Goal: Task Accomplishment & Management: Use online tool/utility

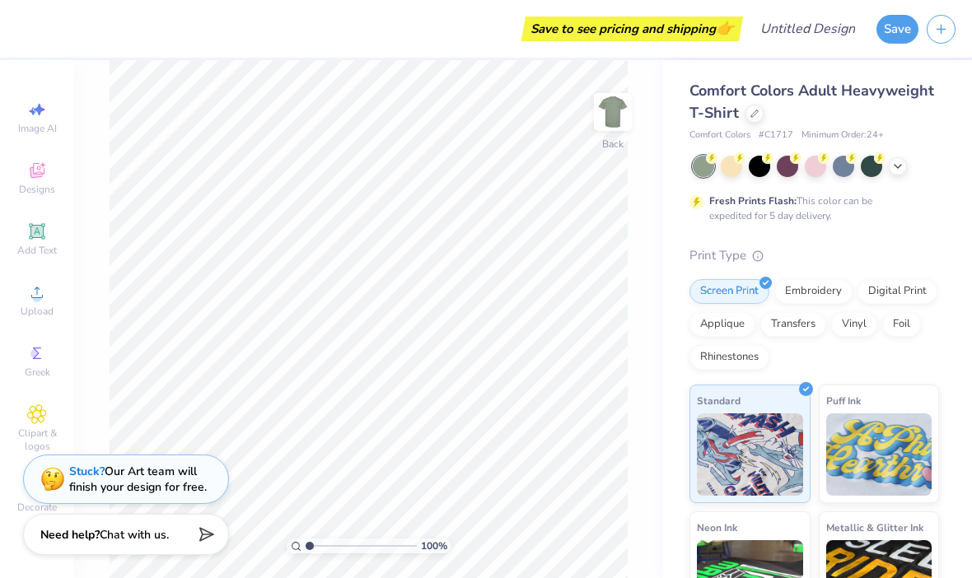
click at [606, 127] on img at bounding box center [612, 112] width 33 height 33
click at [607, 128] on img at bounding box center [612, 112] width 33 height 33
click at [32, 166] on icon at bounding box center [37, 171] width 20 height 20
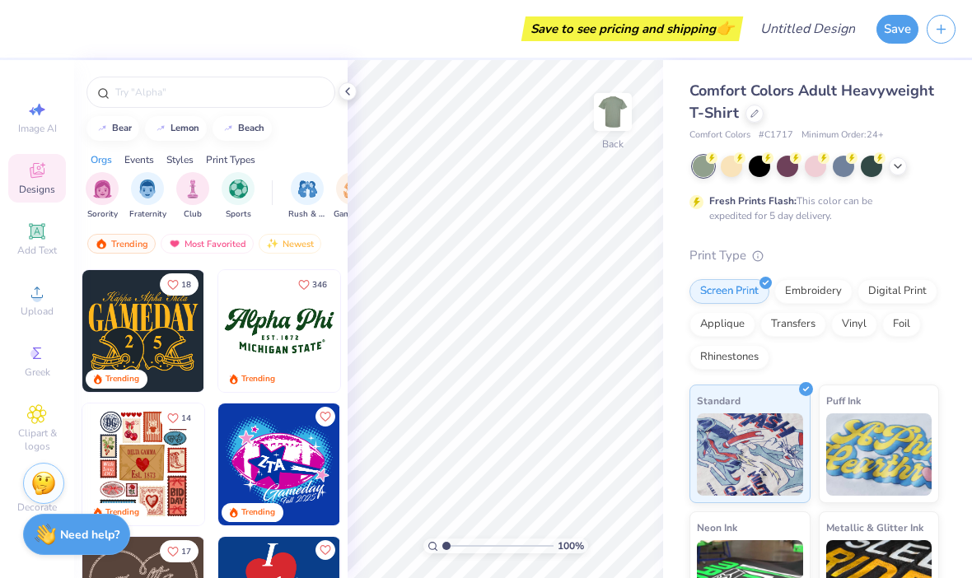
scroll to position [539, 0]
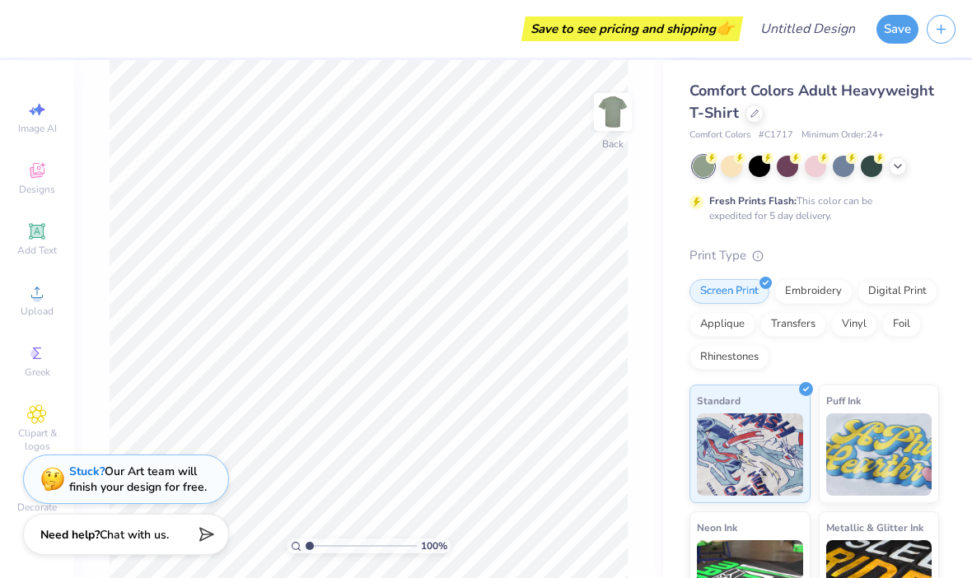
click at [38, 247] on span "Add Text" at bounding box center [37, 250] width 40 height 13
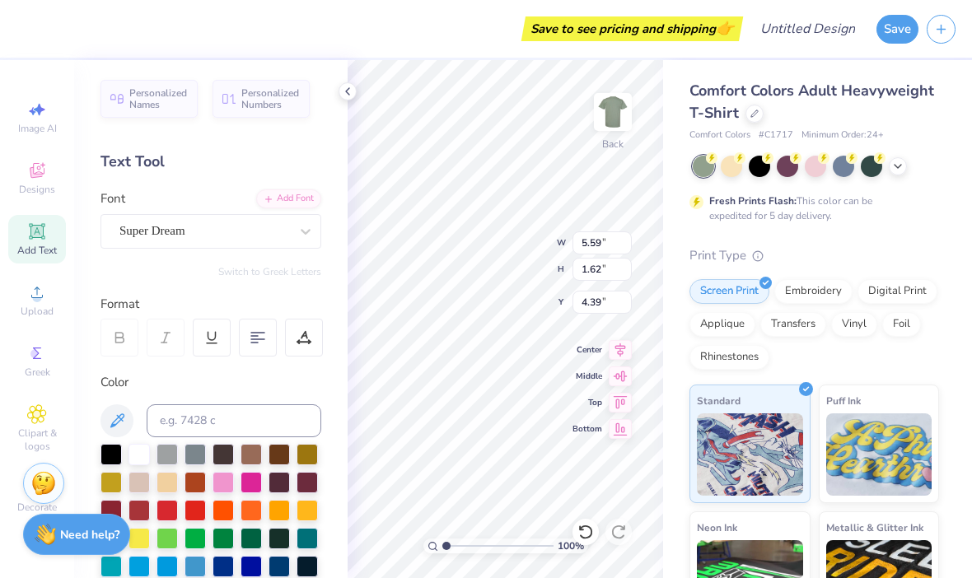
type input "5.50"
type input "1"
type input "4.48"
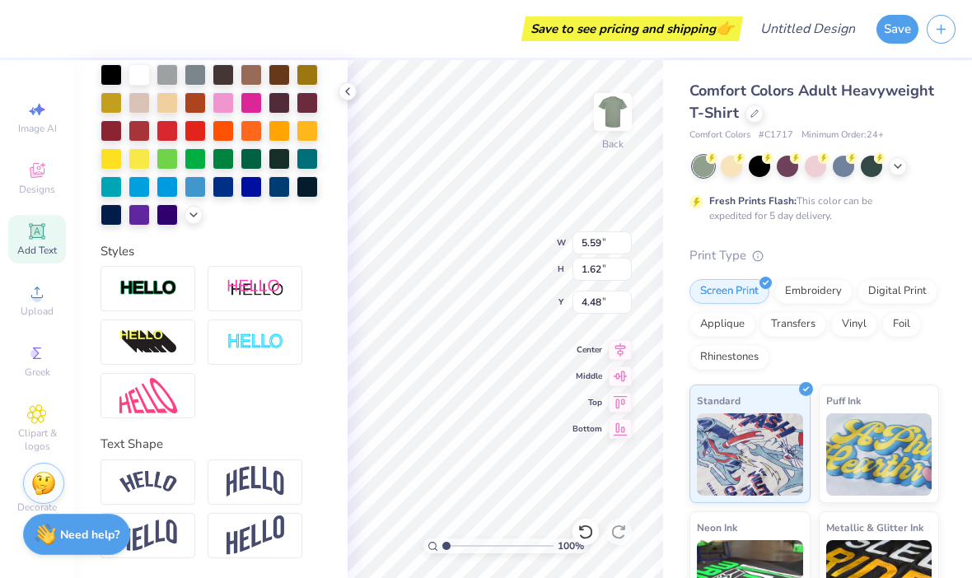
scroll to position [380, 0]
type textarea "T.A.S.C"
click at [145, 471] on img at bounding box center [148, 482] width 58 height 22
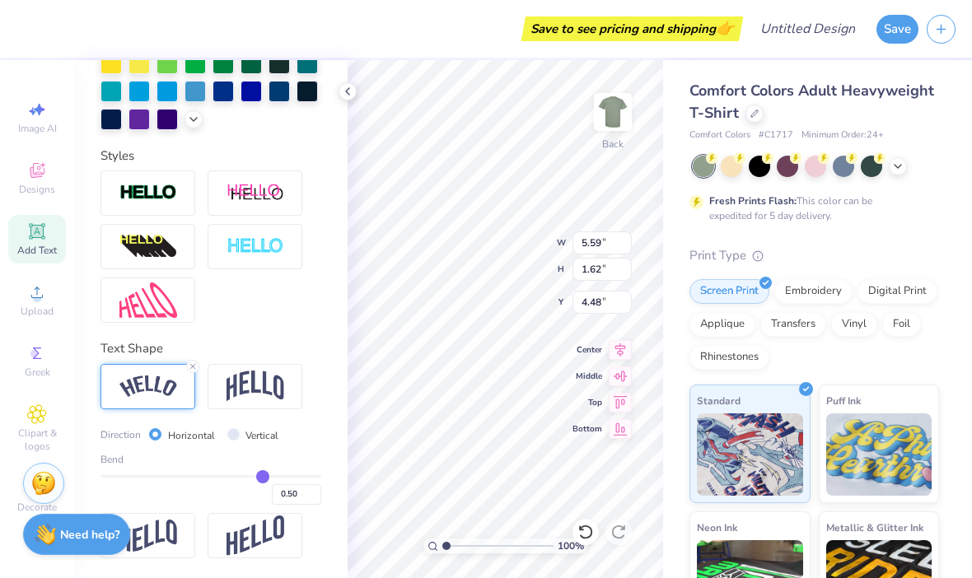
scroll to position [477, 0]
click at [761, 166] on div at bounding box center [759, 166] width 21 height 21
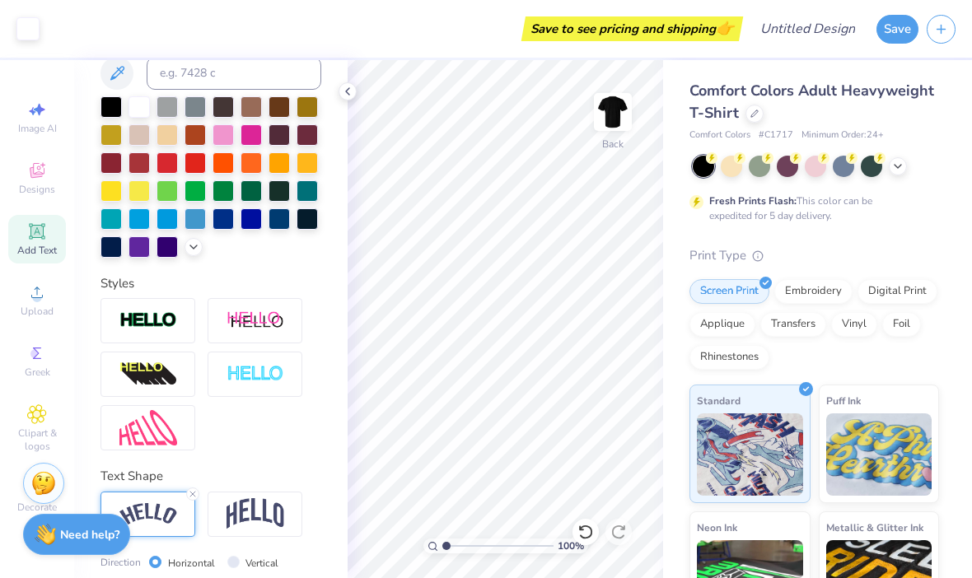
scroll to position [328, 0]
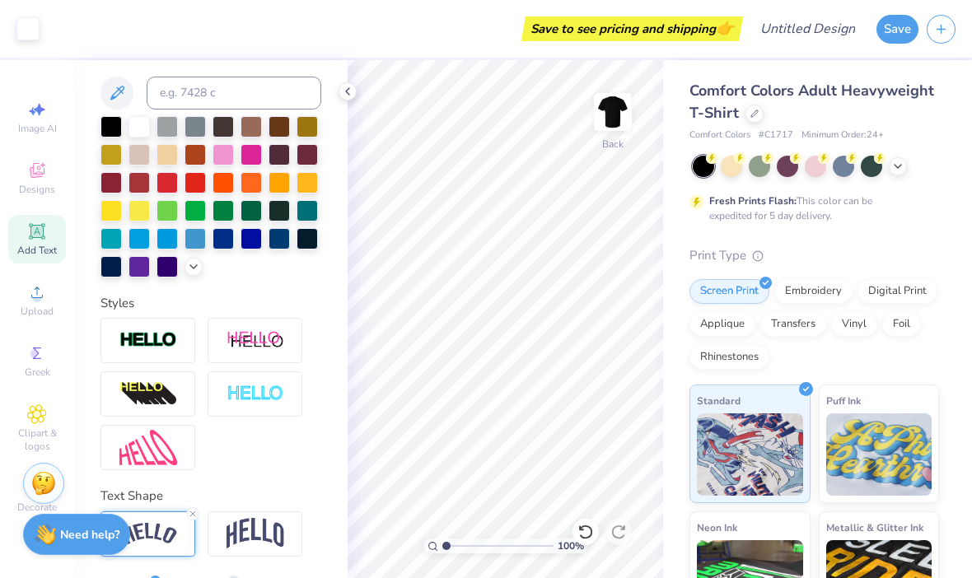
click at [133, 185] on div at bounding box center [138, 182] width 21 height 21
click at [117, 175] on div at bounding box center [110, 182] width 21 height 21
click at [165, 246] on div at bounding box center [166, 238] width 21 height 21
click at [889, 166] on div at bounding box center [898, 166] width 18 height 18
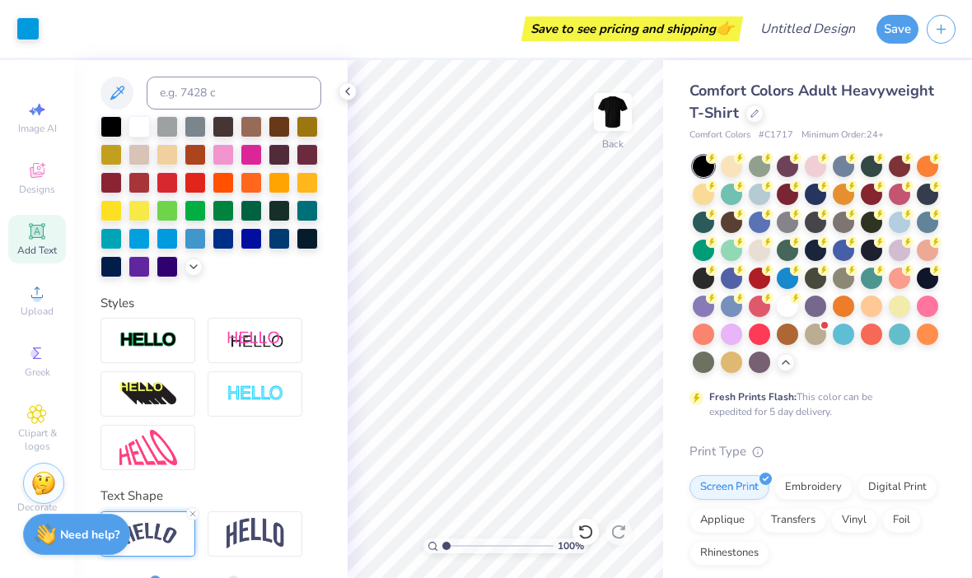
click at [769, 248] on div at bounding box center [759, 250] width 21 height 21
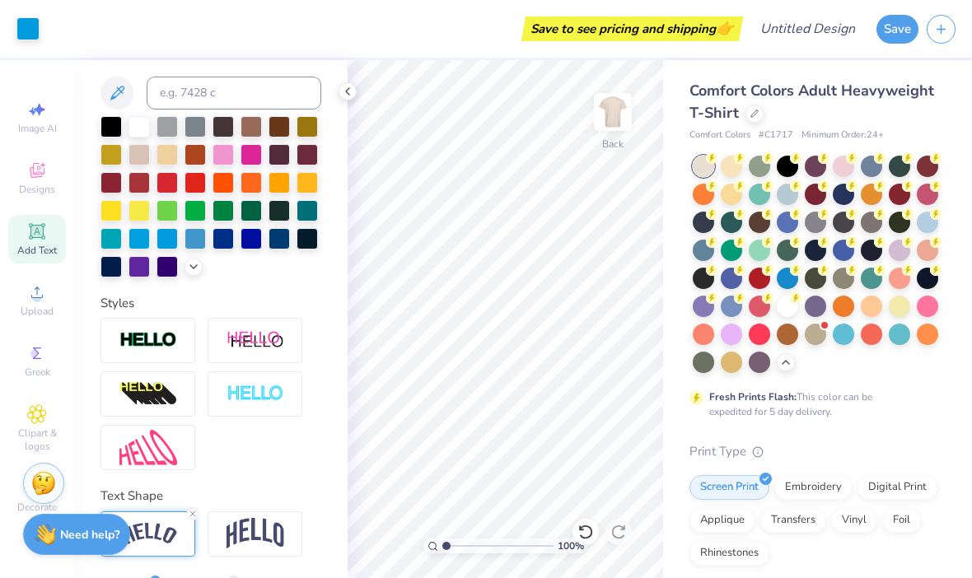
scroll to position [314, 0]
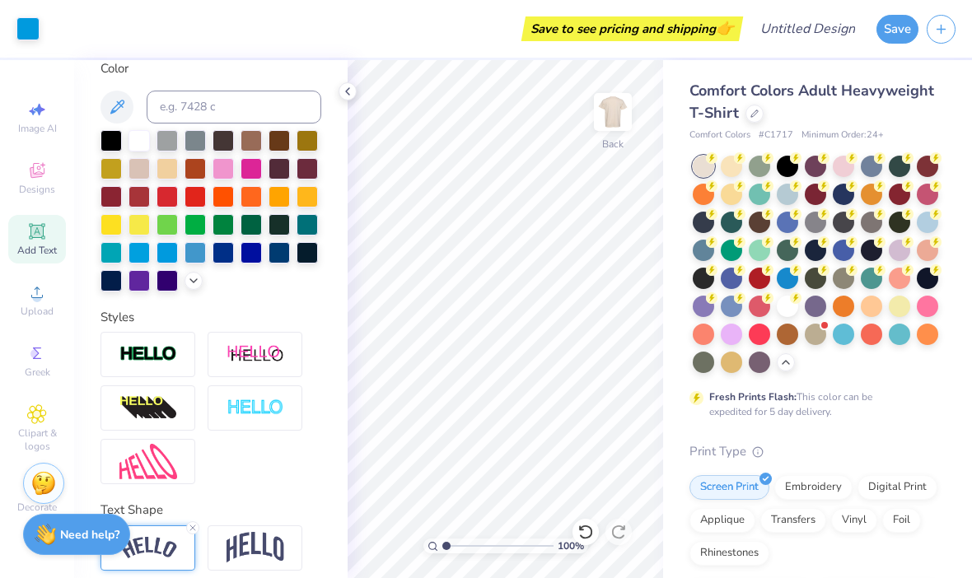
click at [112, 202] on div at bounding box center [110, 196] width 21 height 21
click at [609, 121] on img at bounding box center [612, 112] width 33 height 33
click at [622, 113] on img at bounding box center [612, 112] width 33 height 33
click at [52, 242] on div "Add Text" at bounding box center [37, 239] width 58 height 49
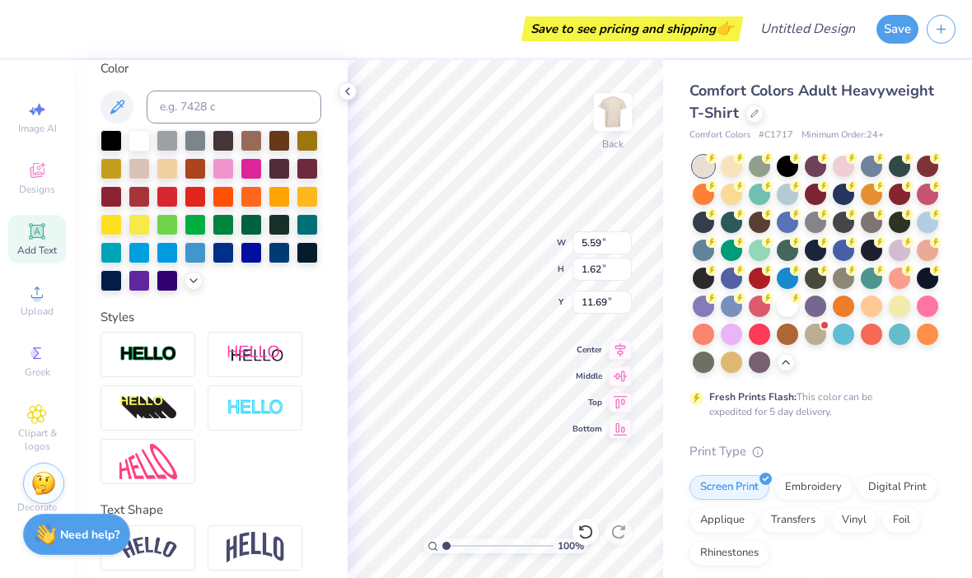
type input "7.72"
click at [607, 264] on input "1.62" at bounding box center [601, 269] width 59 height 23
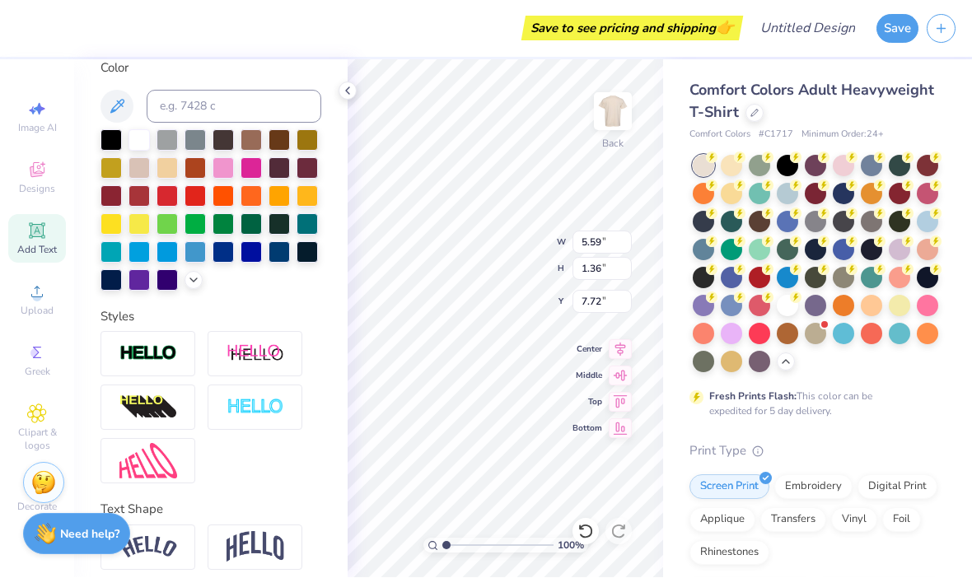
type input "1.62"
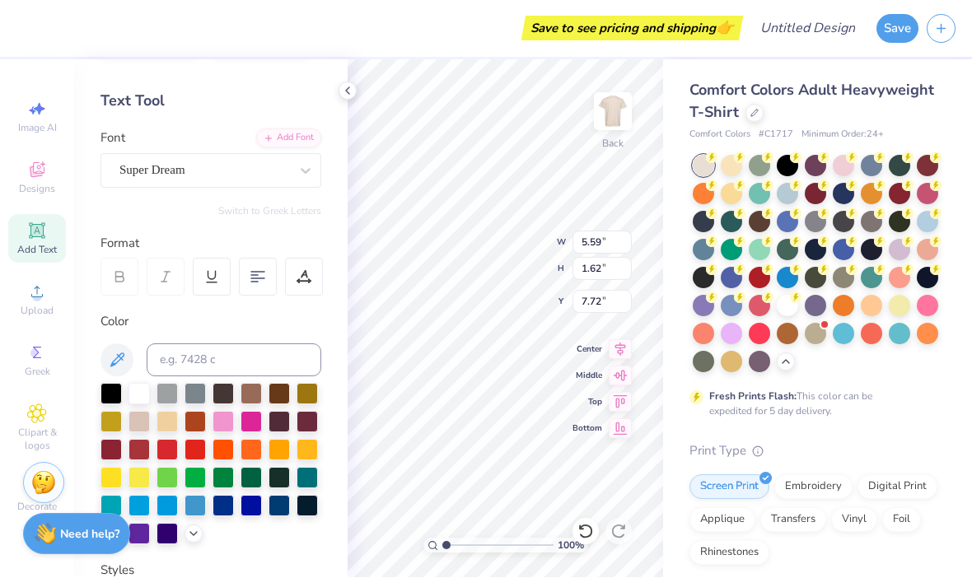
scroll to position [58, 0]
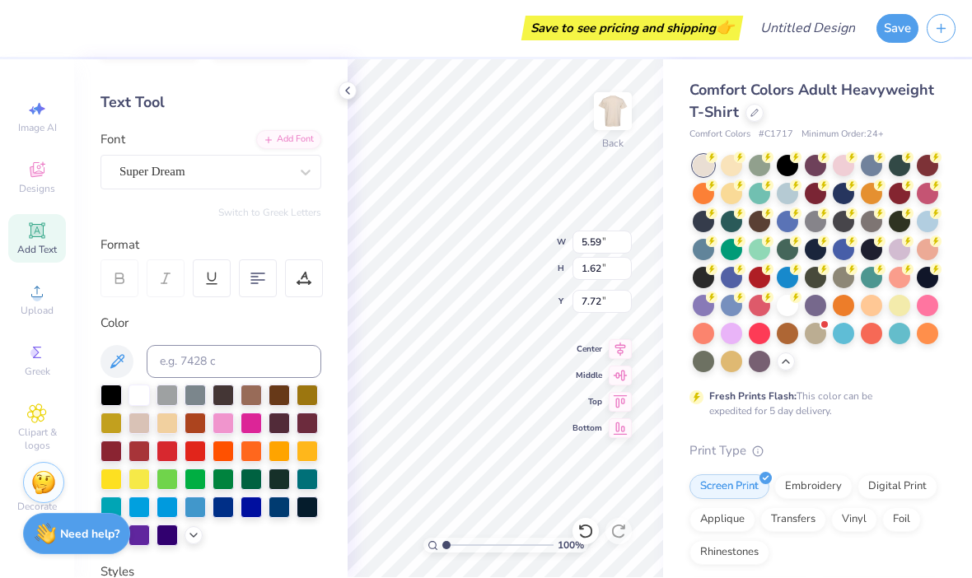
type textarea "TETeen Activly Serving [DEMOGRAPHIC_DATA]"
click at [301, 293] on div at bounding box center [304, 279] width 38 height 38
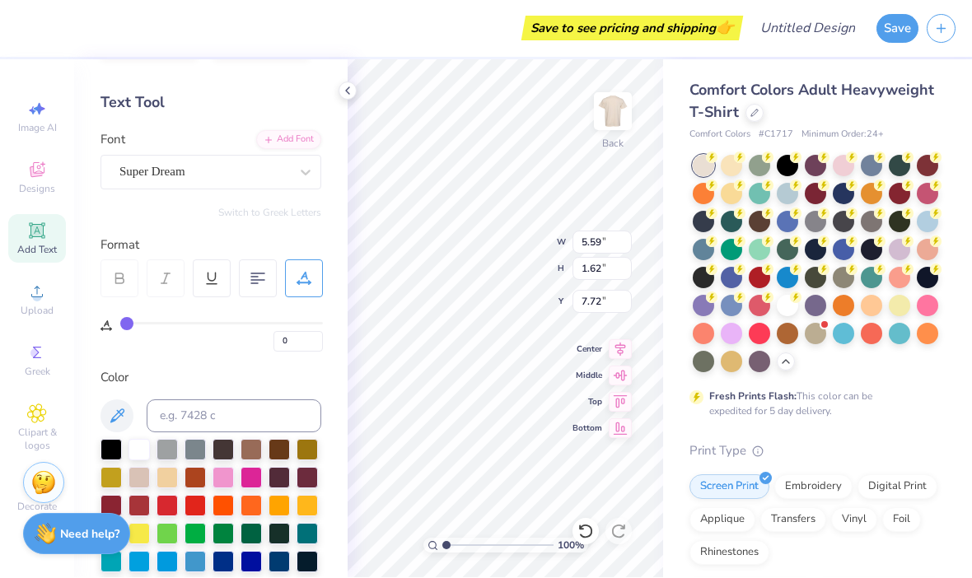
type input "1"
type input "3"
type input "4"
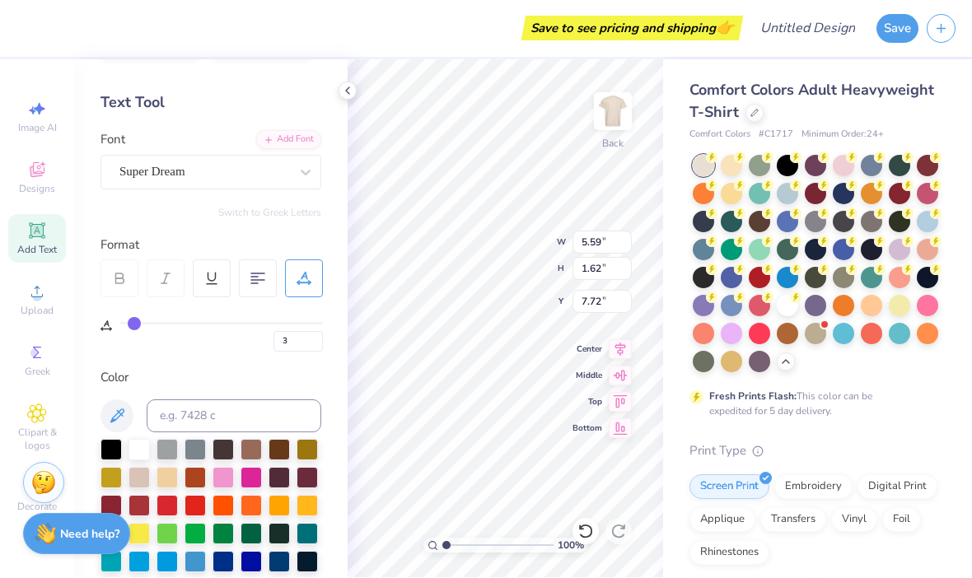
type input "4"
type input "5"
type input "6"
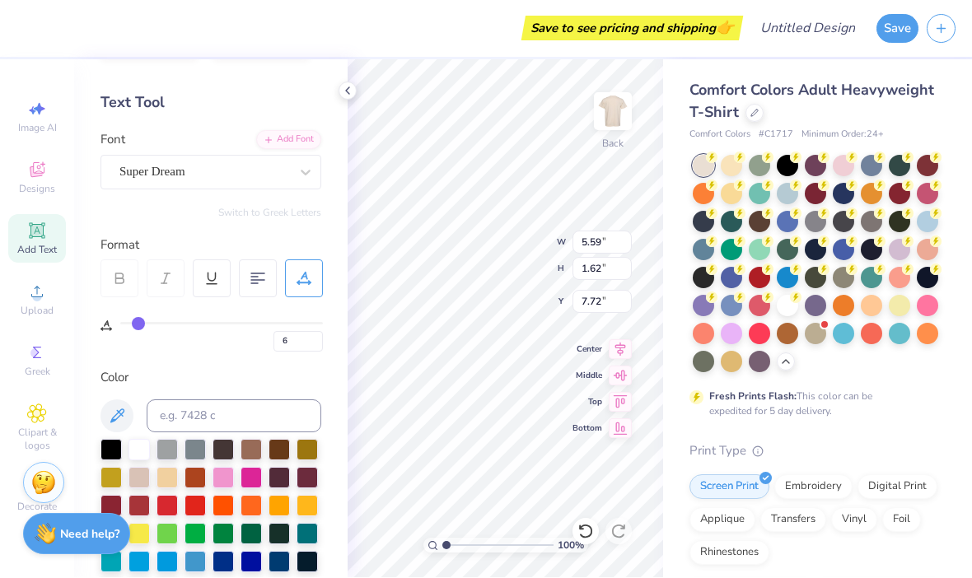
type input "7"
type input "8"
type input "9"
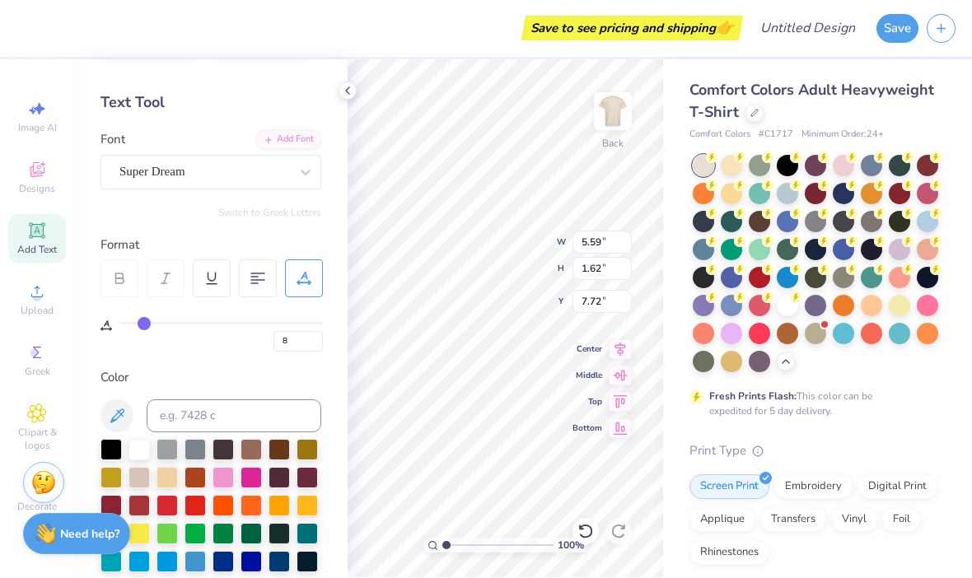
type input "9"
type input "10"
type input "11"
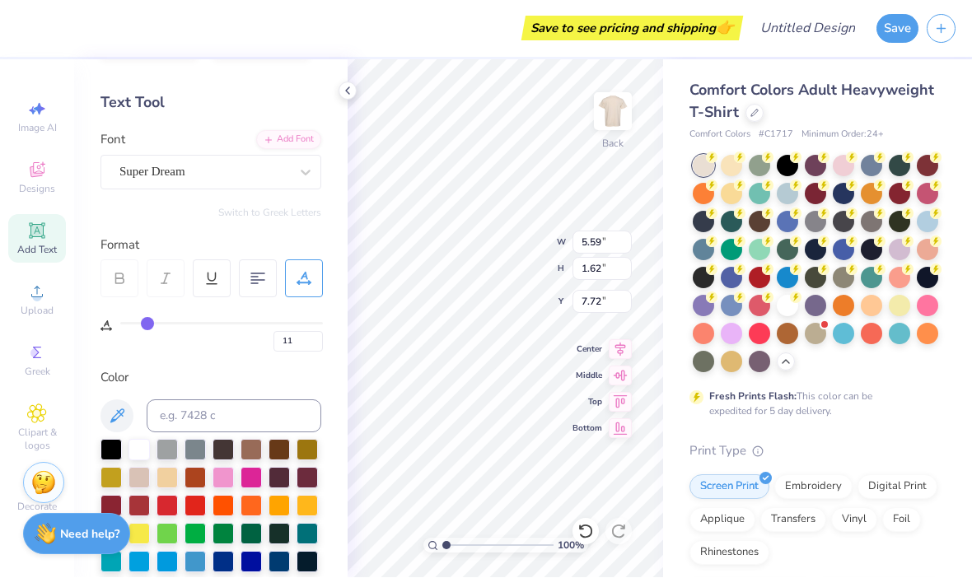
type input "12"
type input "13"
type input "14"
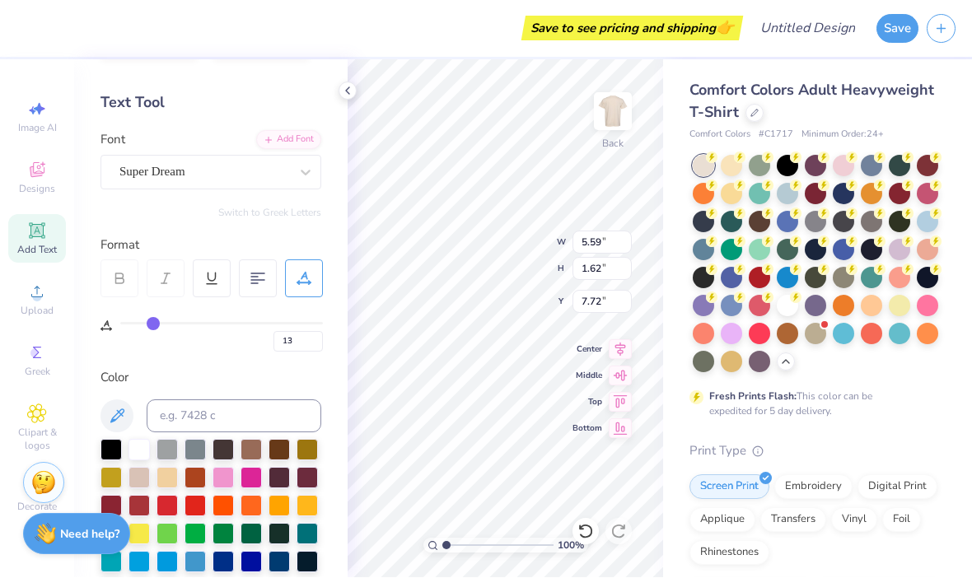
type input "14"
type input "15"
type input "16"
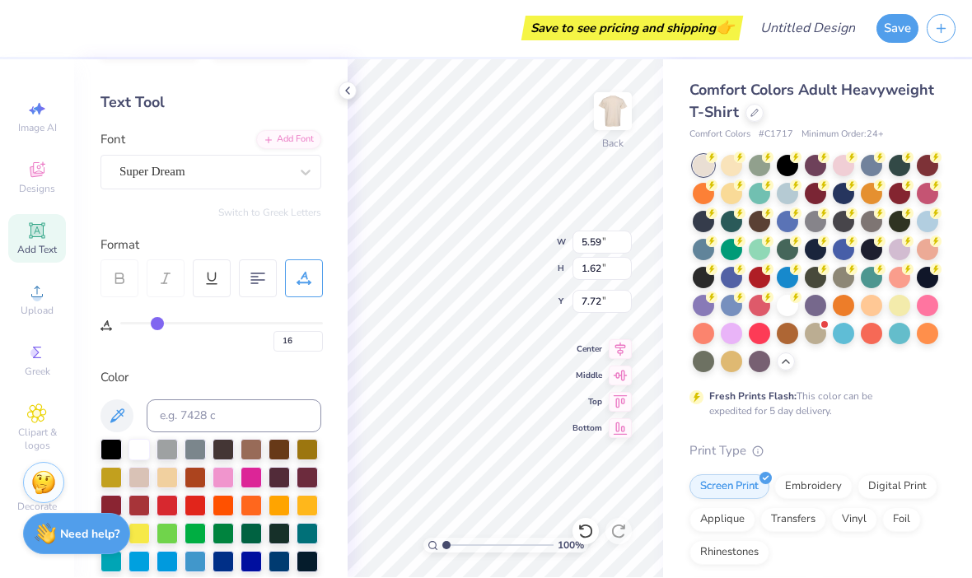
type input "17"
type input "18"
type input "19"
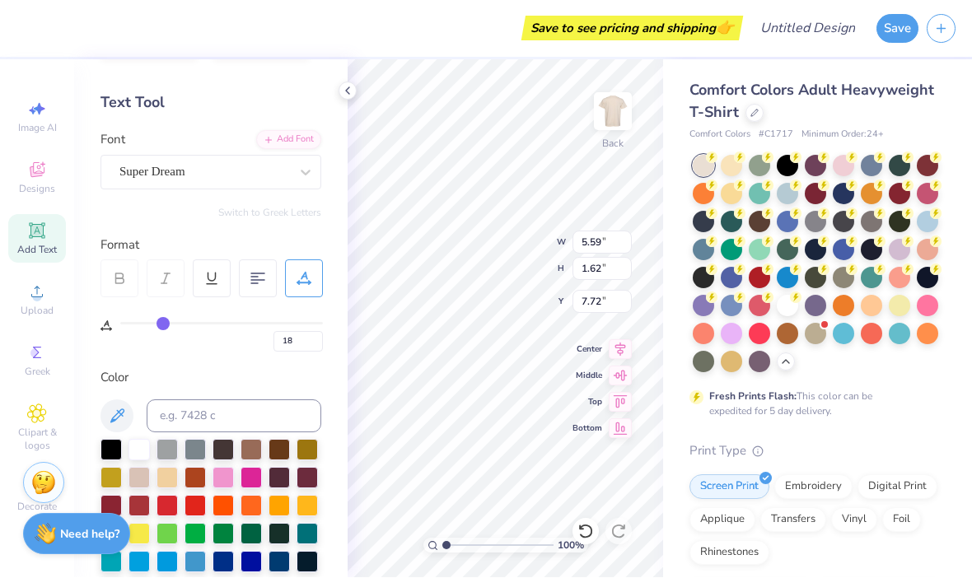
type input "19"
type input "20"
type input "21"
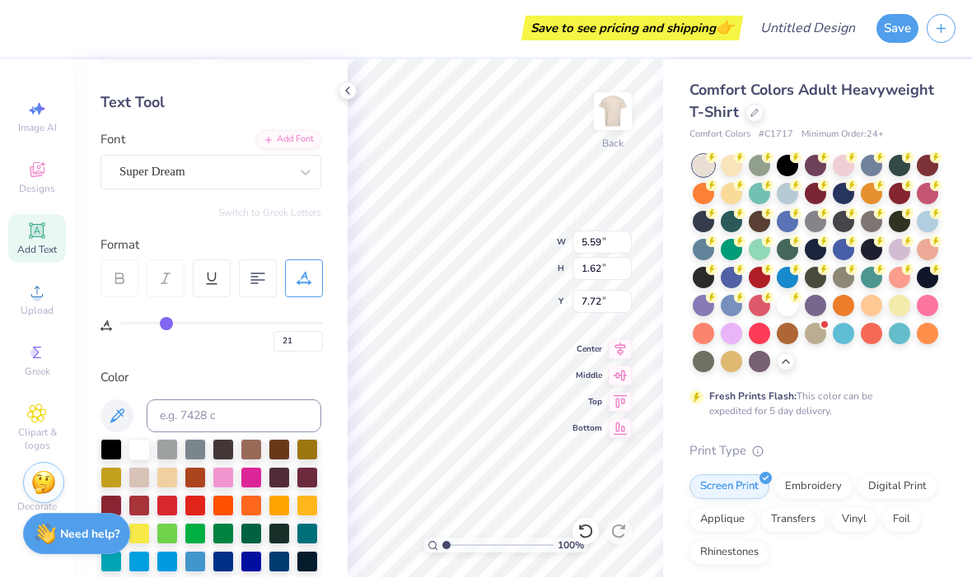
type input "22"
type input "23"
type input "24"
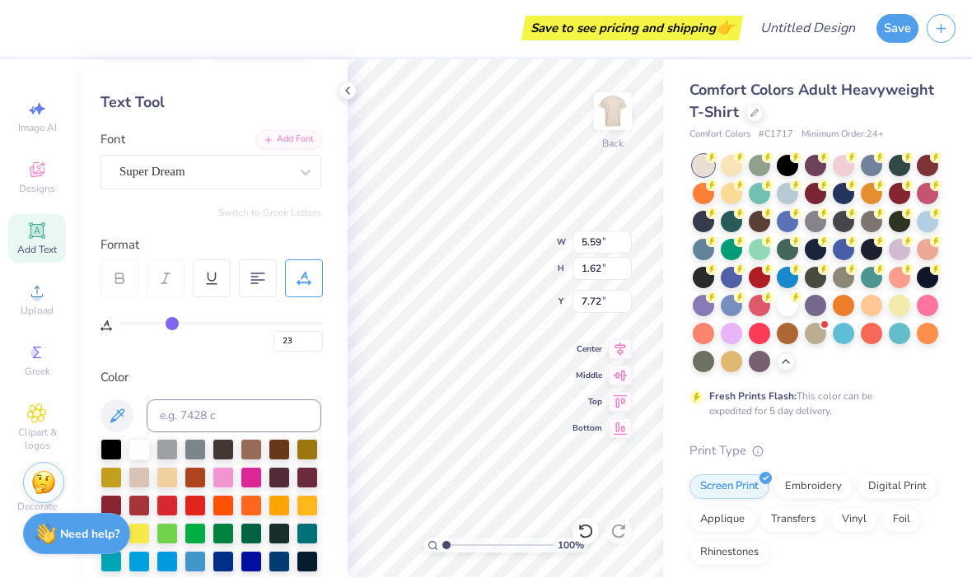
type input "24"
type input "25"
type input "27"
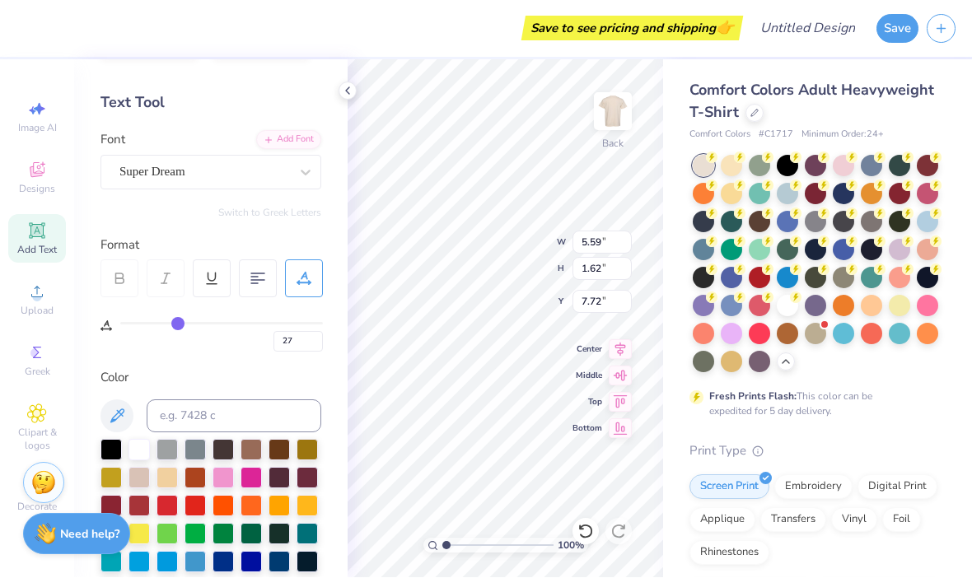
type input "28"
type input "29"
type input "30"
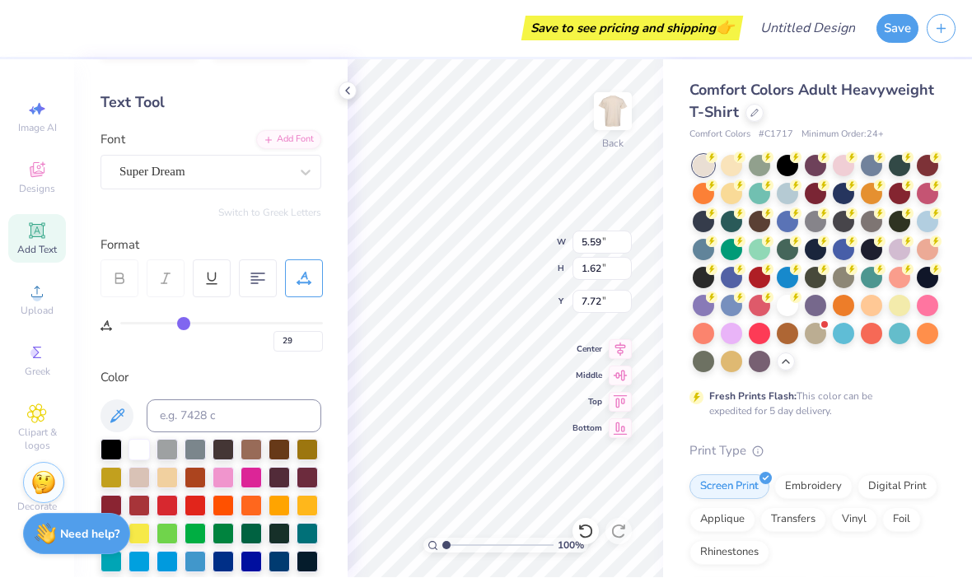
type input "30"
type input "32"
type input "33"
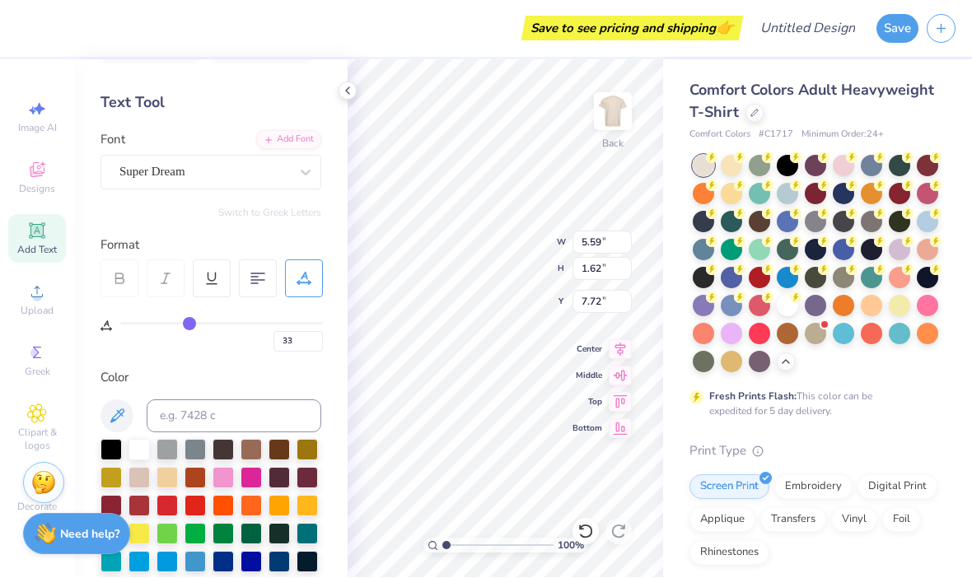
type input "34"
type input "35"
type input "36"
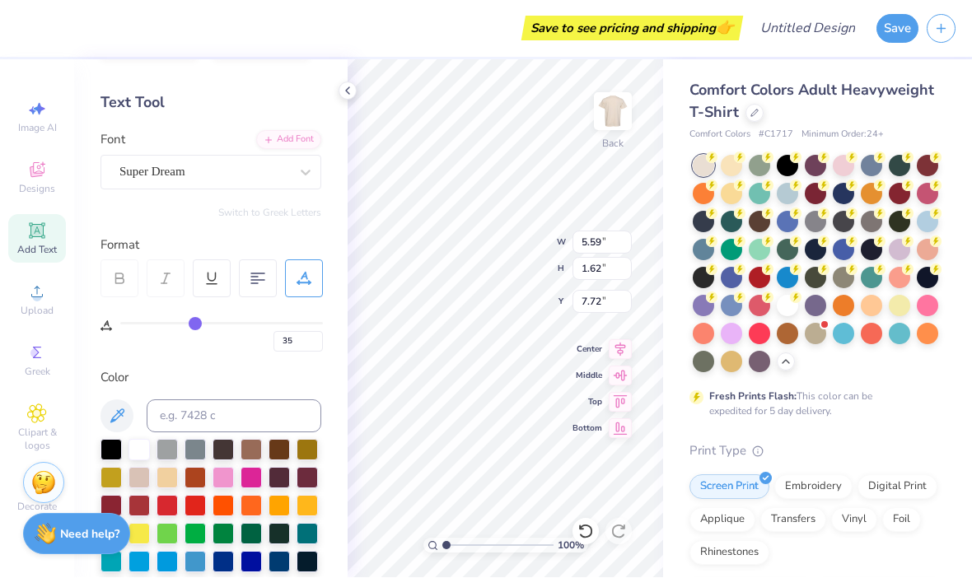
type input "36"
type input "37"
type input "38"
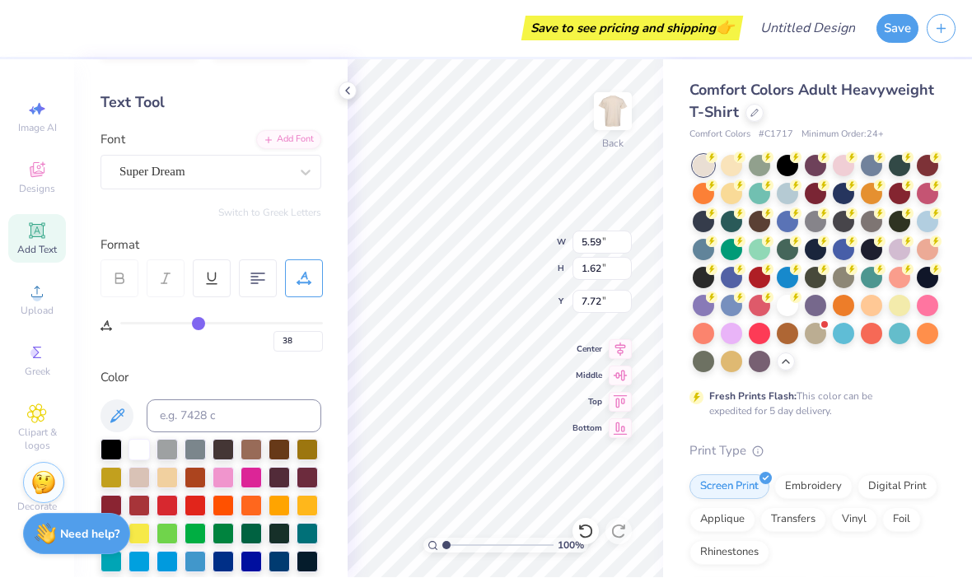
type input "39"
type input "40"
type input "41"
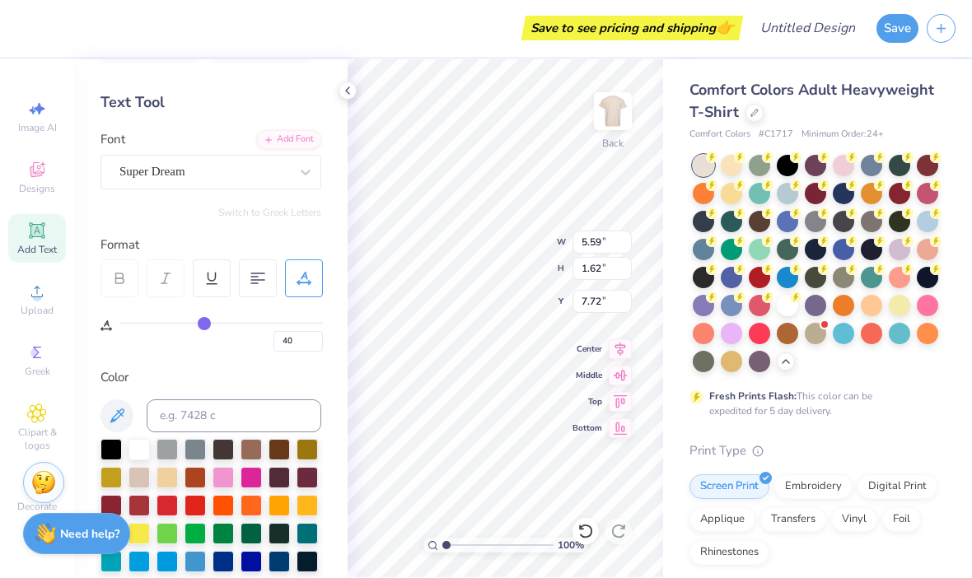
type input "41"
type input "43"
type input "44"
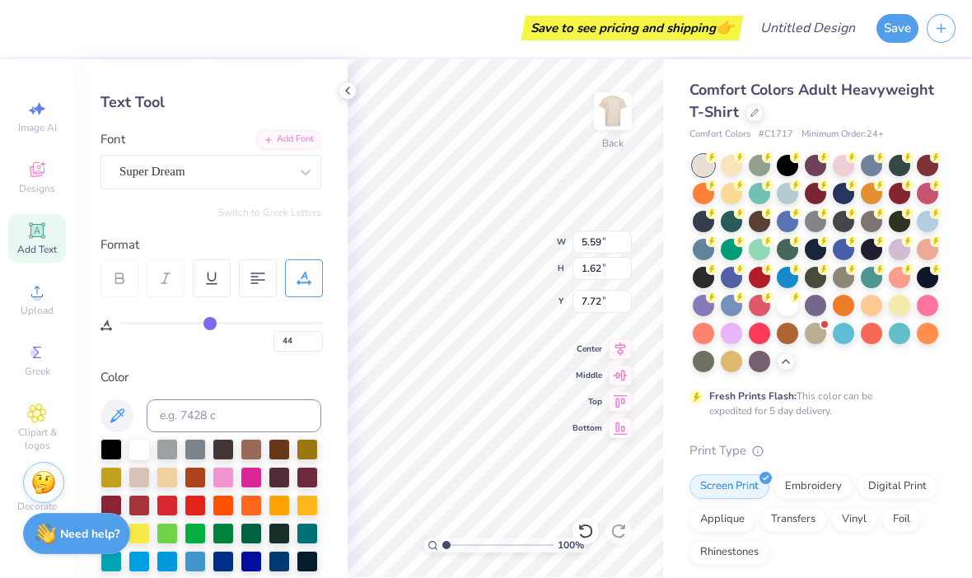
type input "45"
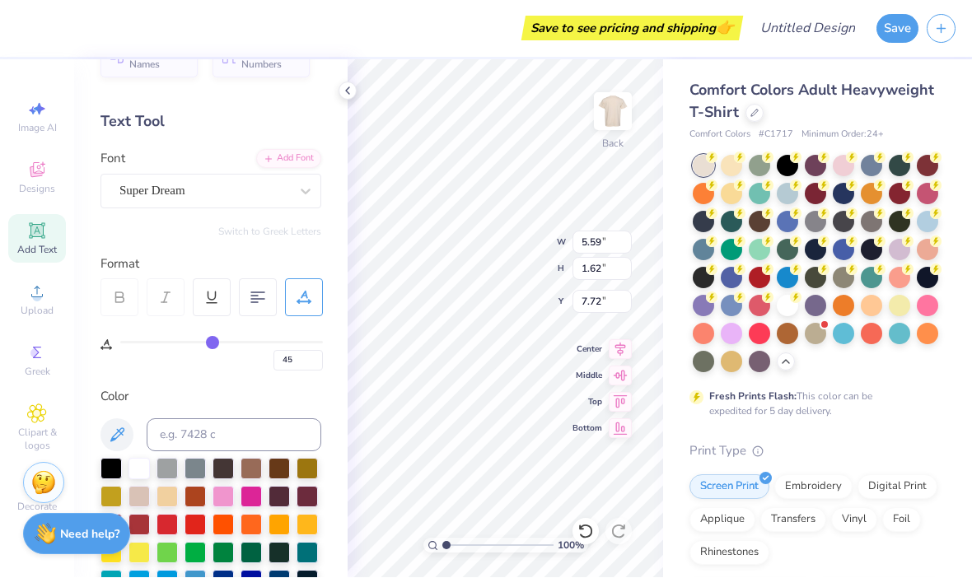
scroll to position [46, 0]
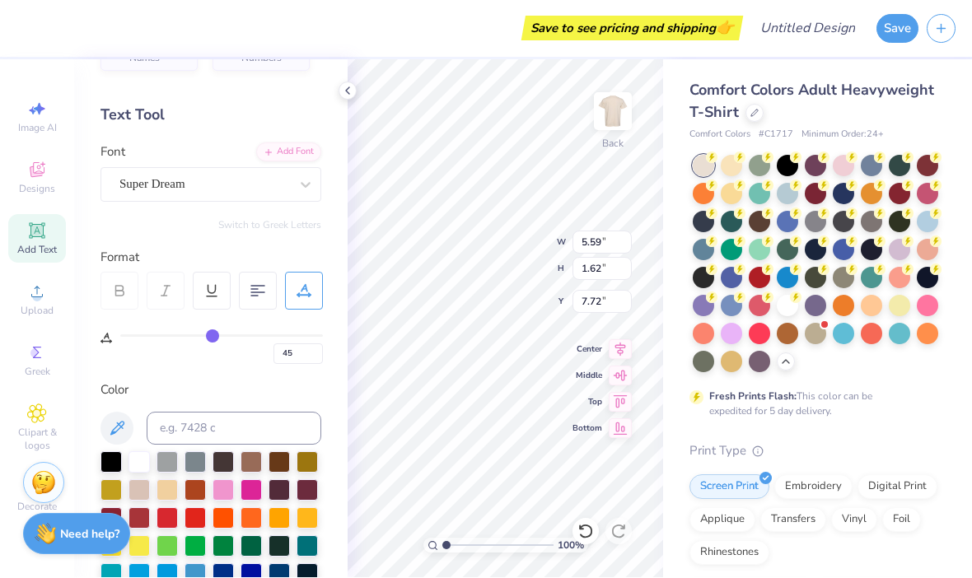
type input "40"
type input "37"
type input "34"
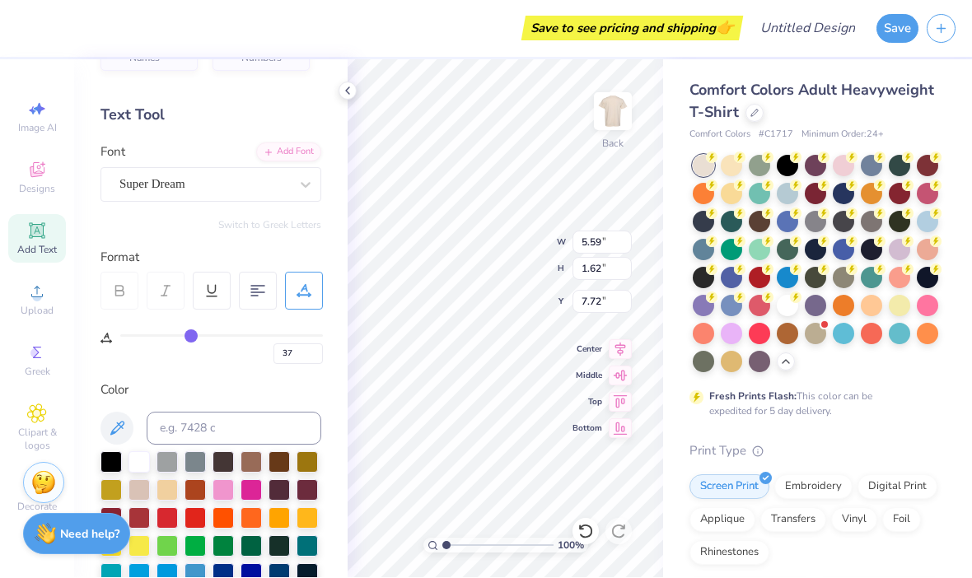
type input "34"
type input "30"
type input "26"
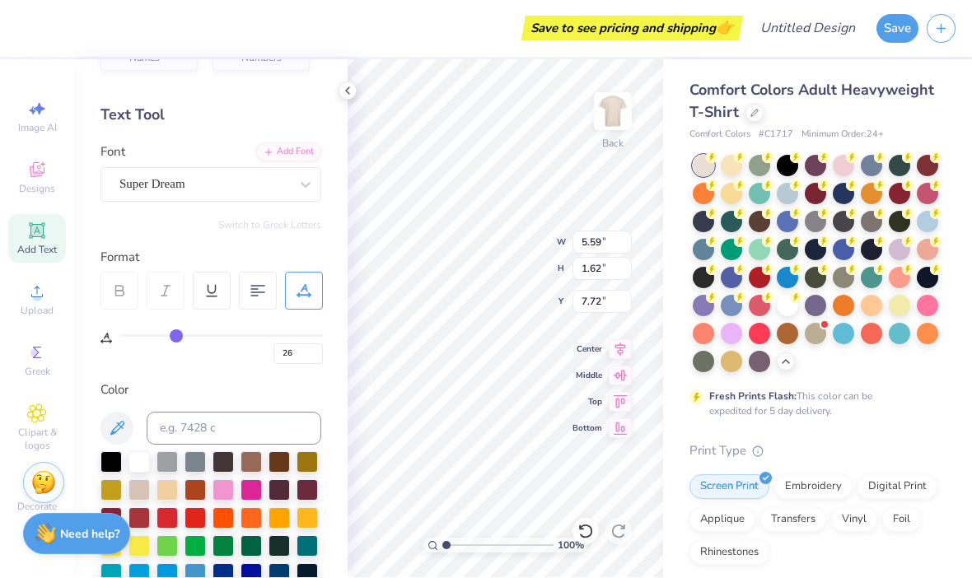
type input "22"
type input "18"
type input "15"
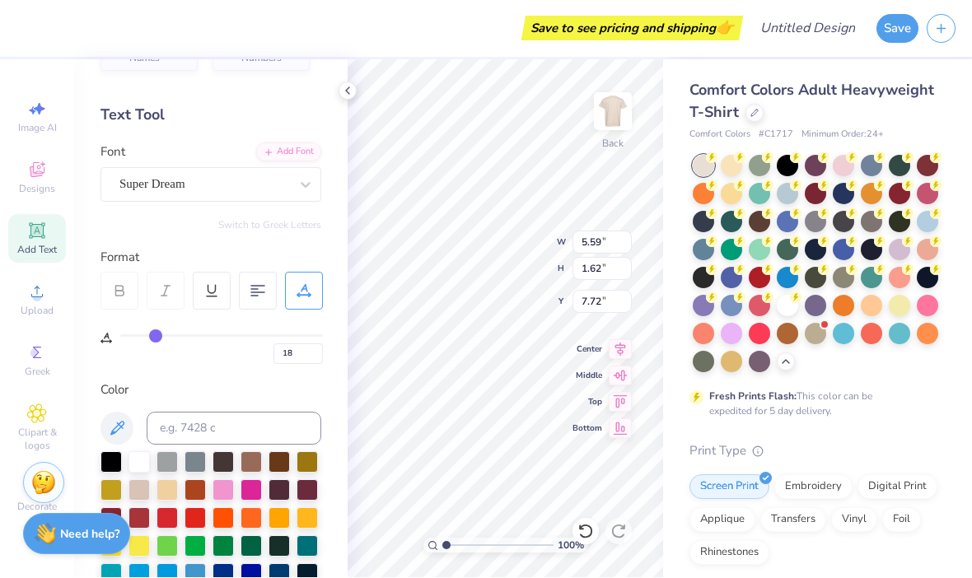
type input "15"
type input "13"
type input "10"
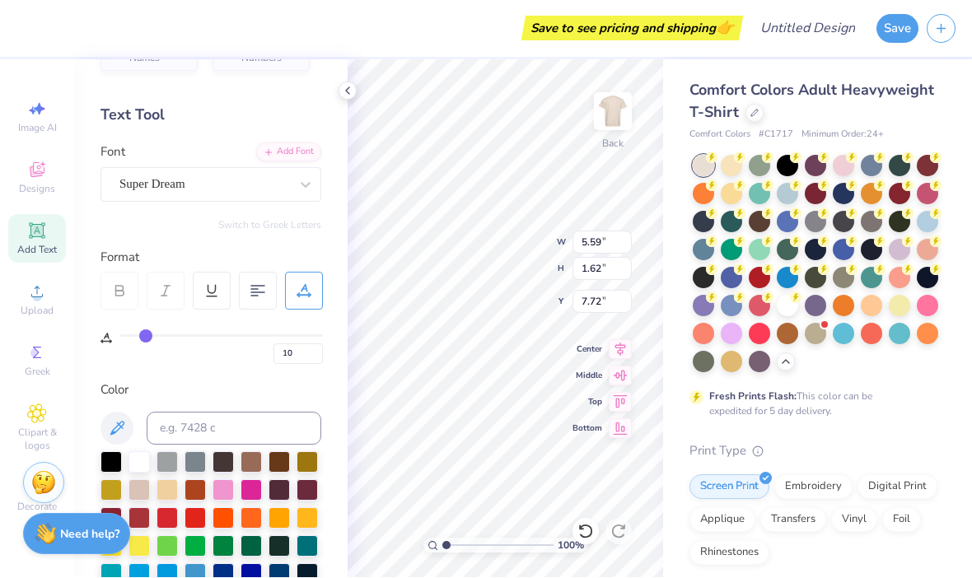
type input "7"
type input "5"
type input "3"
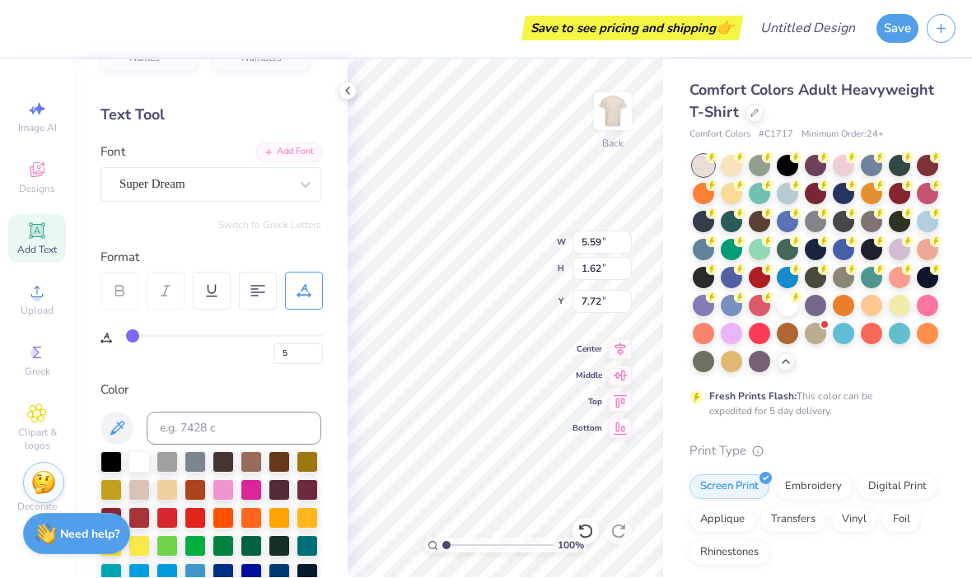
type input "3"
type input "1"
type input "0"
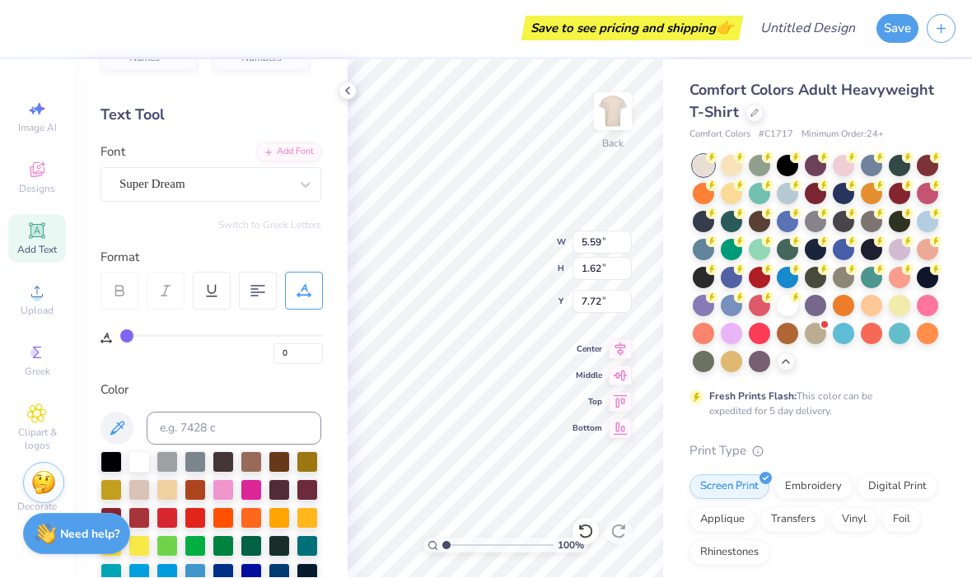
type input "0"
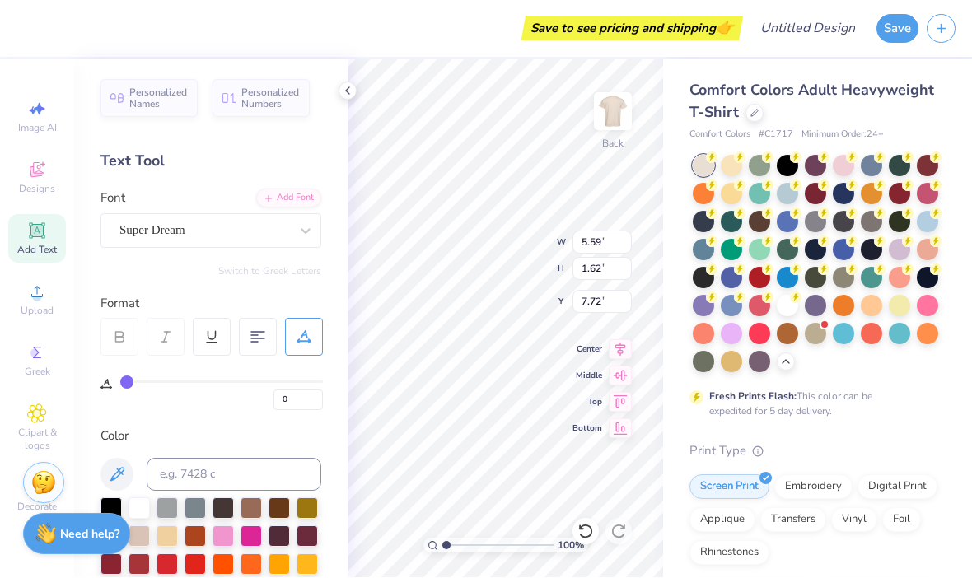
scroll to position [0, 0]
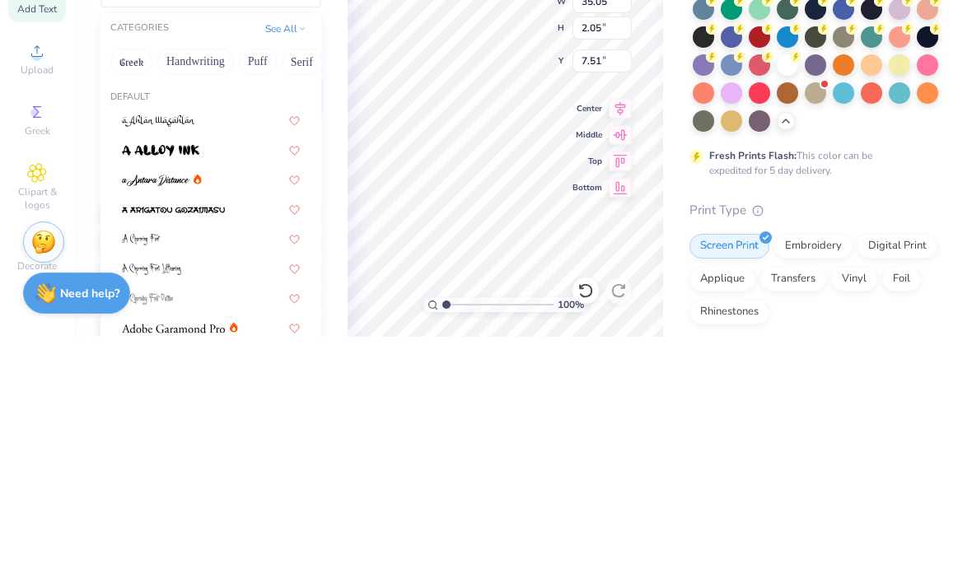
click at [201, 290] on button "Handwriting" at bounding box center [195, 303] width 77 height 26
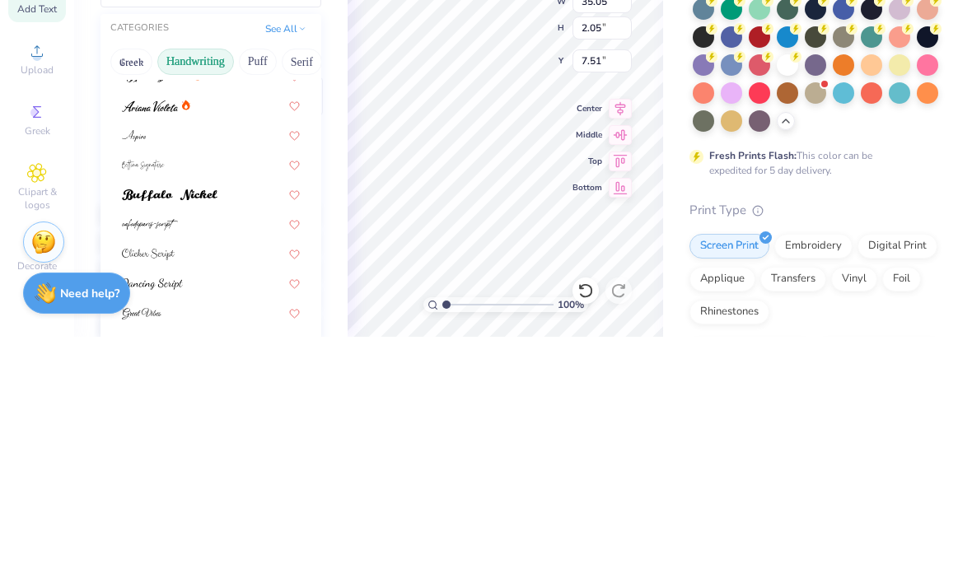
scroll to position [50, 0]
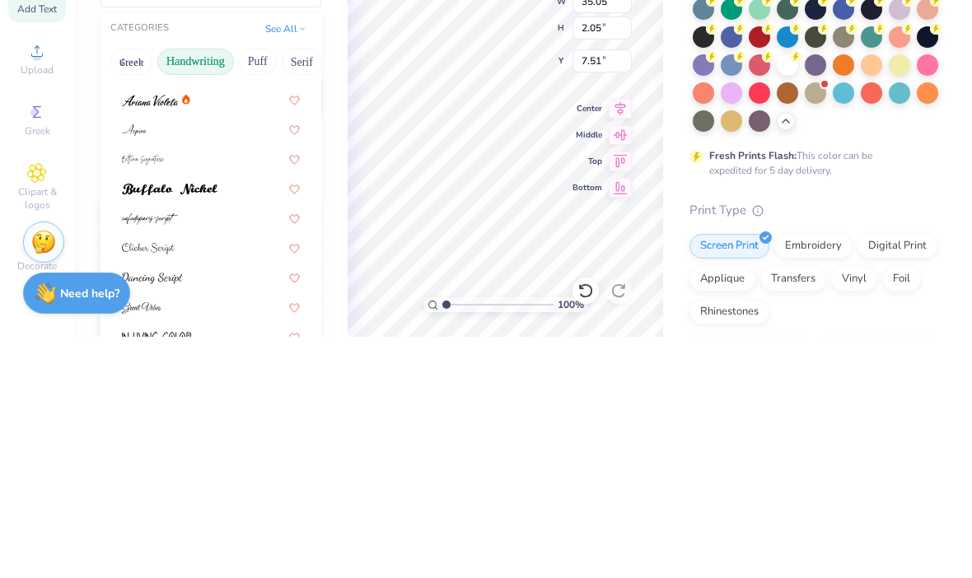
click at [220, 391] on div at bounding box center [211, 399] width 178 height 17
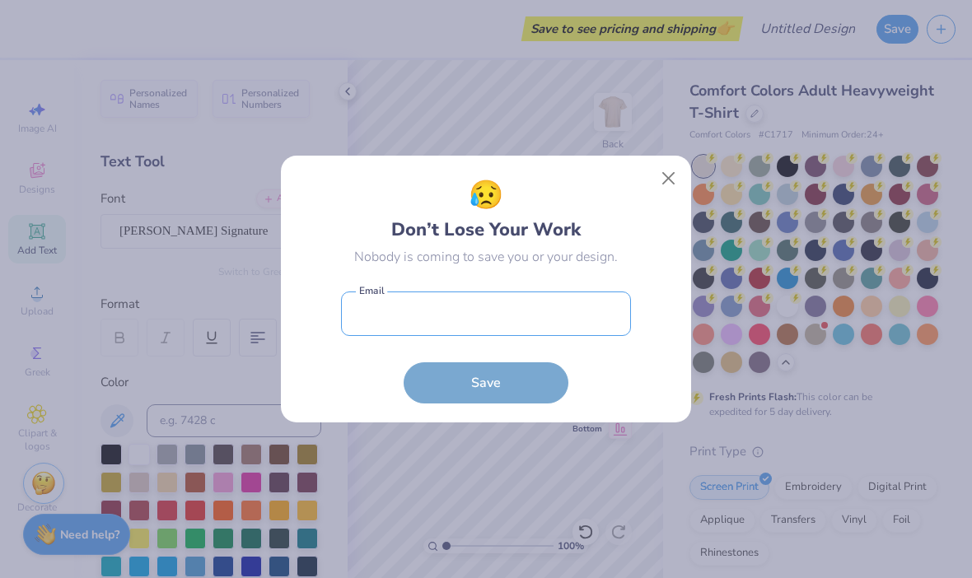
click at [476, 319] on input "email" at bounding box center [486, 314] width 290 height 45
type input "14.17"
type input "1.92"
type input "7.58"
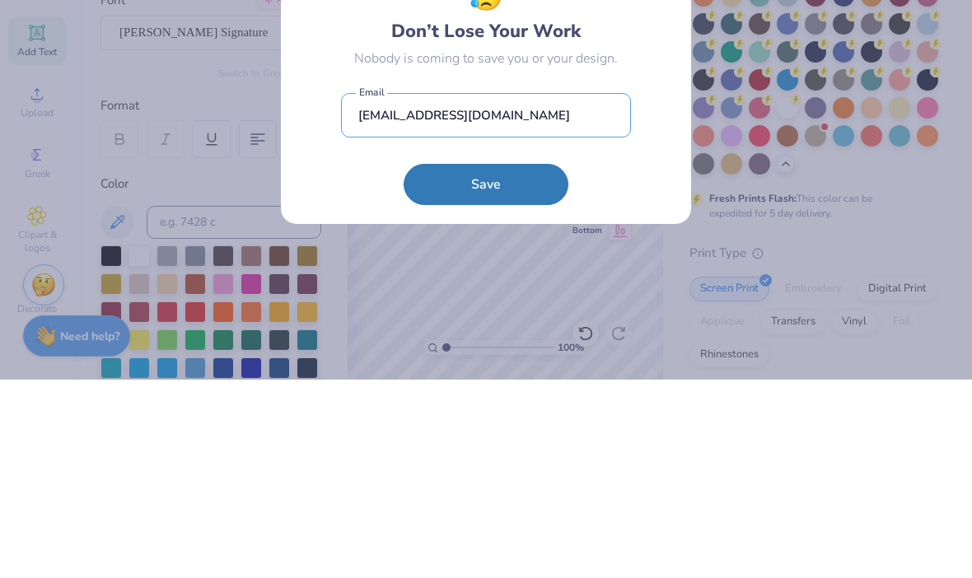
type input "[EMAIL_ADDRESS][DOMAIN_NAME]"
click at [533, 362] on button "Save" at bounding box center [486, 382] width 165 height 41
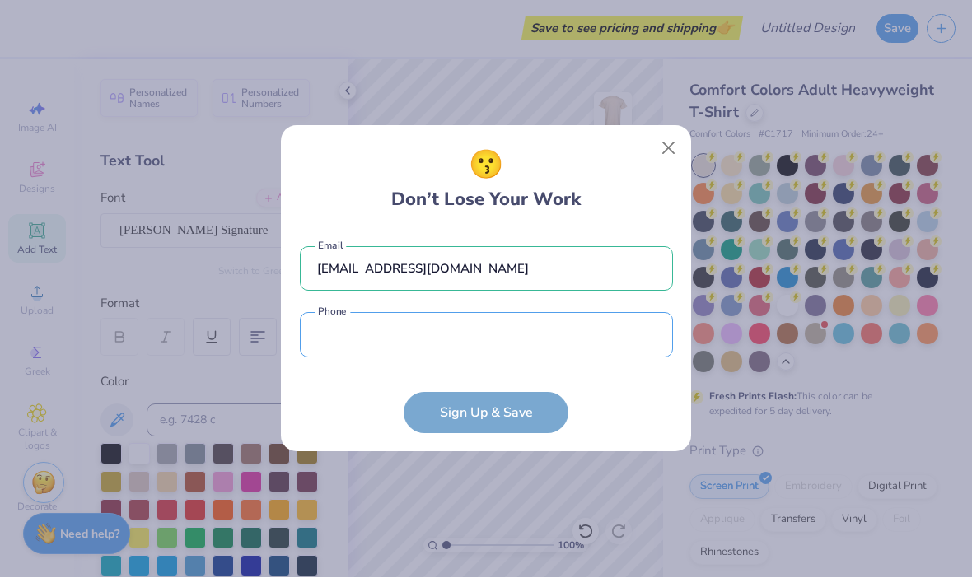
click at [457, 331] on input "tel" at bounding box center [486, 335] width 373 height 45
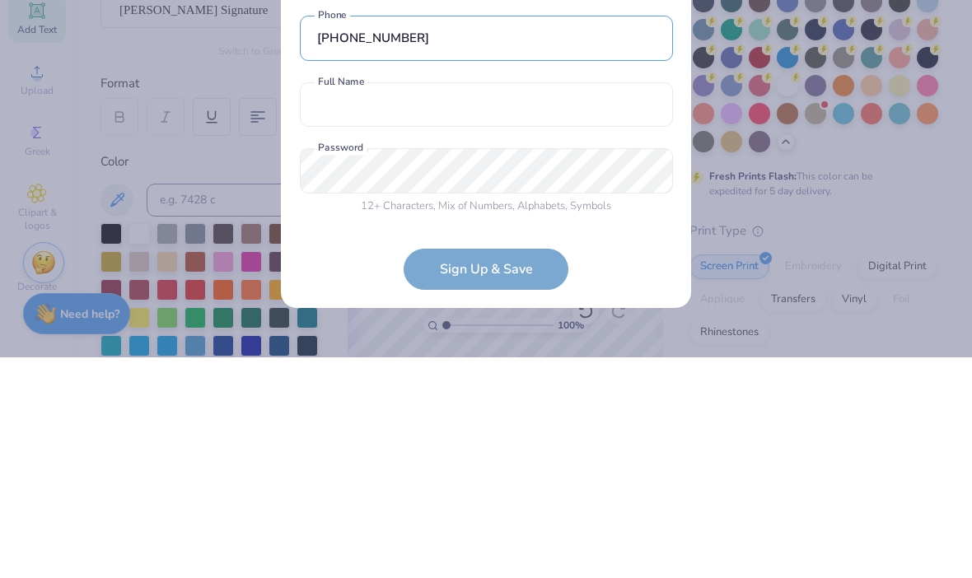
type input "[PHONE_NUMBER]"
click at [621, 303] on input "text" at bounding box center [486, 325] width 373 height 45
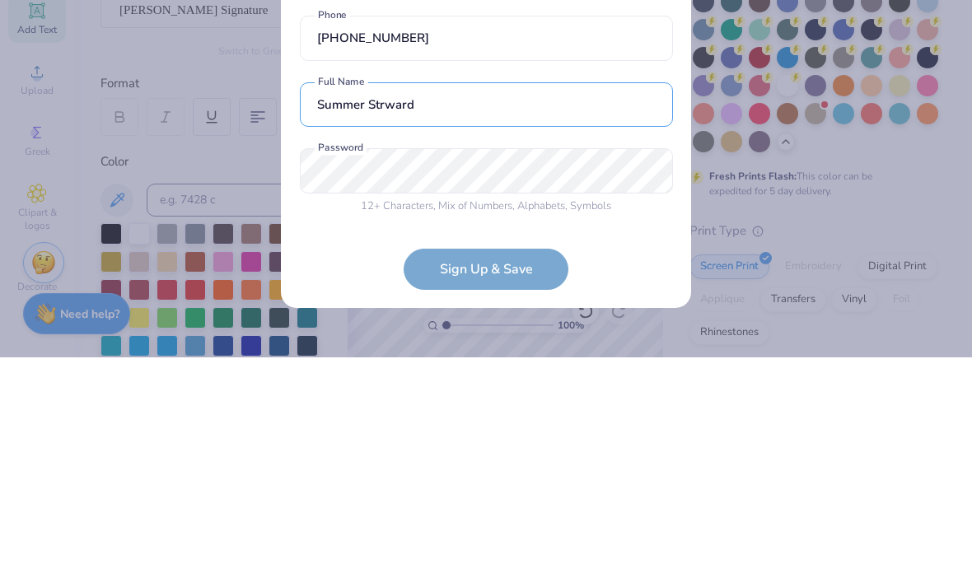
click at [502, 303] on input "Summer Strward" at bounding box center [486, 325] width 373 height 45
type input "Summer [PERSON_NAME]"
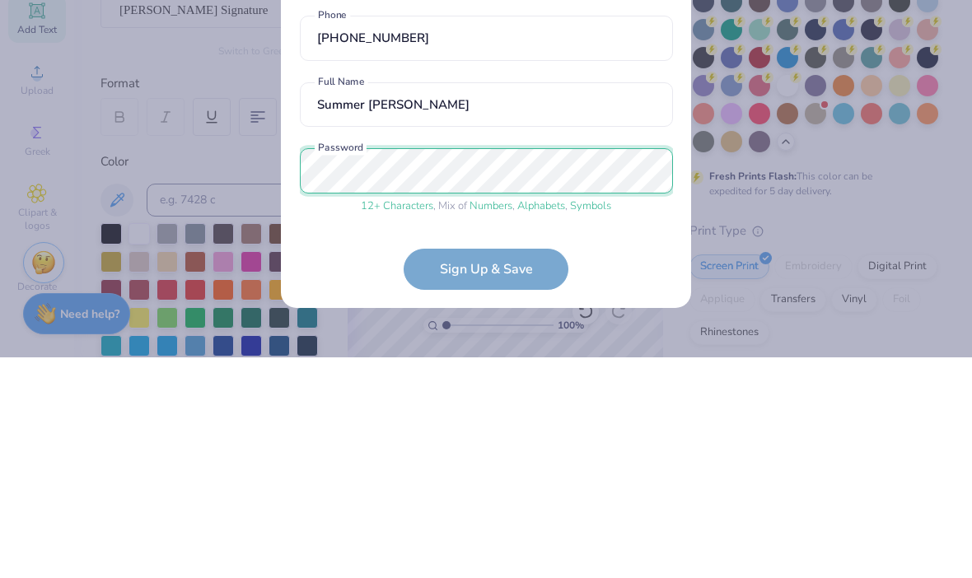
scroll to position [63, 0]
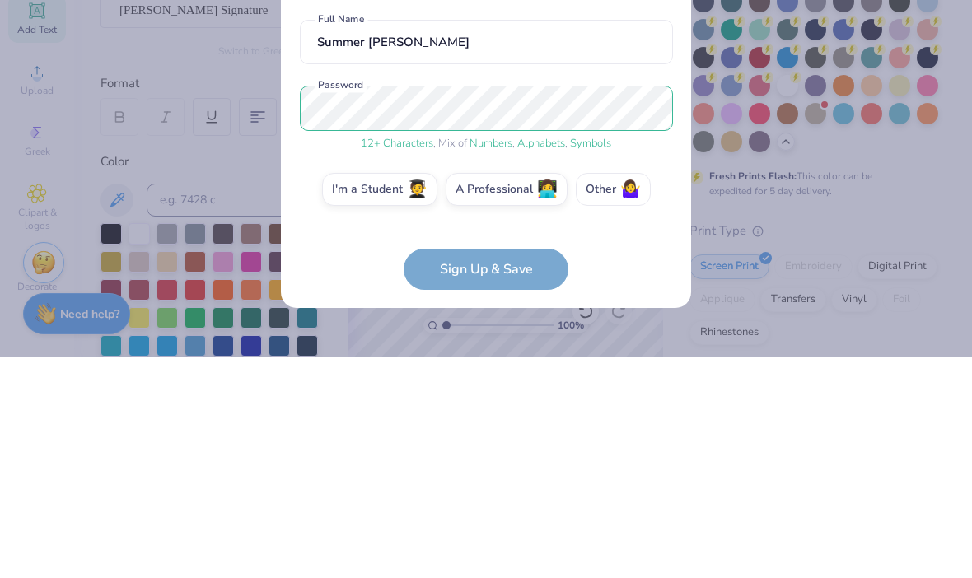
click at [625, 401] on span "🤷‍♀️" at bounding box center [630, 410] width 21 height 19
click at [492, 472] on input "Other 🤷‍♀️" at bounding box center [486, 477] width 11 height 11
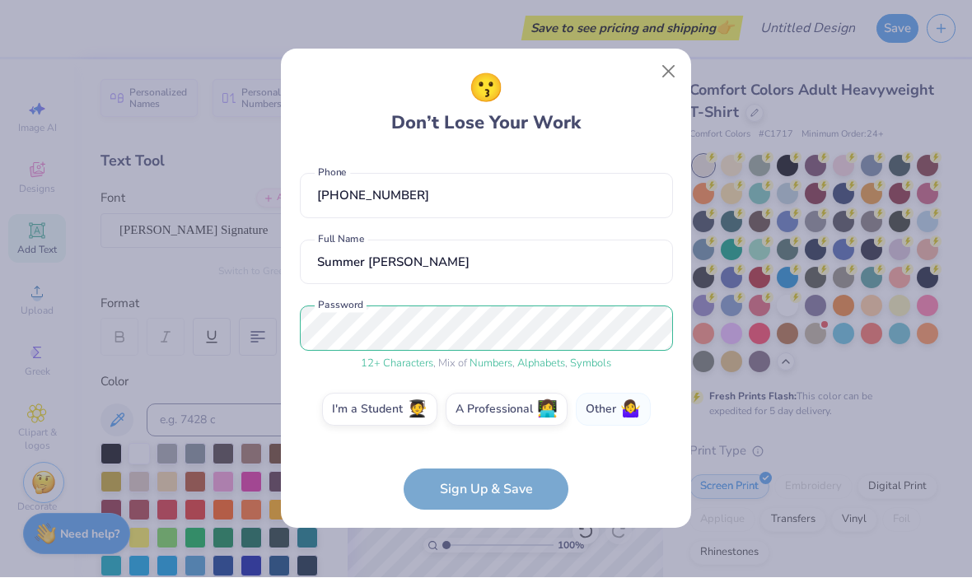
scroll to position [129, 0]
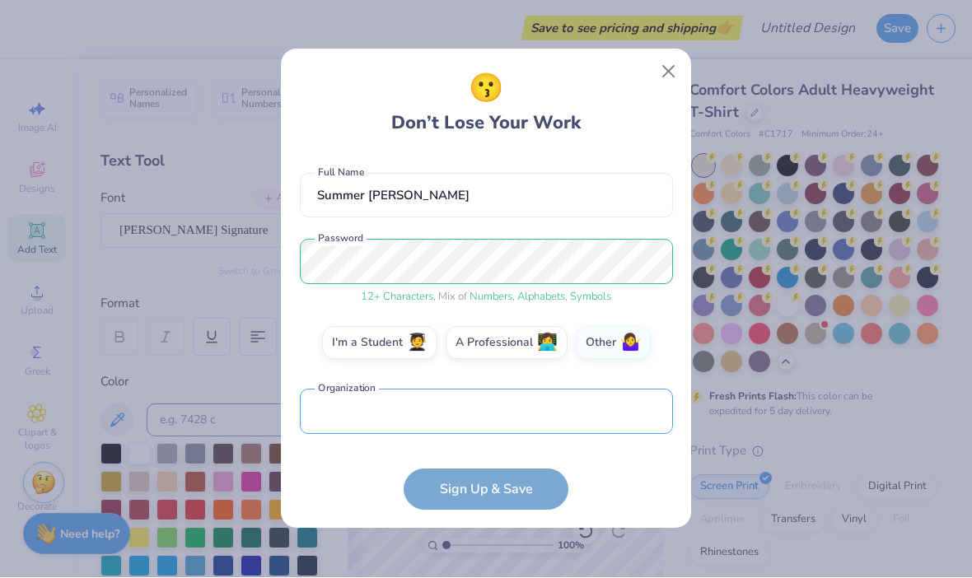
click at [376, 422] on input "text" at bounding box center [486, 412] width 373 height 45
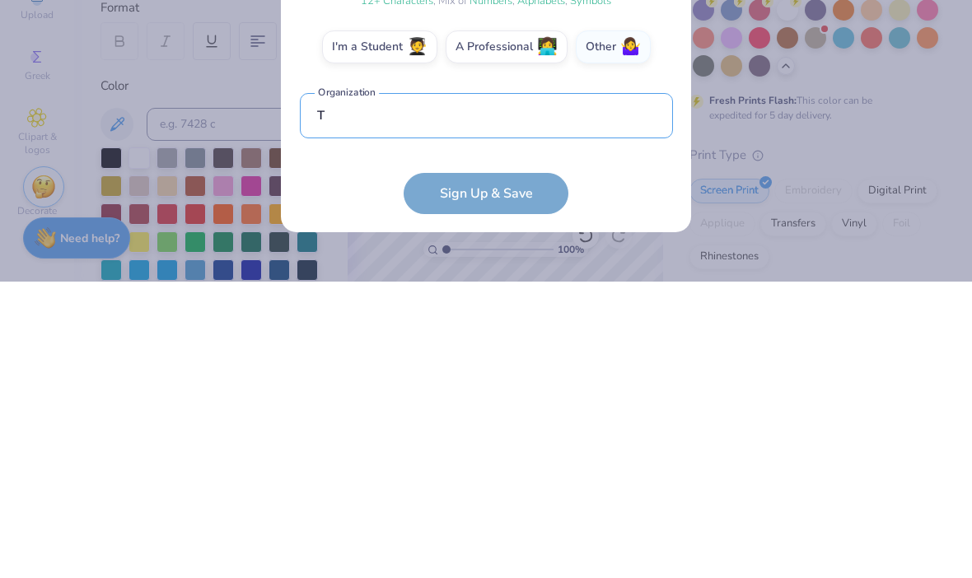
scroll to position [227, 0]
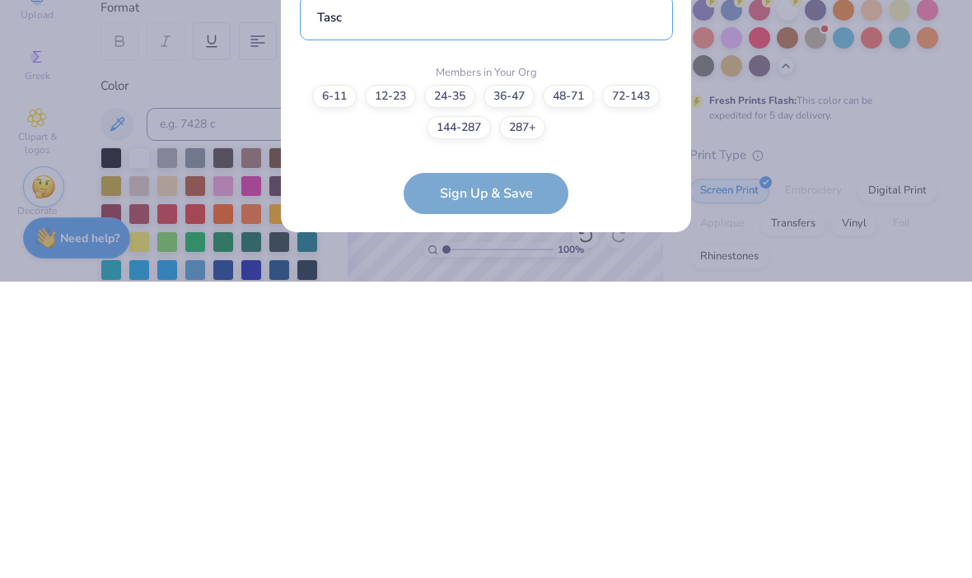
type input "Tasc"
click at [530, 381] on label "36-47" at bounding box center [508, 392] width 51 height 23
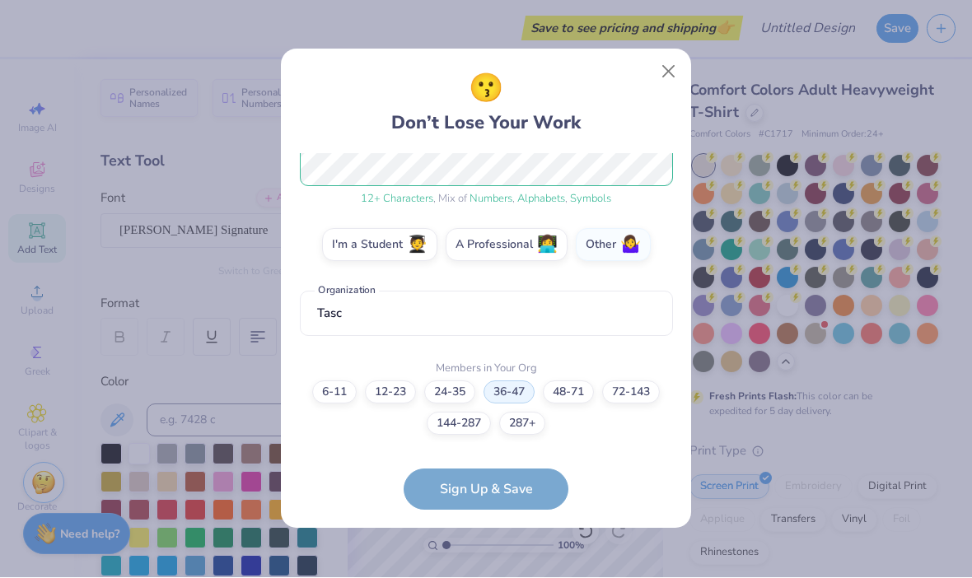
scroll to position [293, 0]
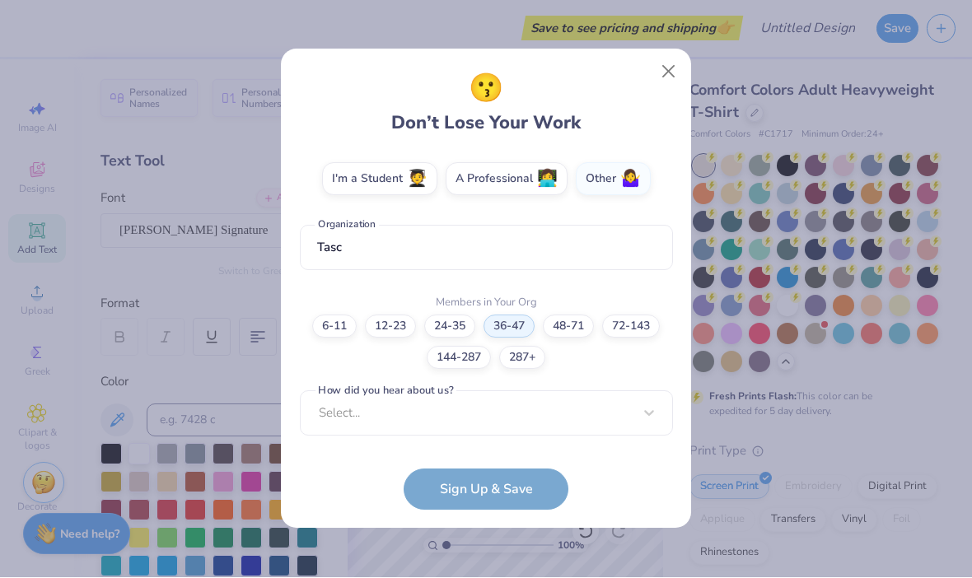
click at [488, 488] on form "[EMAIL_ADDRESS][DOMAIN_NAME] Email [PHONE_NUMBER] Phone Summer [PERSON_NAME] Fu…" at bounding box center [486, 332] width 373 height 357
click at [479, 480] on form "[EMAIL_ADDRESS][DOMAIN_NAME] Email [PHONE_NUMBER] Phone Summer [PERSON_NAME] Fu…" at bounding box center [486, 332] width 373 height 357
click at [482, 494] on form "[EMAIL_ADDRESS][DOMAIN_NAME] Email [PHONE_NUMBER] Phone Summer [PERSON_NAME] Fu…" at bounding box center [486, 332] width 373 height 357
click at [484, 493] on form "[EMAIL_ADDRESS][DOMAIN_NAME] Email [PHONE_NUMBER] Phone Summer [PERSON_NAME] Fu…" at bounding box center [486, 332] width 373 height 357
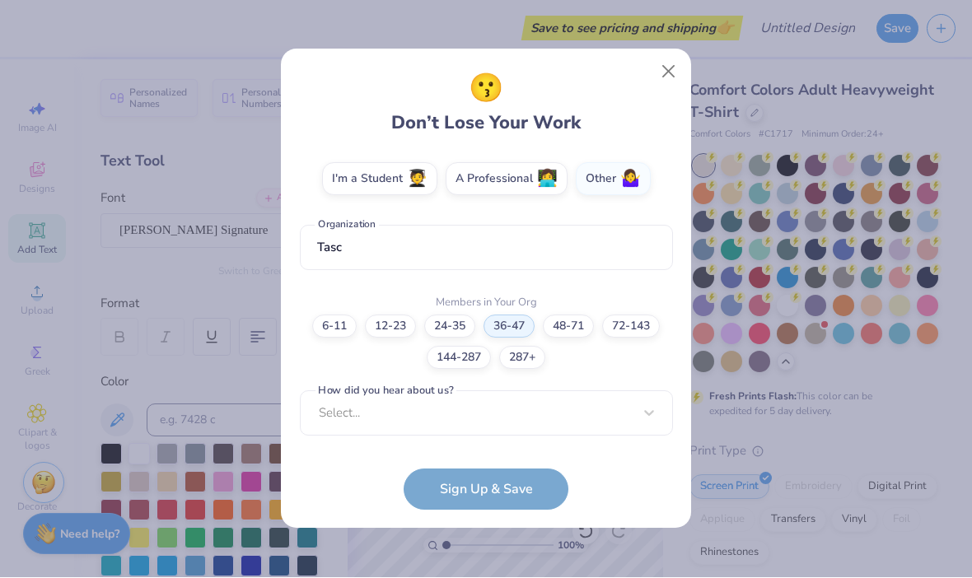
click at [494, 491] on form "[EMAIL_ADDRESS][DOMAIN_NAME] Email [PHONE_NUMBER] Phone Summer [PERSON_NAME] Fu…" at bounding box center [486, 332] width 373 height 357
click at [493, 491] on form "[EMAIL_ADDRESS][DOMAIN_NAME] Email [PHONE_NUMBER] Phone Summer [PERSON_NAME] Fu…" at bounding box center [486, 332] width 373 height 357
click at [497, 488] on form "[EMAIL_ADDRESS][DOMAIN_NAME] Email [PHONE_NUMBER] Phone Summer [PERSON_NAME] Fu…" at bounding box center [486, 332] width 373 height 357
click at [530, 486] on form "[EMAIL_ADDRESS][DOMAIN_NAME] Email [PHONE_NUMBER] Phone Summer [PERSON_NAME] Fu…" at bounding box center [486, 332] width 373 height 357
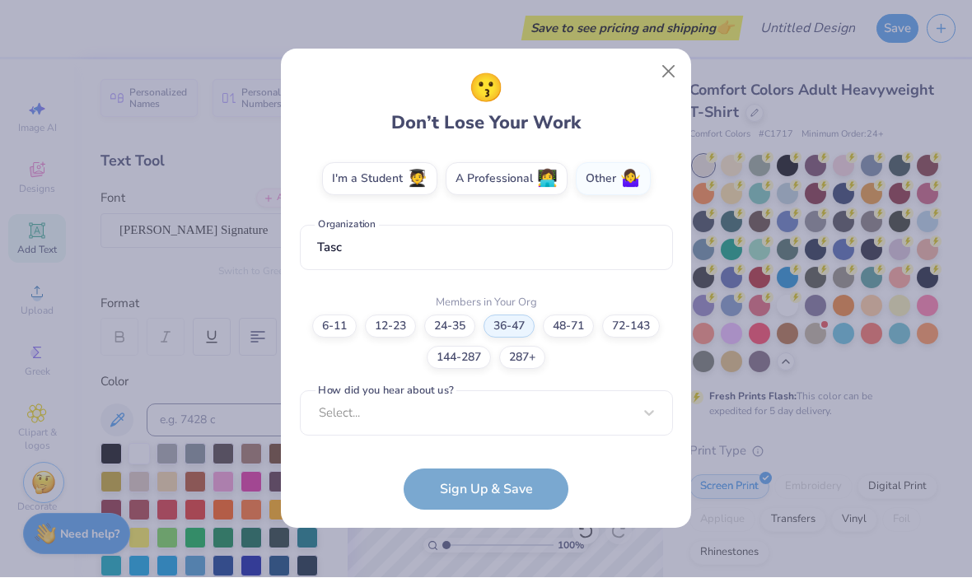
click at [525, 491] on form "[EMAIL_ADDRESS][DOMAIN_NAME] Email [PHONE_NUMBER] Phone Summer [PERSON_NAME] Fu…" at bounding box center [486, 332] width 373 height 357
click at [521, 492] on form "[EMAIL_ADDRESS][DOMAIN_NAME] Email [PHONE_NUMBER] Phone Summer [PERSON_NAME] Fu…" at bounding box center [486, 332] width 373 height 357
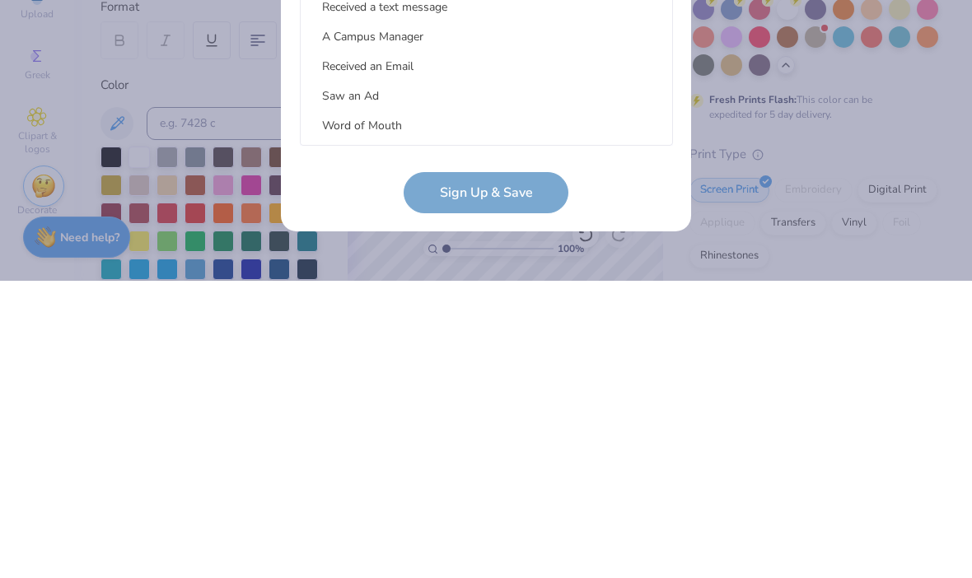
scroll to position [540, 0]
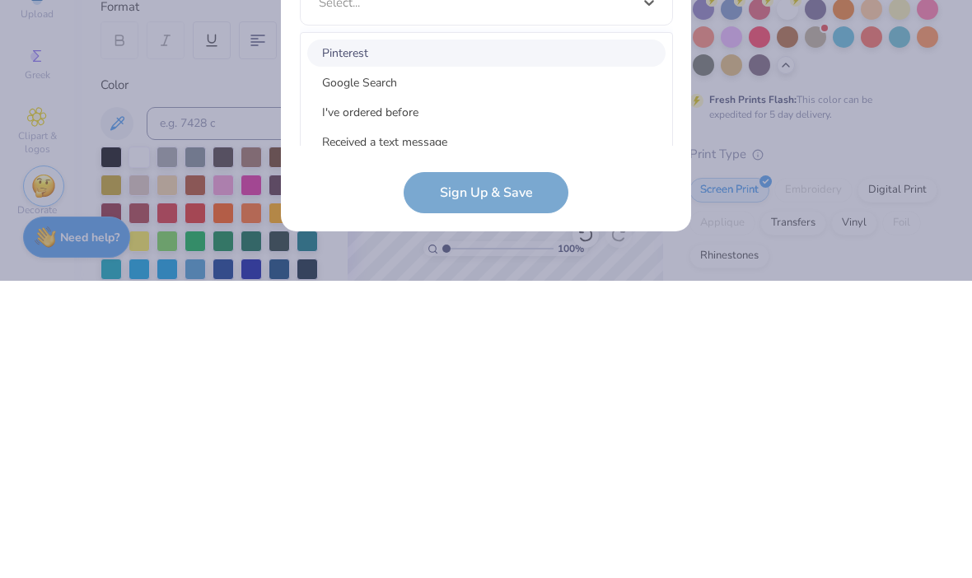
click at [428, 366] on div "Google Search" at bounding box center [486, 379] width 358 height 27
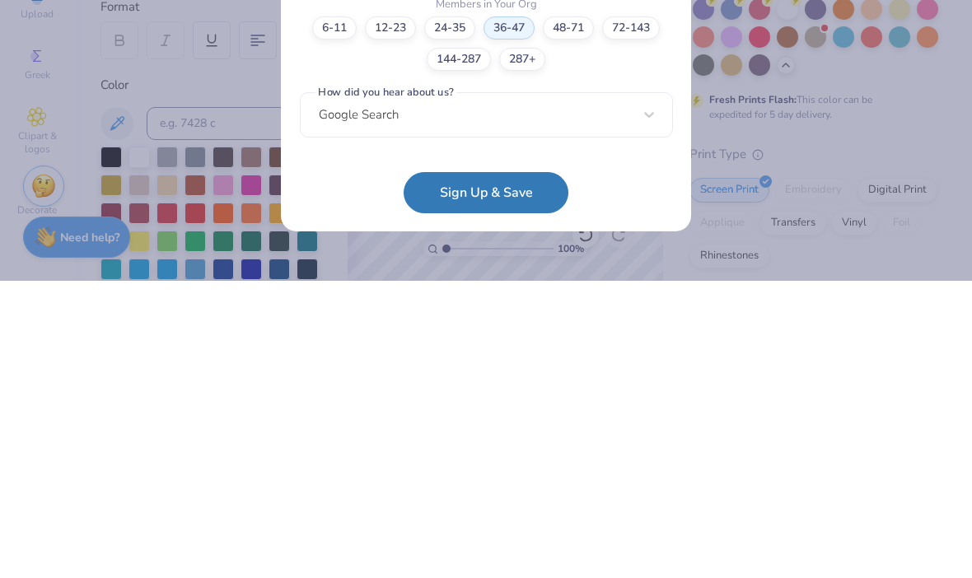
scroll to position [293, 0]
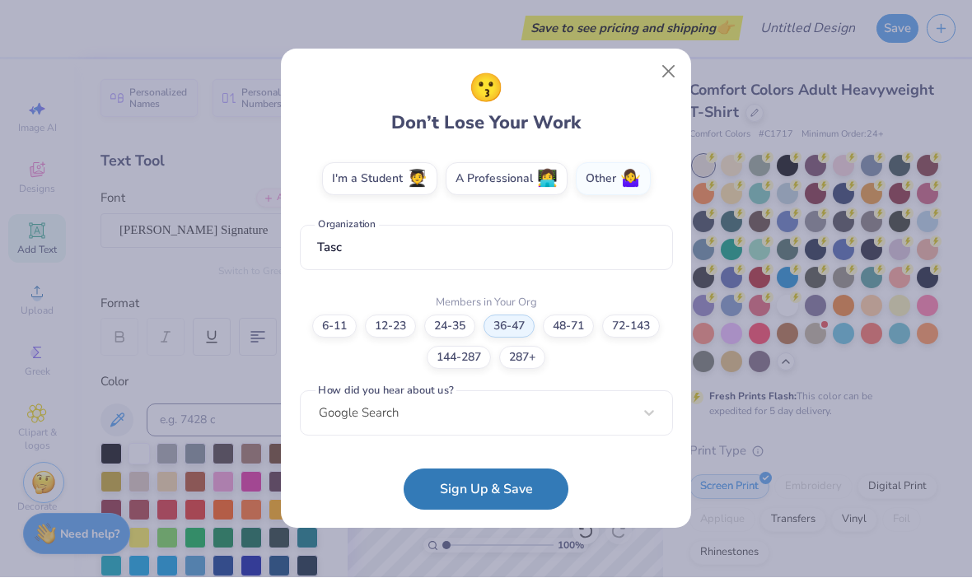
click at [535, 481] on button "Sign Up & Save" at bounding box center [486, 489] width 165 height 41
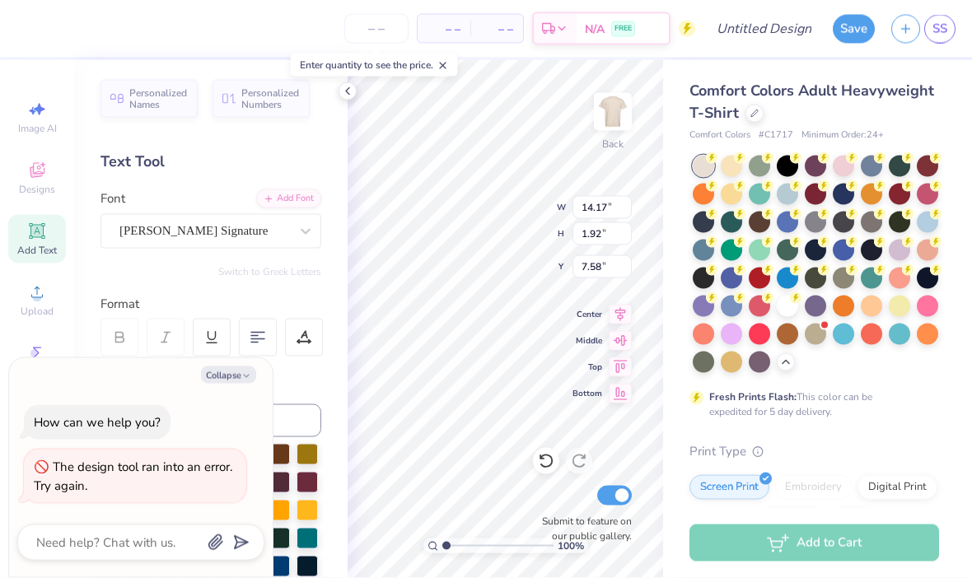
scroll to position [1, 1]
type textarea "x"
type textarea "TETeen Activly [DEMOGRAPHIC_DATA]"
type textarea "x"
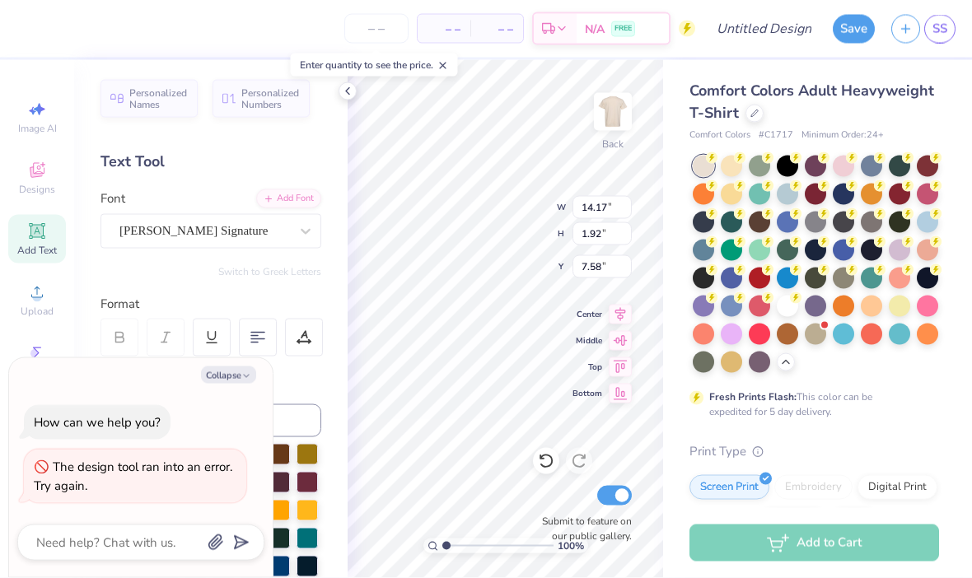
type textarea "TETeen ChristXT"
type textarea "x"
type textarea "TETeen ChristXT"
type textarea "x"
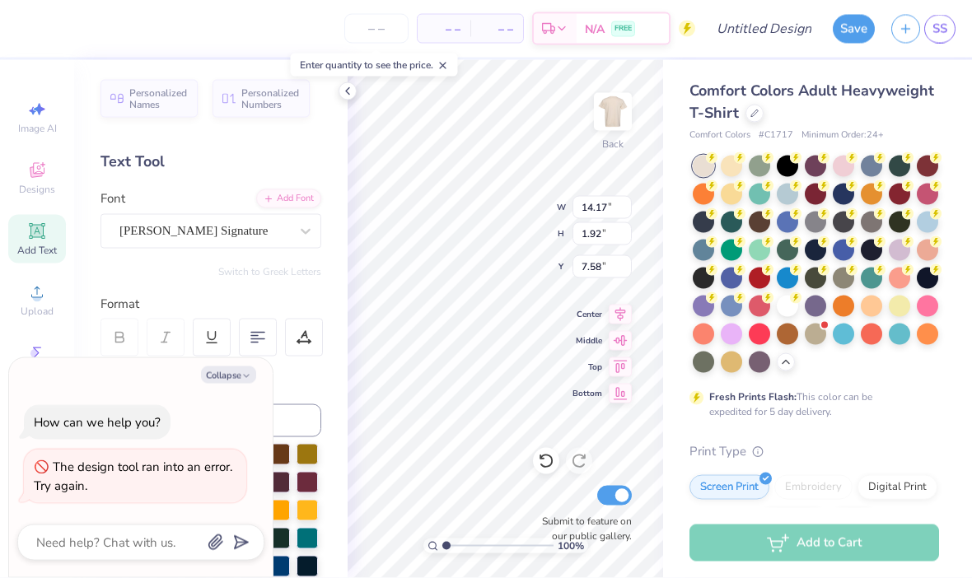
scroll to position [1, 6]
type textarea "TETeen ChristX"
type textarea "x"
type textarea "T"
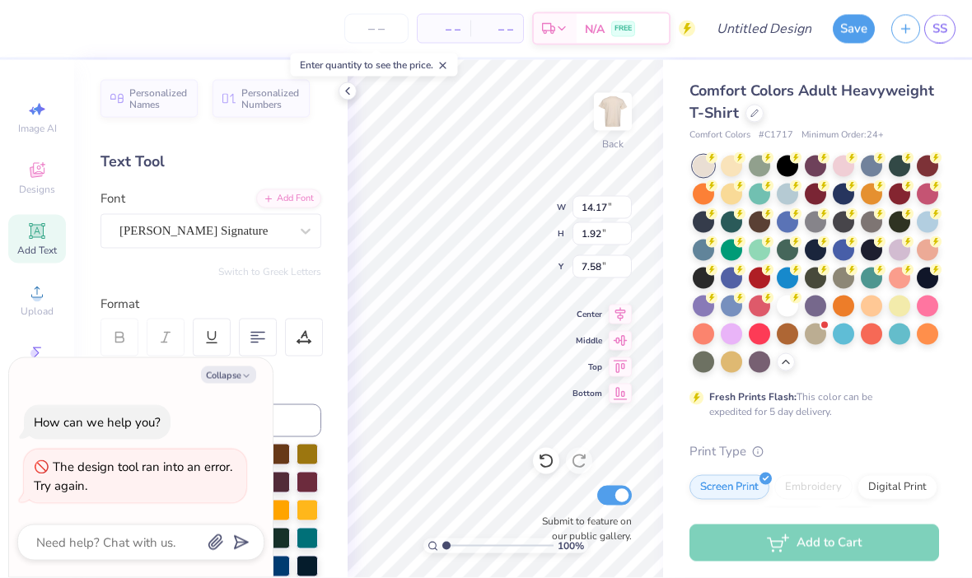
scroll to position [1, 0]
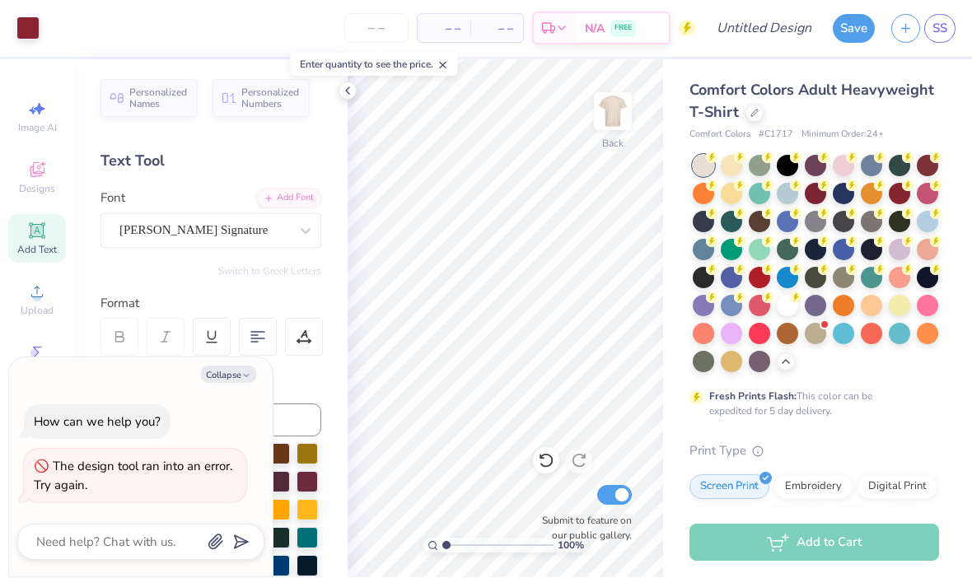
click at [212, 394] on div "How can we help you? The design tool ran into an error. Try again." at bounding box center [140, 454] width 247 height 125
click at [230, 373] on button "Collapse" at bounding box center [228, 374] width 55 height 17
type textarea "x"
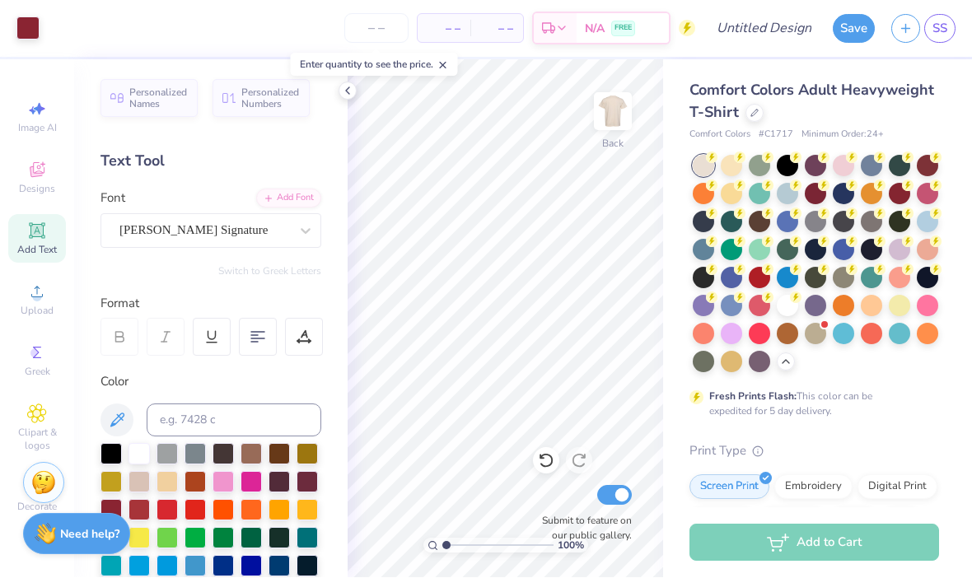
click at [54, 245] on div "Add Text" at bounding box center [37, 239] width 58 height 49
type input "7.58"
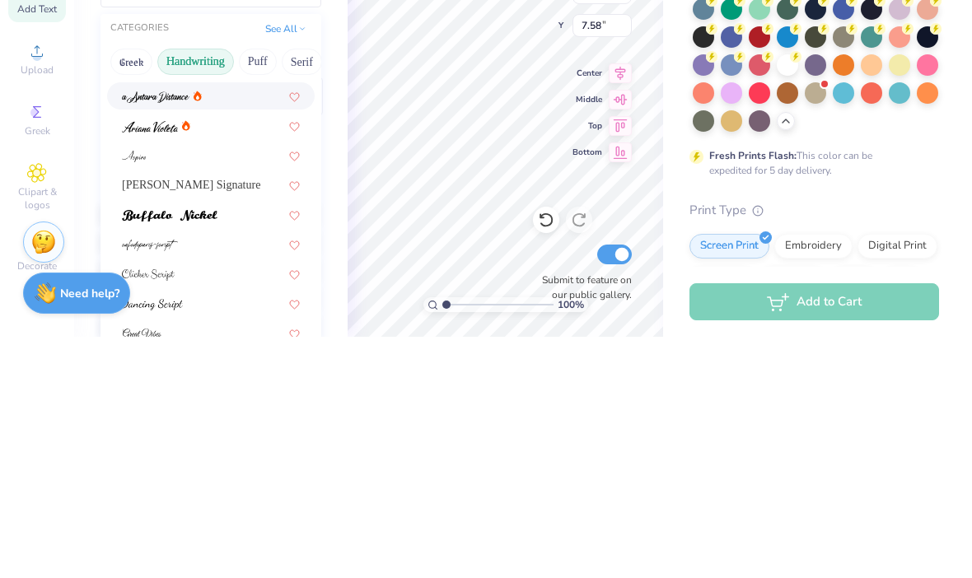
scroll to position [23, 0]
click at [249, 389] on div at bounding box center [211, 397] width 178 height 17
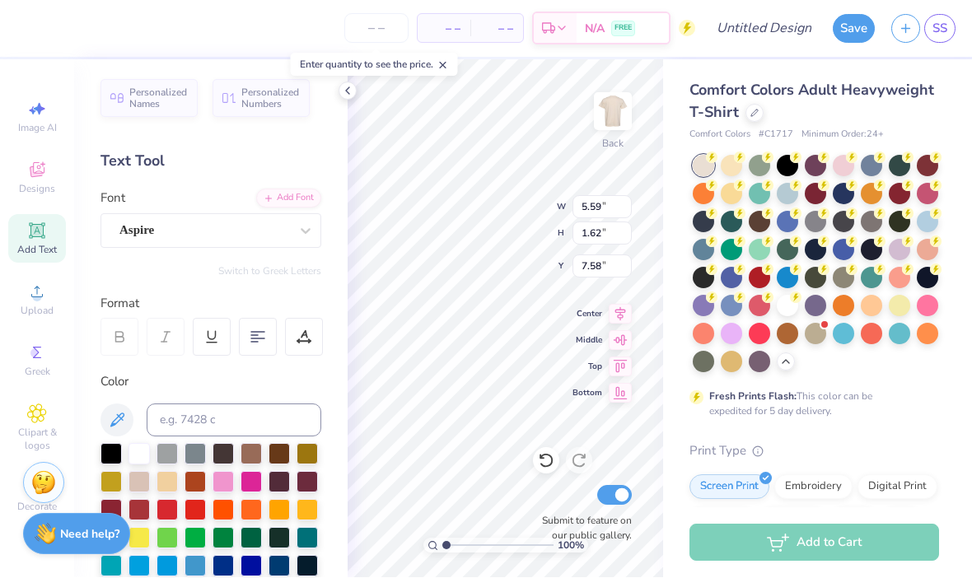
type input "5.12"
type input "1.64"
type input "7.57"
type input "4.36"
type input "1.39"
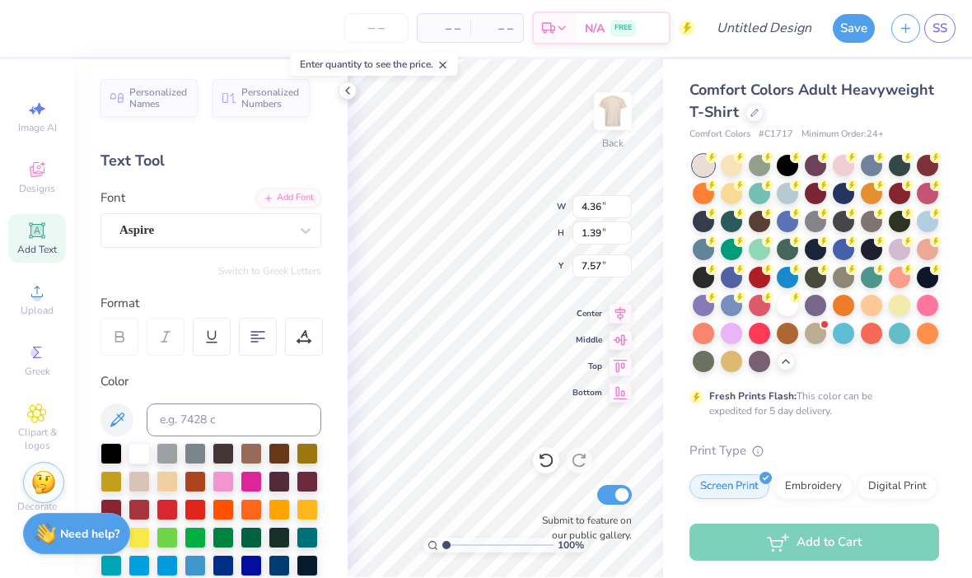
type input "3.11"
type input "1.00"
type input "7.39"
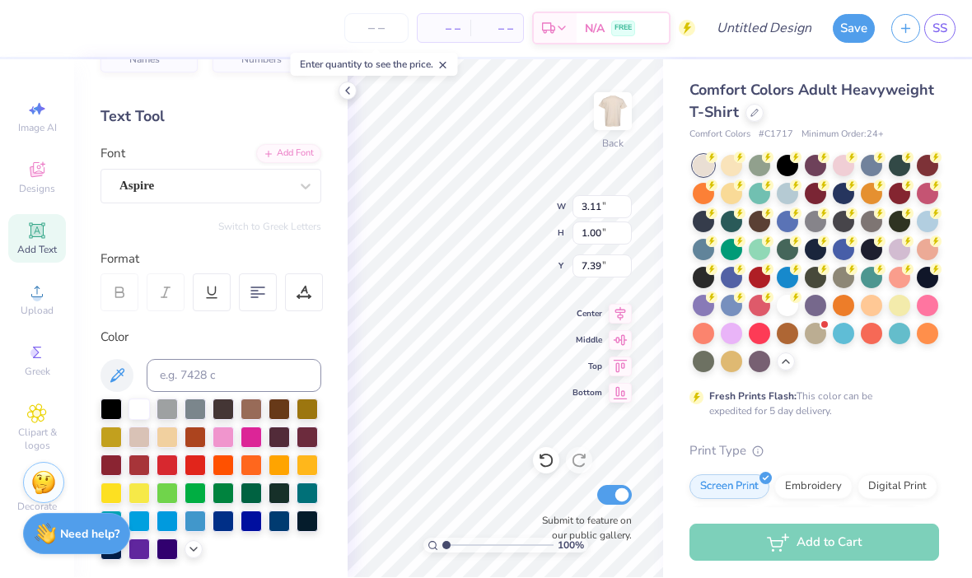
scroll to position [75, 0]
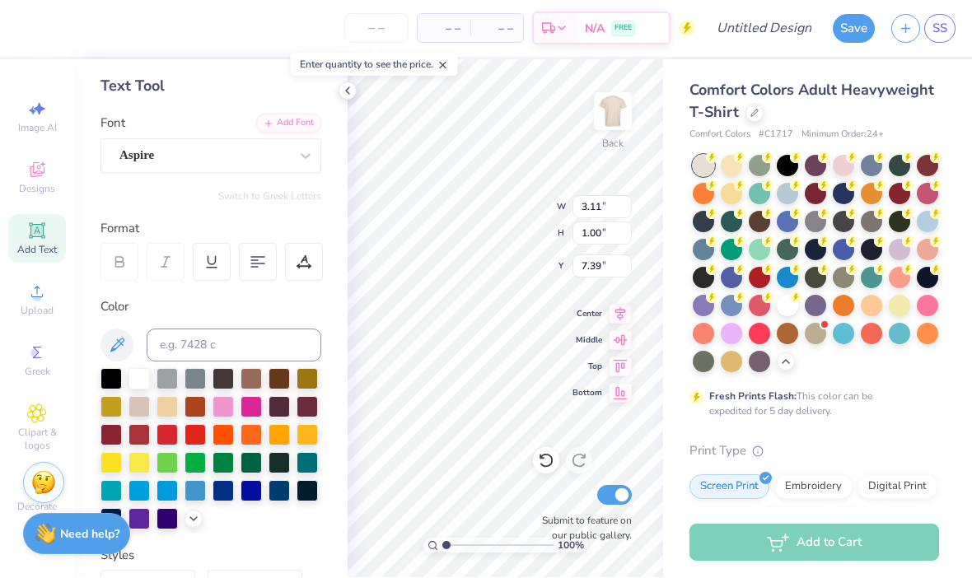
type textarea "Teens Activly Serving [DEMOGRAPHIC_DATA]"
click at [119, 377] on div at bounding box center [110, 379] width 21 height 21
click at [604, 110] on img at bounding box center [612, 112] width 33 height 33
click at [598, 116] on img at bounding box center [612, 112] width 33 height 33
click at [349, 89] on icon at bounding box center [347, 91] width 13 height 13
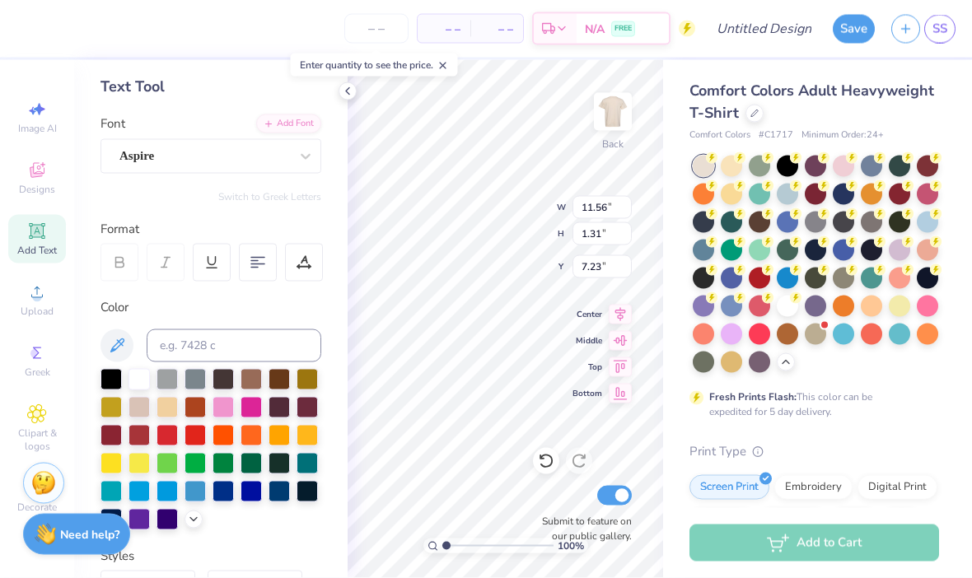
scroll to position [0, 8]
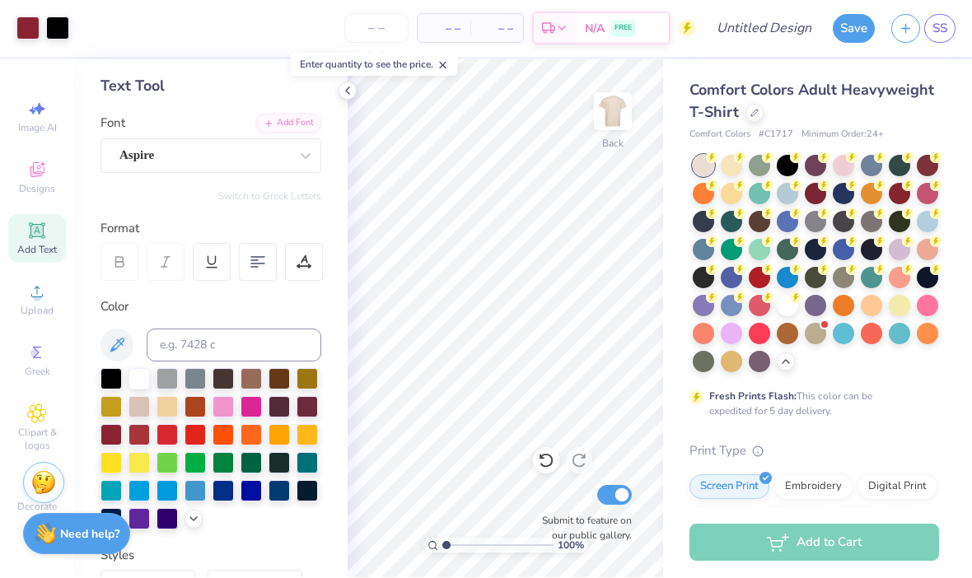
click at [341, 86] on icon at bounding box center [347, 91] width 13 height 13
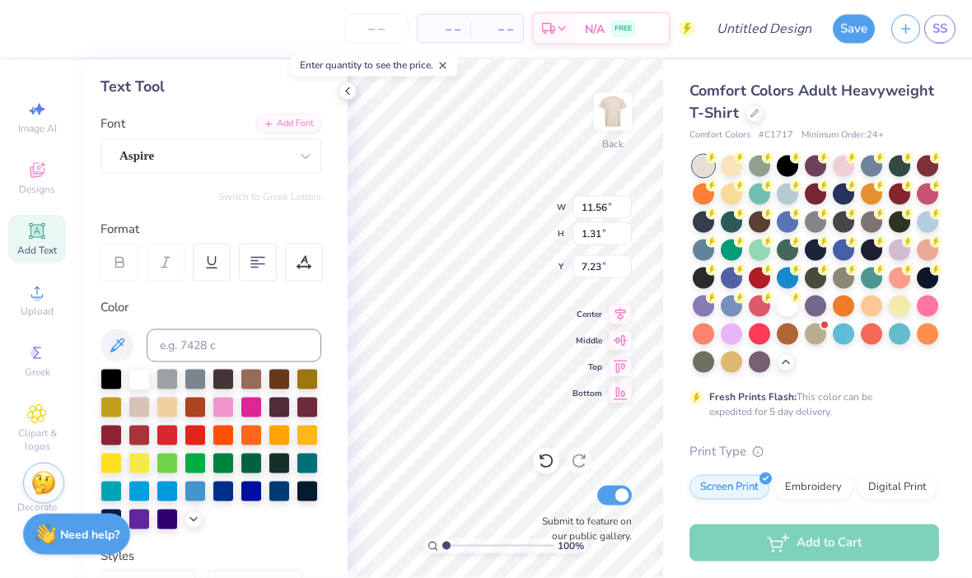
scroll to position [0, 10]
type textarea "Teens Activly Serving [DEMOGRAPHIC_DATA]"
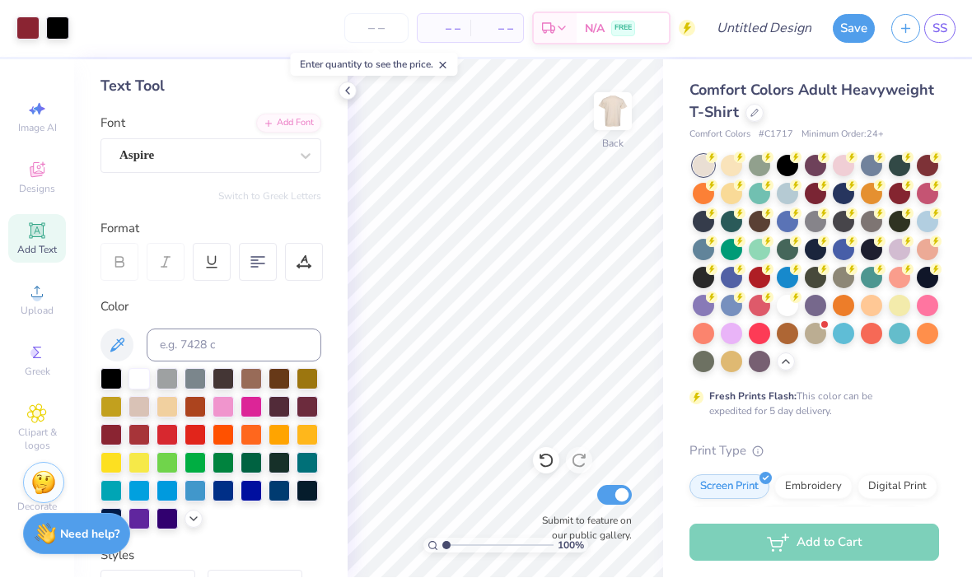
click at [348, 93] on polyline at bounding box center [347, 91] width 3 height 7
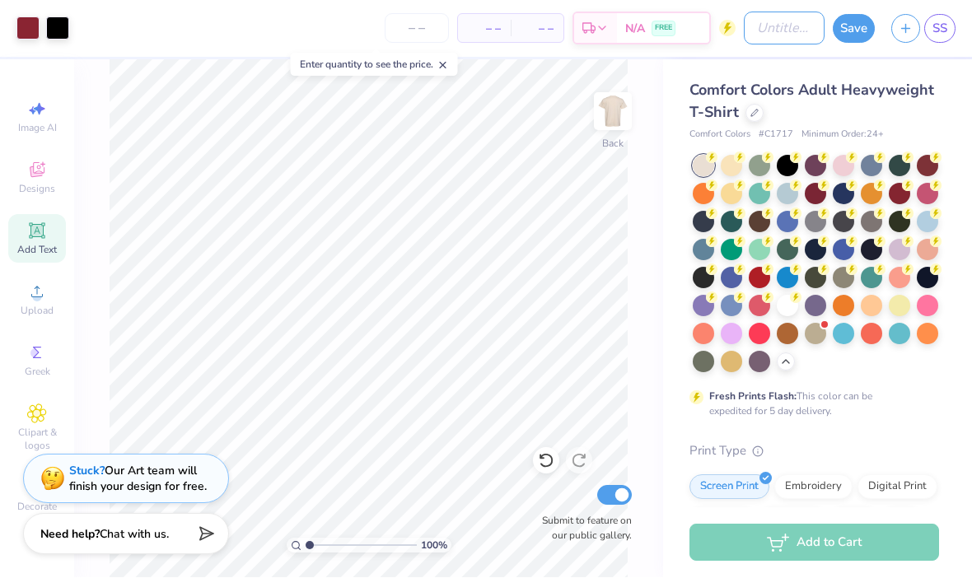
click at [759, 30] on input "Design Title" at bounding box center [784, 28] width 81 height 33
type input "TASC"
click at [415, 30] on input "number" at bounding box center [417, 29] width 64 height 30
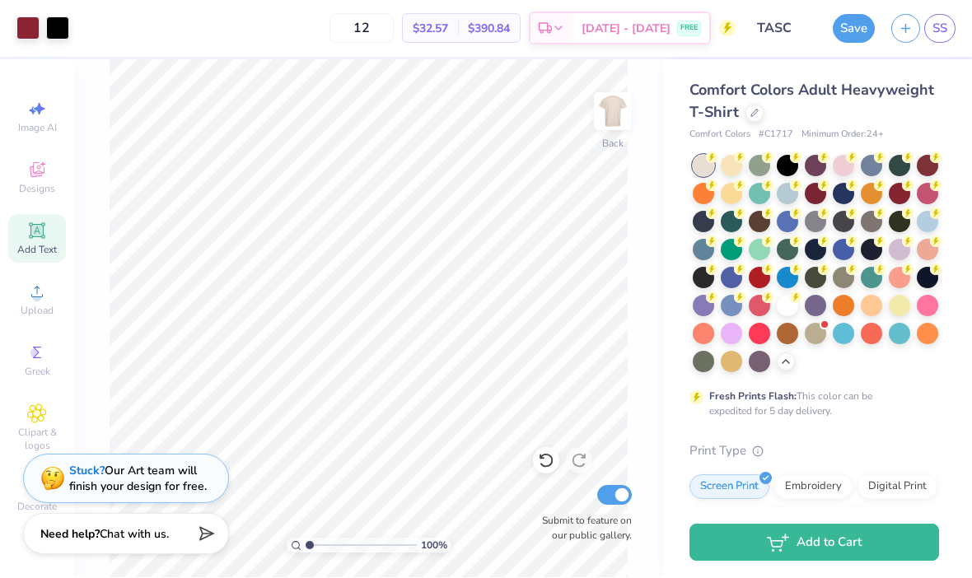
type input "12"
click at [615, 122] on img at bounding box center [612, 112] width 33 height 33
click at [34, 433] on div "Clipart & logos" at bounding box center [37, 429] width 58 height 62
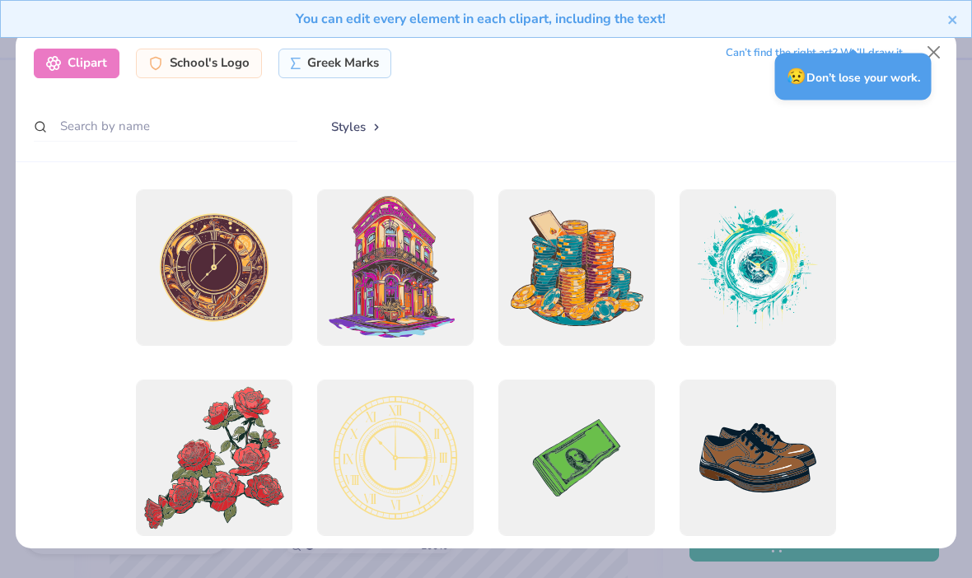
scroll to position [0, 0]
click at [234, 111] on input "text" at bounding box center [166, 126] width 264 height 30
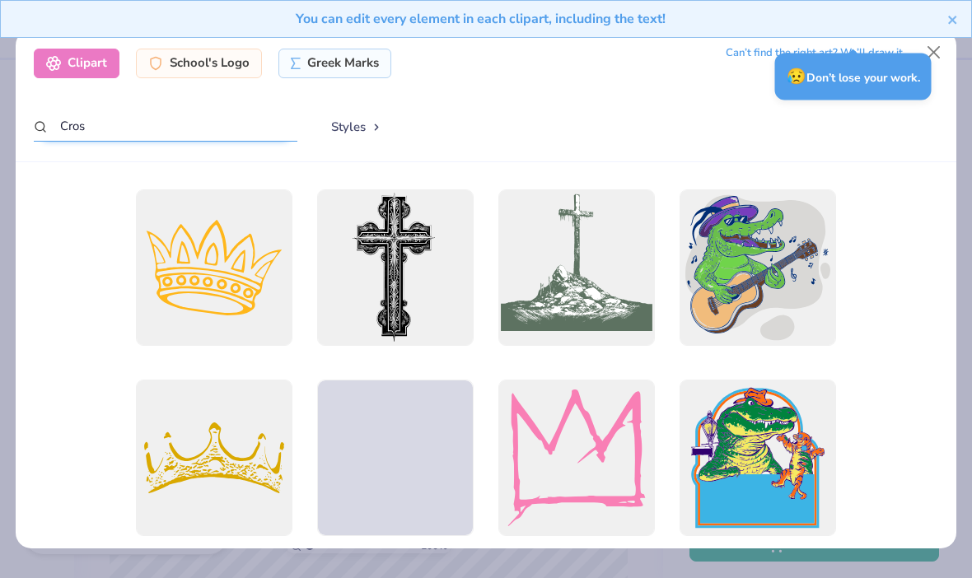
type input "Cross"
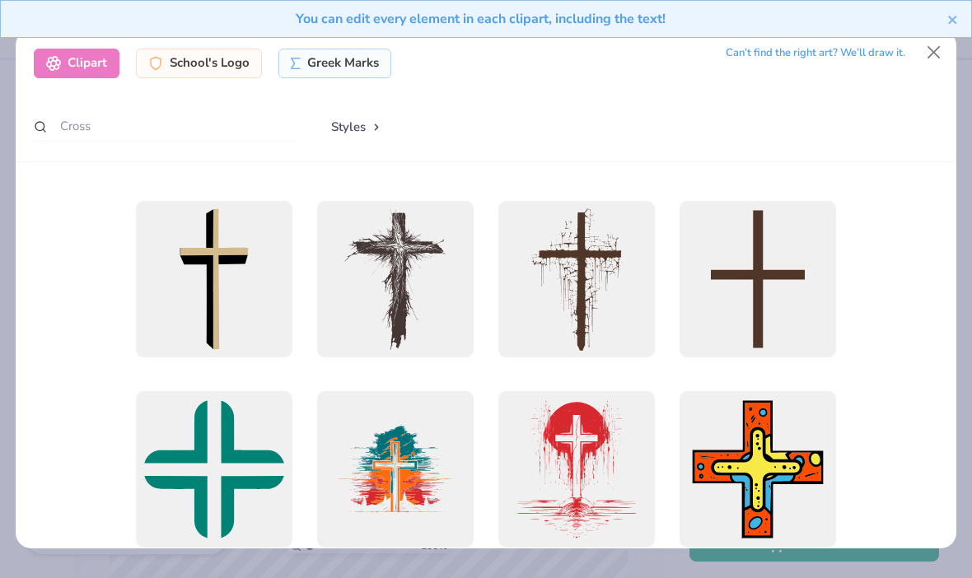
scroll to position [552, 0]
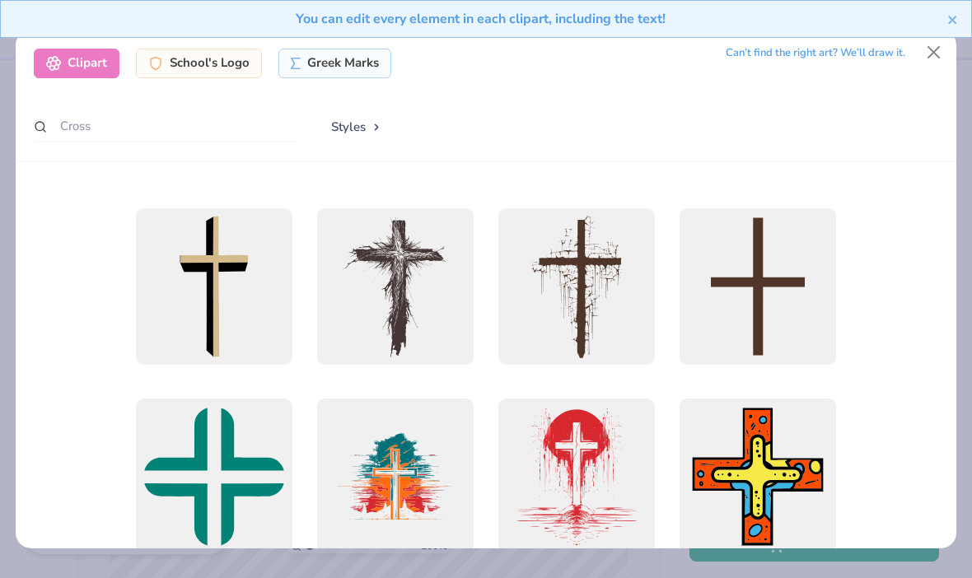
click at [208, 294] on div at bounding box center [214, 286] width 156 height 156
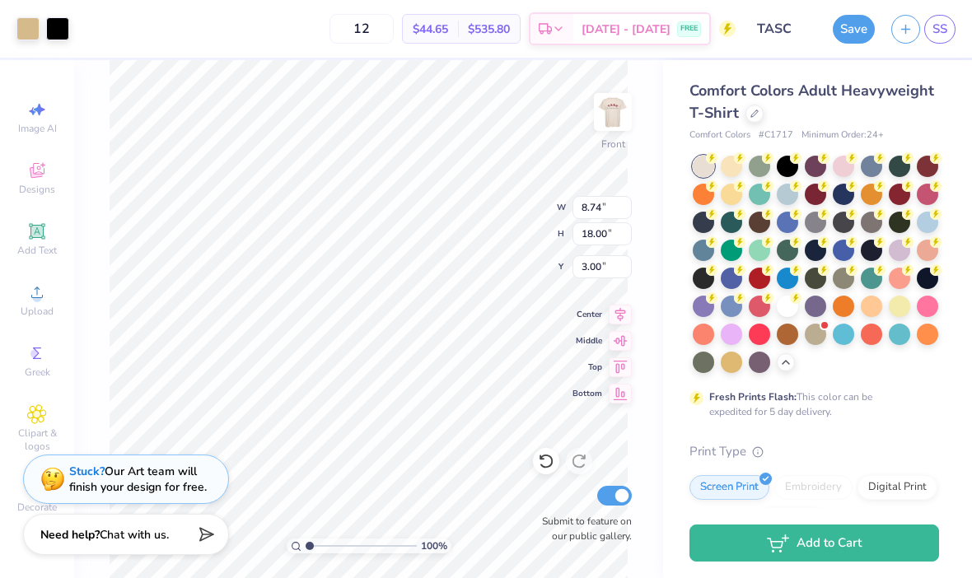
type input "4.18"
type input "4.27"
type input "8.80"
type input "2.71"
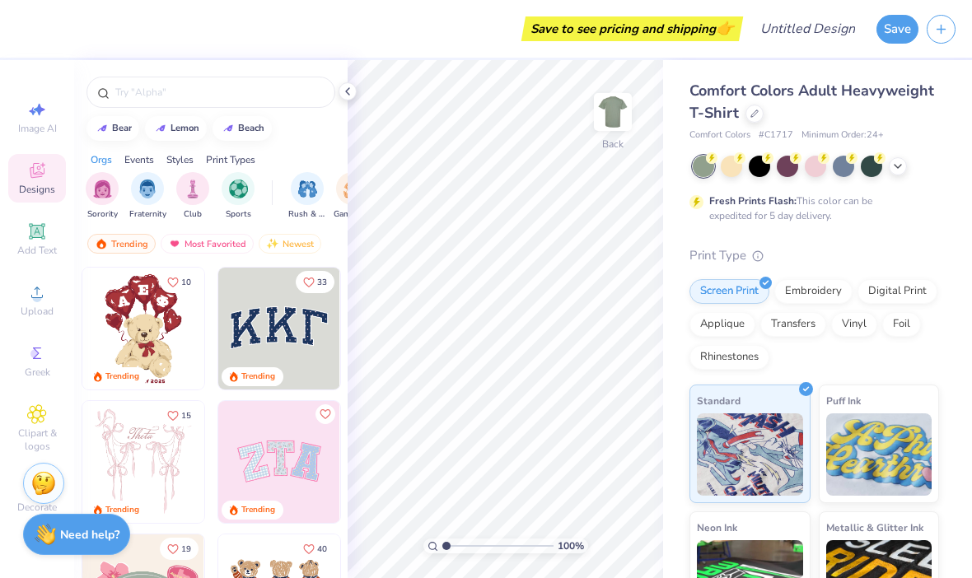
click at [330, 74] on div at bounding box center [210, 88] width 273 height 56
click at [351, 91] on icon at bounding box center [347, 91] width 13 height 13
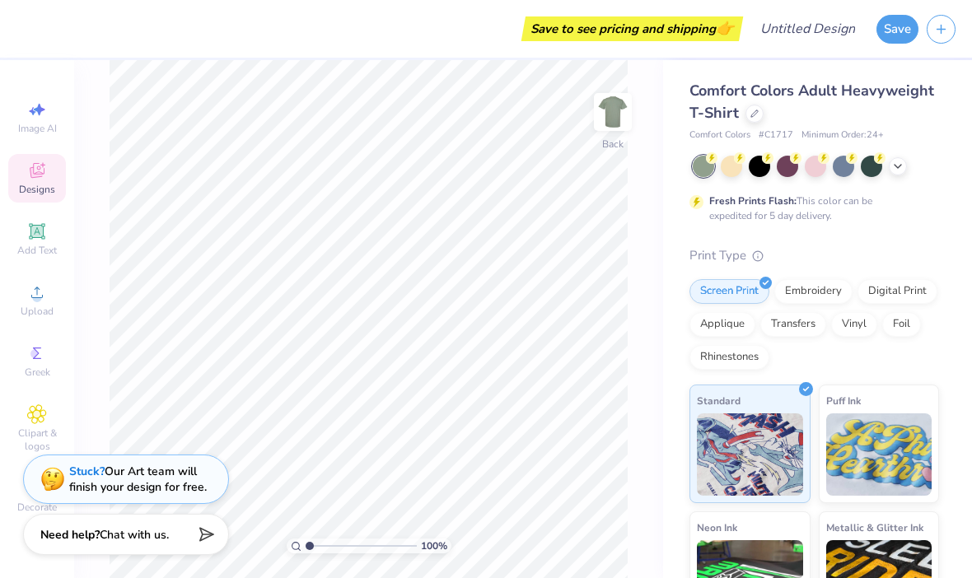
click at [41, 25] on div "Save to see pricing and shipping 👉" at bounding box center [382, 29] width 714 height 58
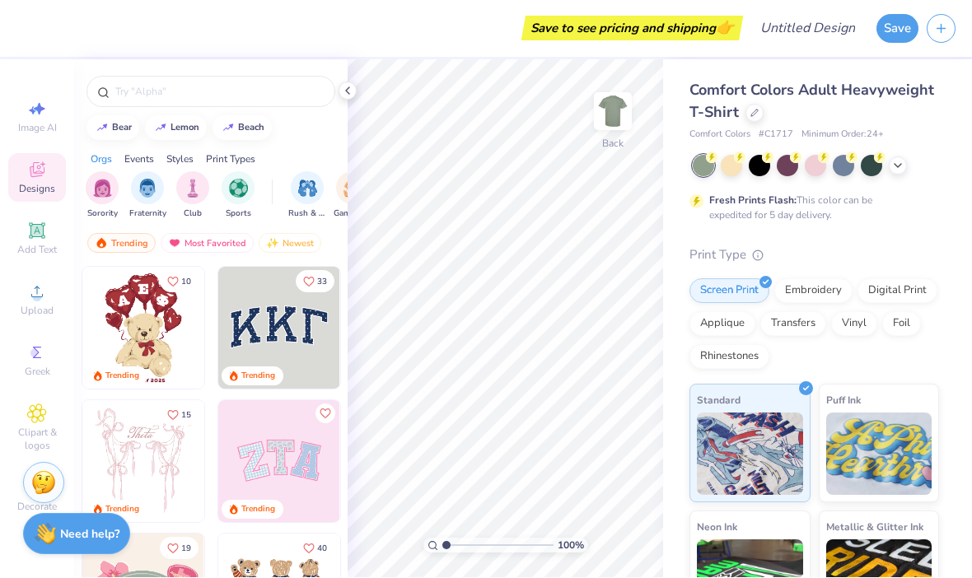
click at [936, 22] on icon "button" at bounding box center [941, 29] width 14 height 14
click at [39, 21] on div "Save to see pricing and shipping 👉" at bounding box center [382, 29] width 714 height 58
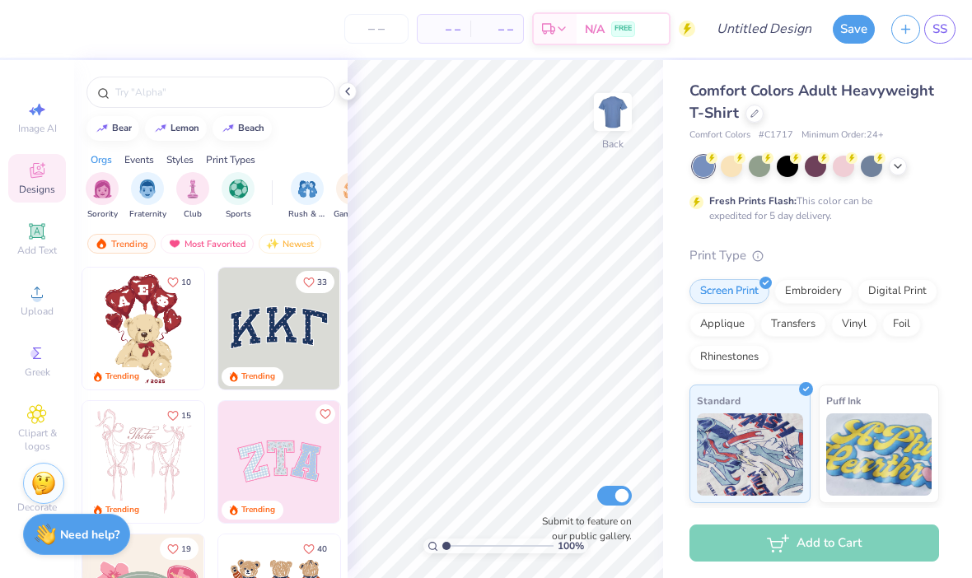
click at [347, 87] on icon at bounding box center [347, 91] width 13 height 13
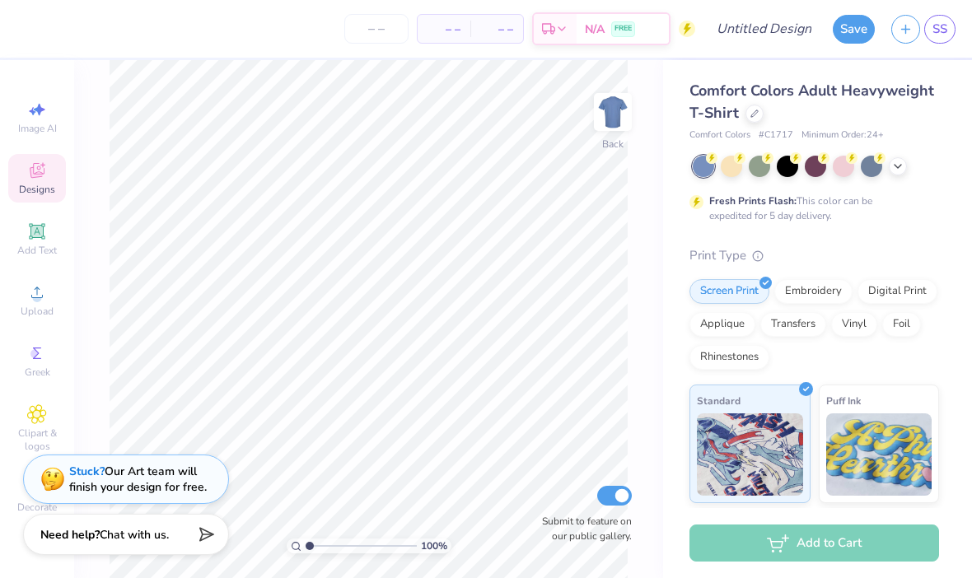
click at [896, 160] on icon at bounding box center [897, 166] width 13 height 13
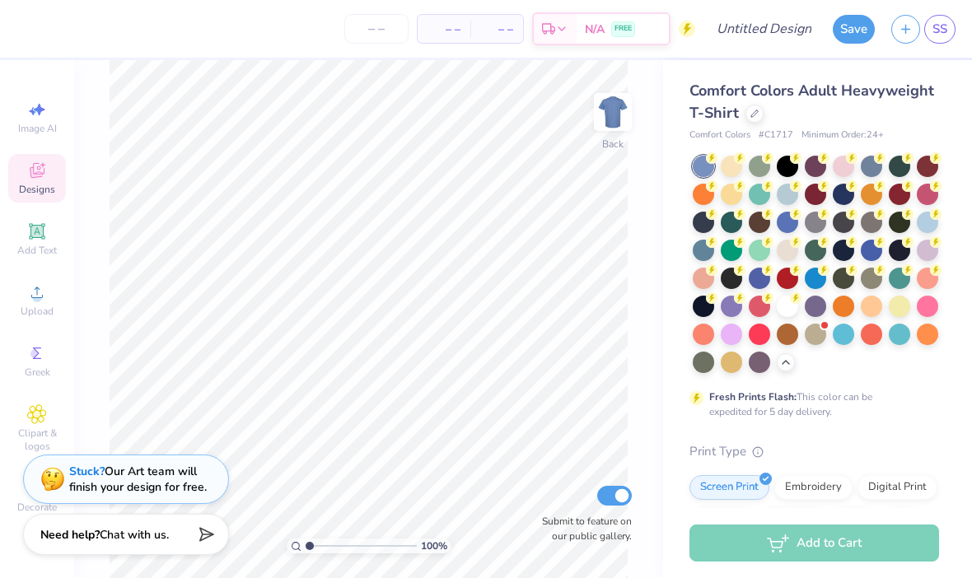
click at [786, 240] on div at bounding box center [787, 250] width 21 height 21
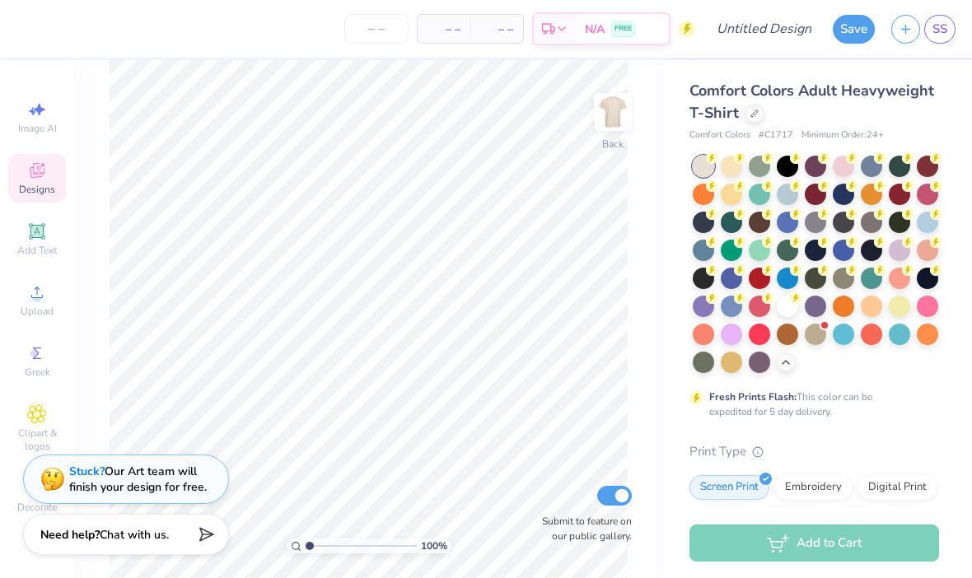
click at [39, 241] on icon at bounding box center [37, 232] width 20 height 20
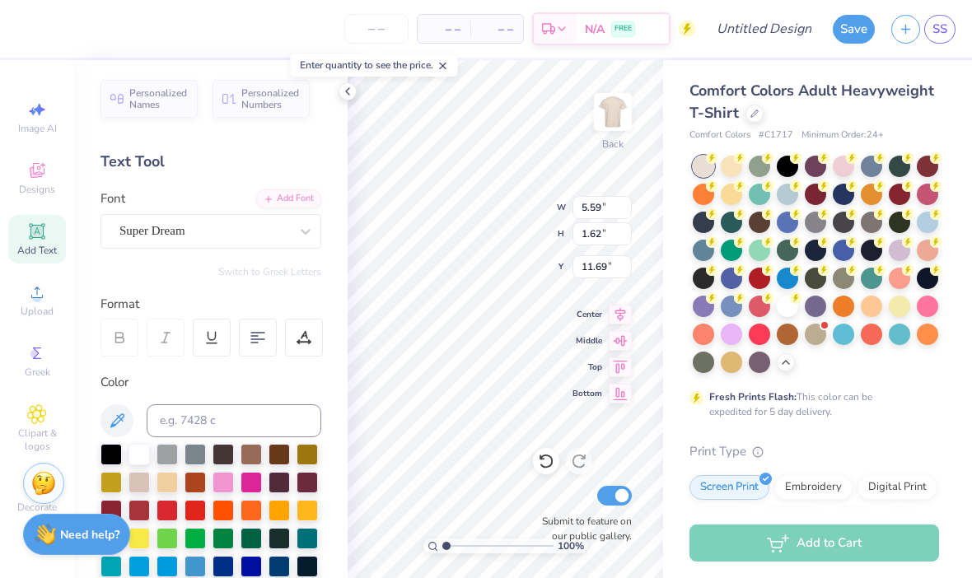
type input "3.00"
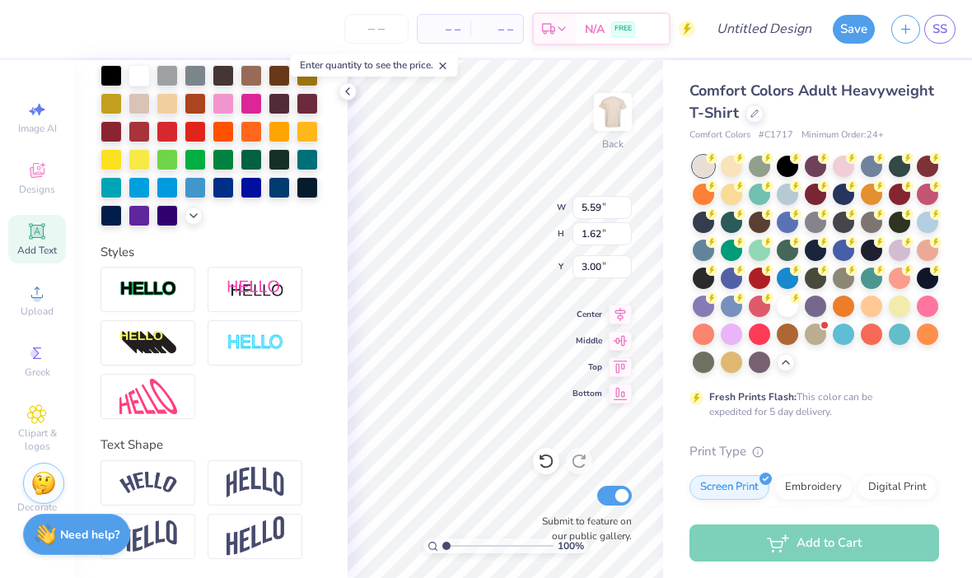
scroll to position [338, 0]
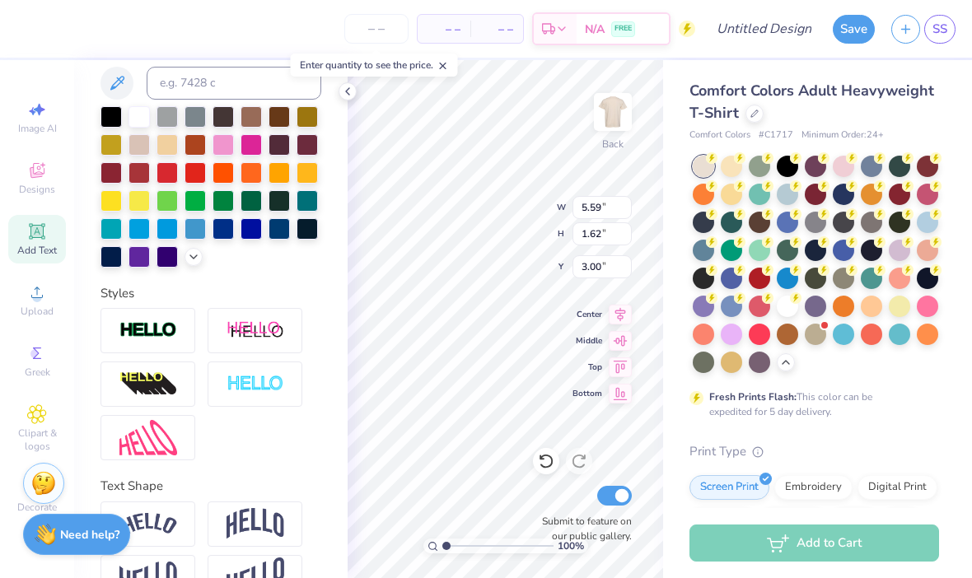
type textarea "T.A.S.C"
click at [114, 178] on div at bounding box center [110, 172] width 21 height 21
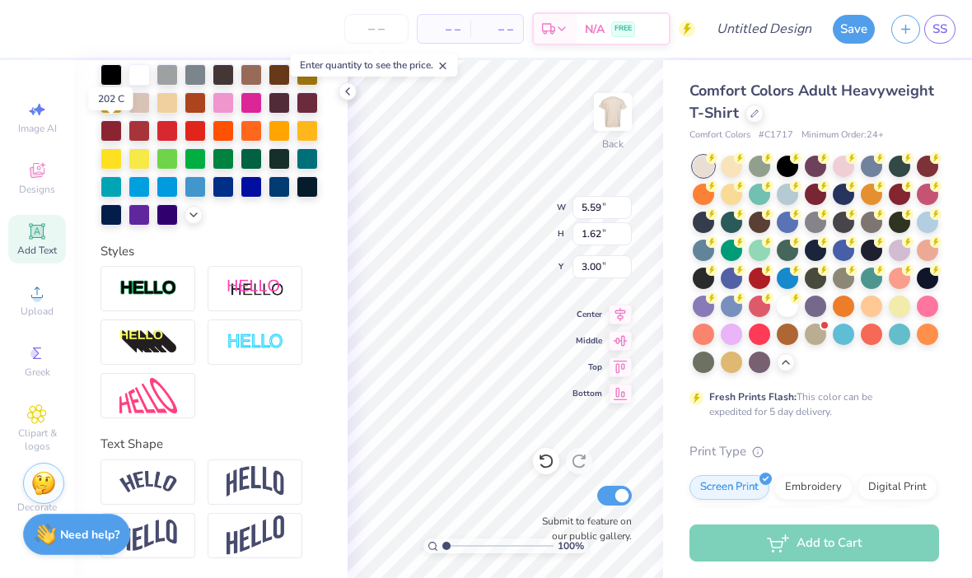
scroll to position [380, 0]
click at [152, 473] on img at bounding box center [148, 482] width 58 height 22
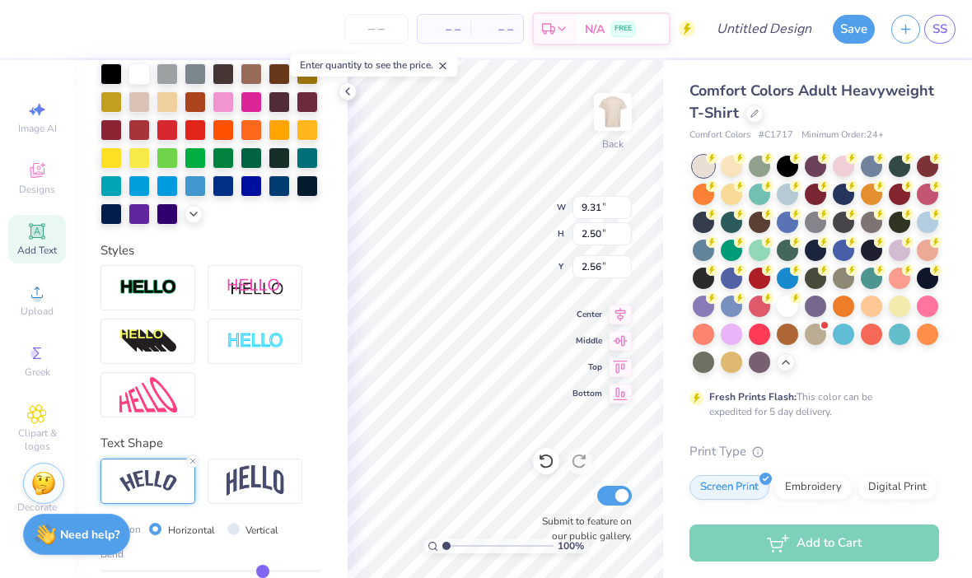
type input "3.62"
click at [765, 26] on input "Design Title" at bounding box center [784, 28] width 81 height 33
type input "TASC"
click at [343, 91] on icon at bounding box center [347, 91] width 13 height 13
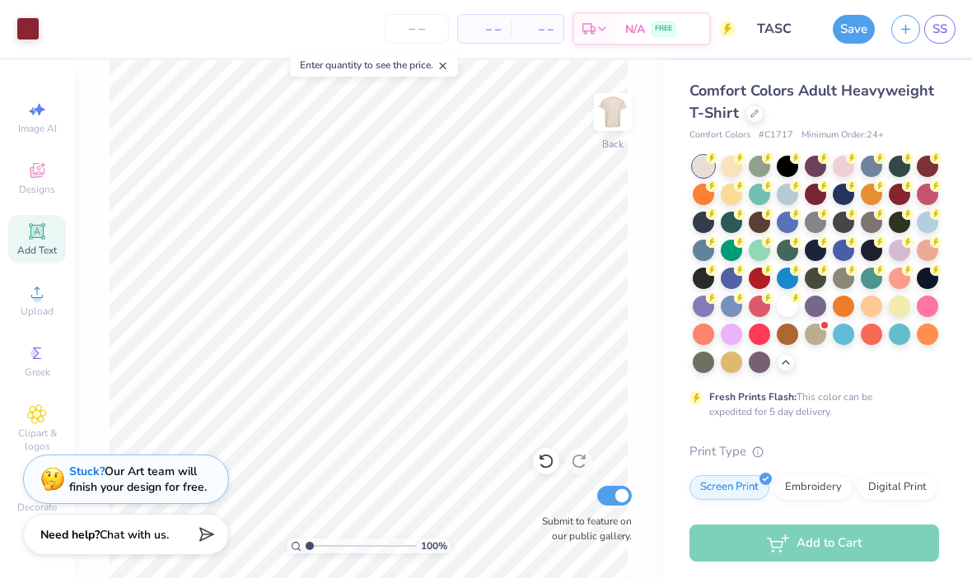
click at [36, 234] on icon at bounding box center [37, 231] width 16 height 16
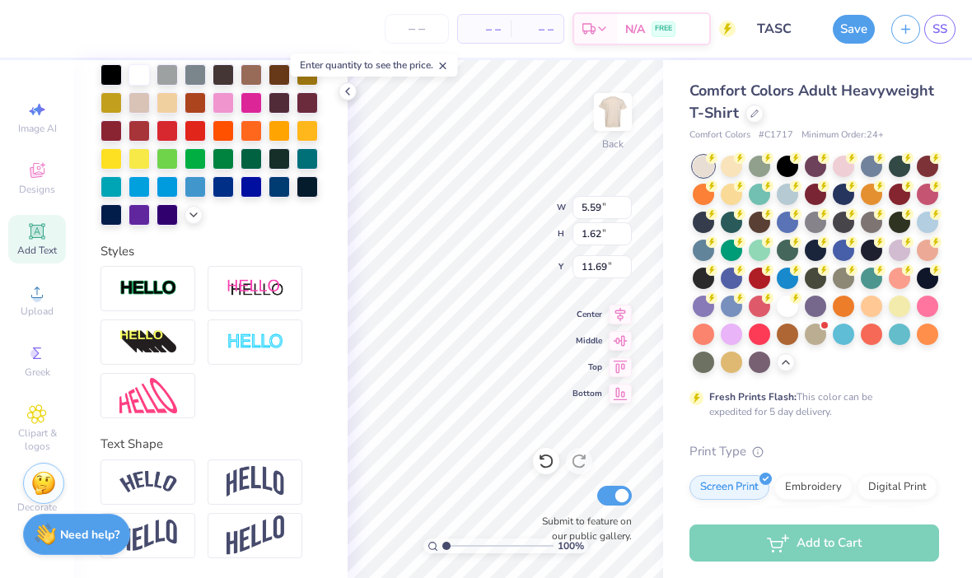
type input "7.00"
type input "4.56"
type input "1.32"
type input "7.35"
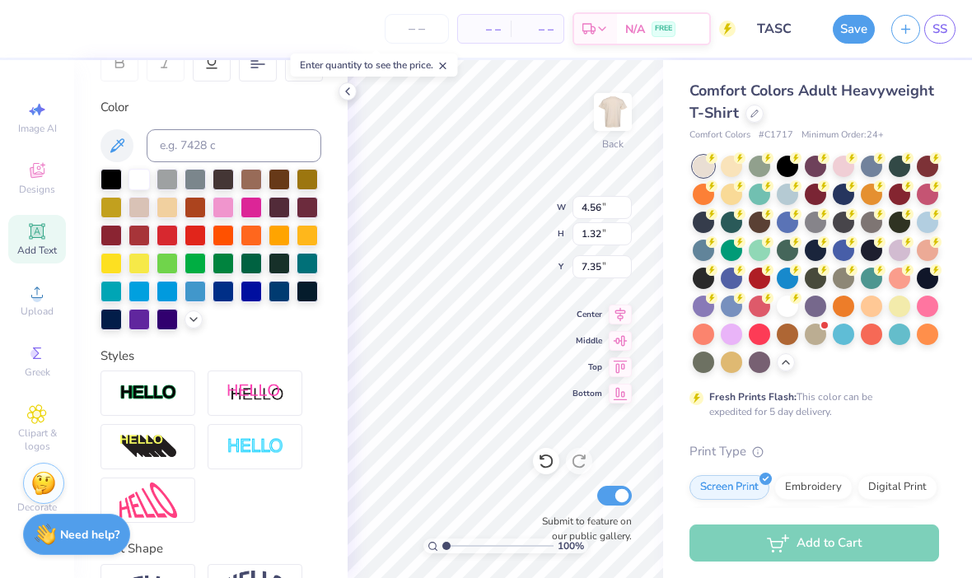
scroll to position [273, 0]
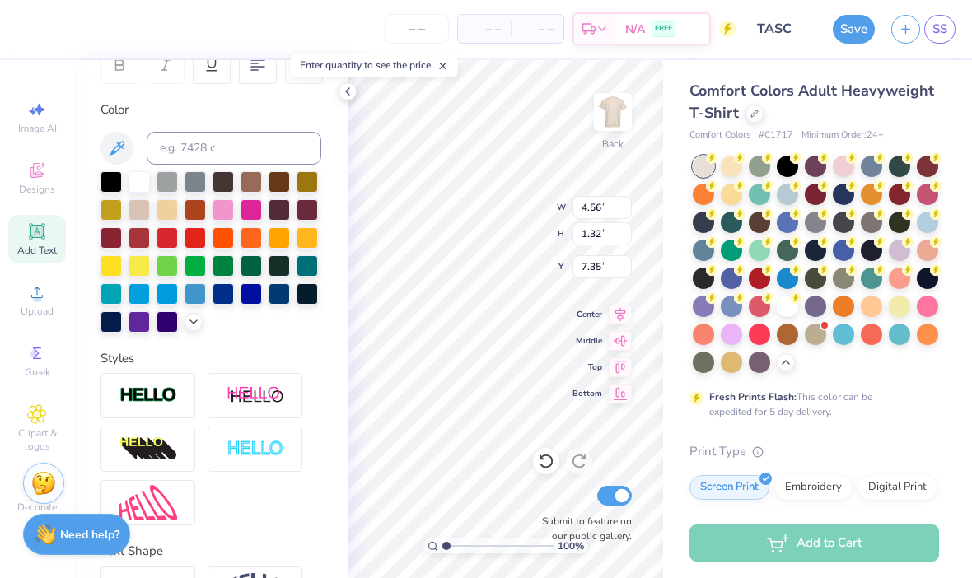
click at [107, 186] on div at bounding box center [110, 181] width 21 height 21
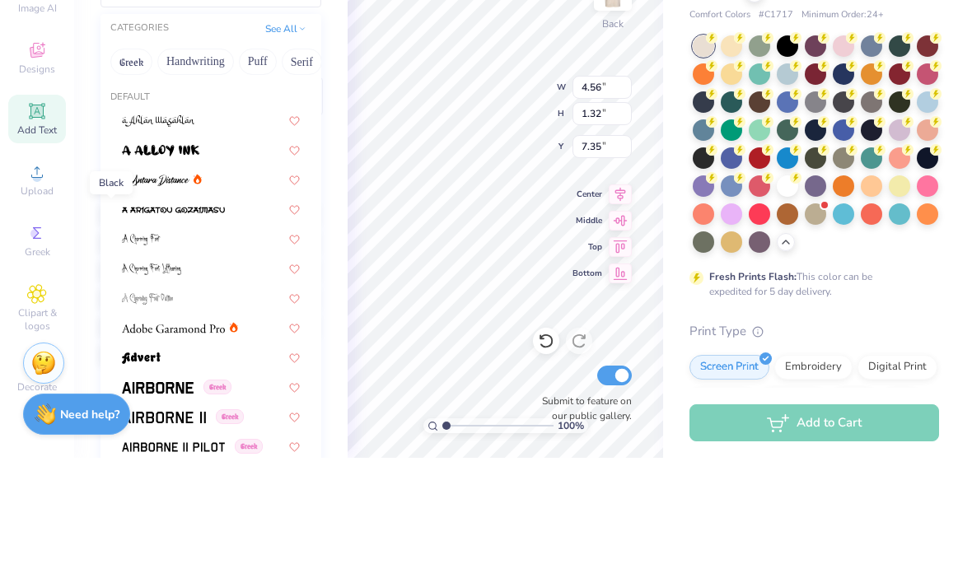
scroll to position [-1, 0]
click at [200, 169] on button "Handwriting" at bounding box center [195, 182] width 77 height 26
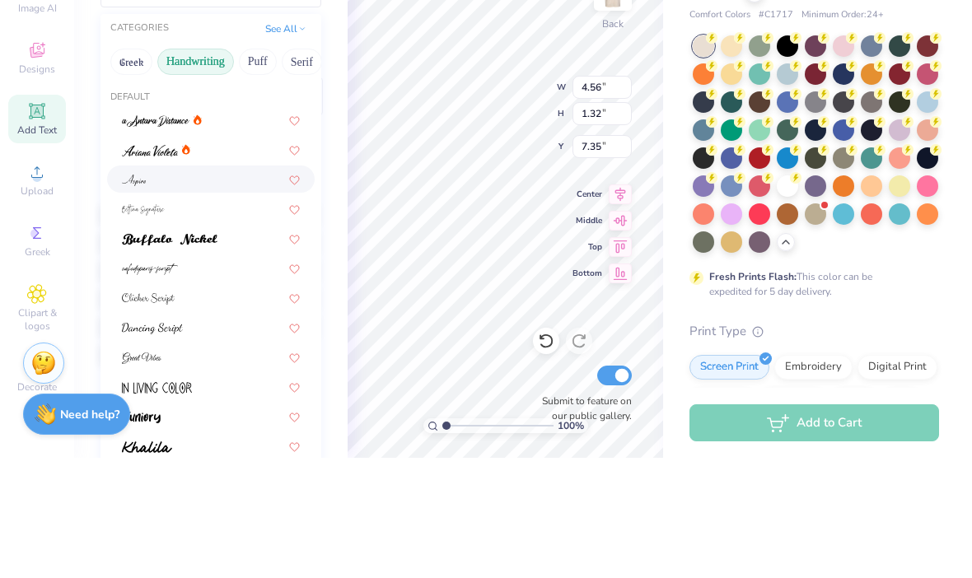
click at [176, 291] on div at bounding box center [211, 299] width 178 height 17
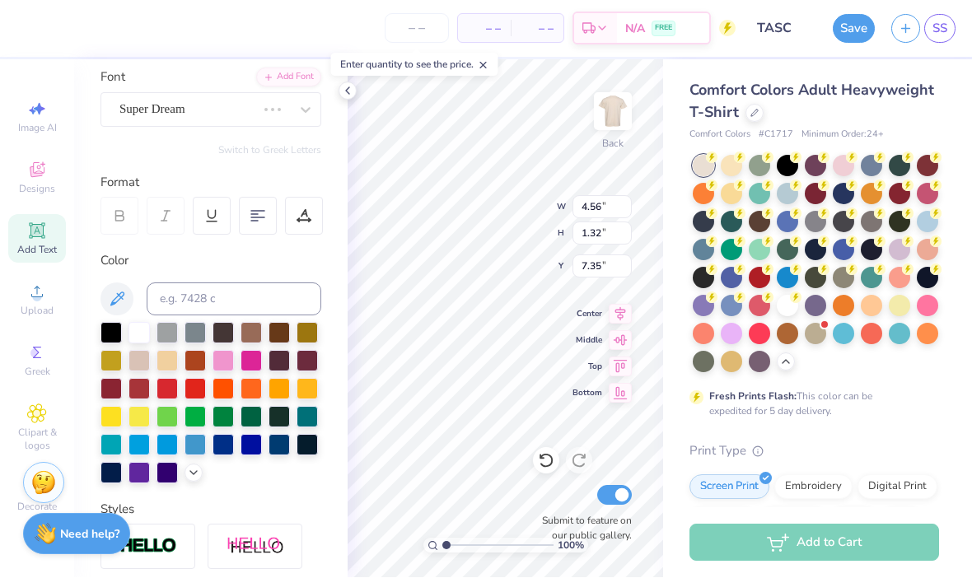
type input "4.17"
type input "1.33"
type input "7.34"
type textarea "T"
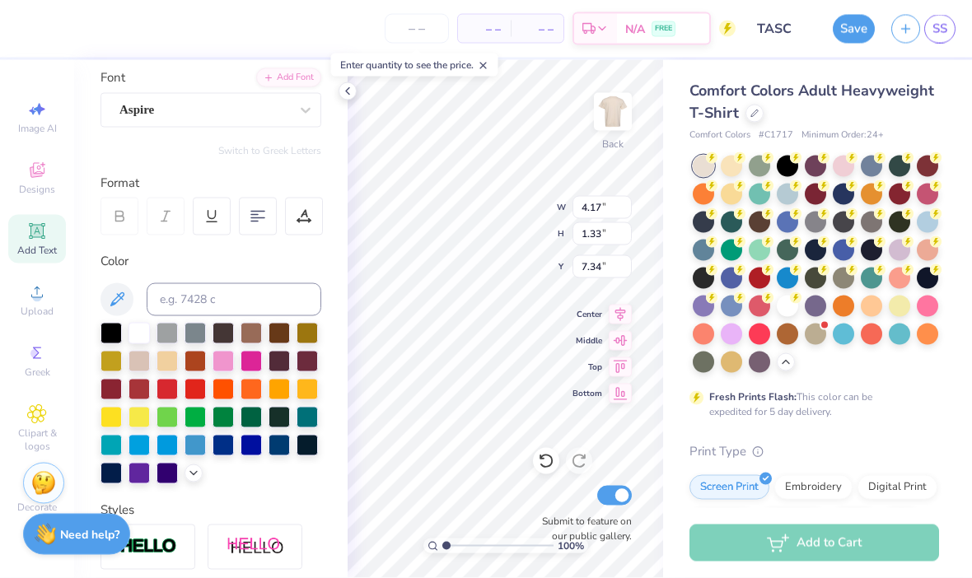
scroll to position [0, 9]
type textarea "Teens Activly Serving [DEMOGRAPHIC_DATA]"
type input "9.37"
type input "1.15"
type input "7.38"
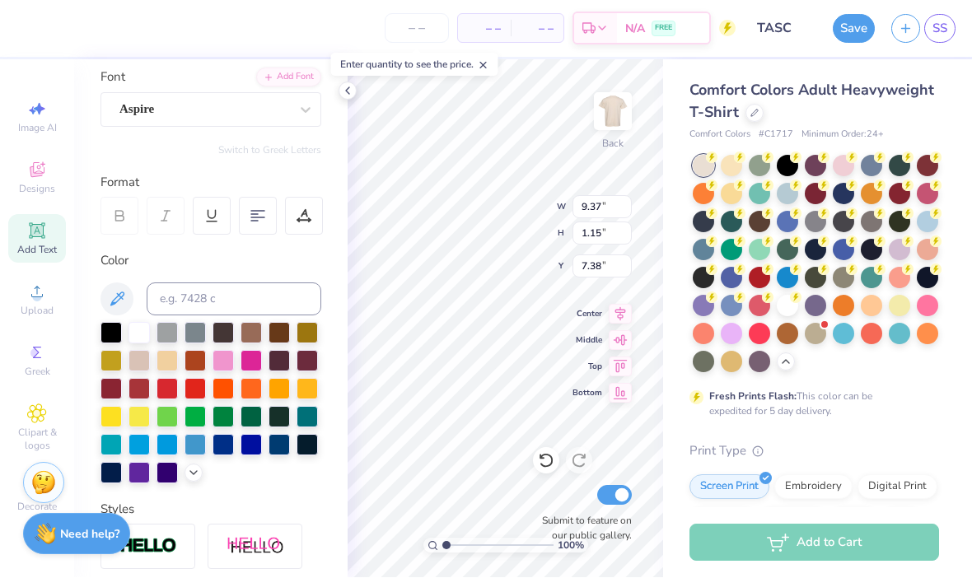
click at [351, 82] on div at bounding box center [347, 91] width 18 height 18
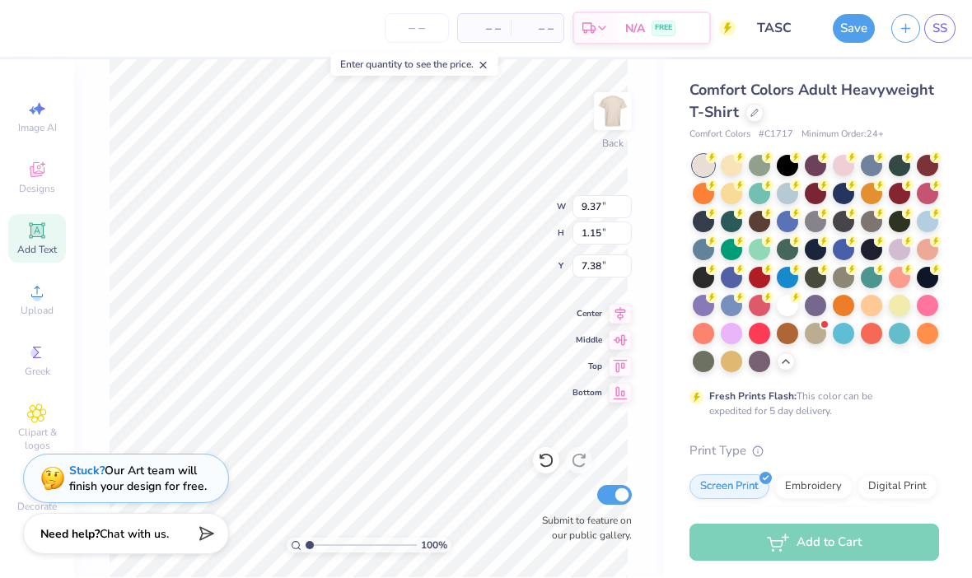
click at [623, 107] on img at bounding box center [612, 112] width 33 height 33
click at [43, 413] on icon at bounding box center [36, 414] width 19 height 20
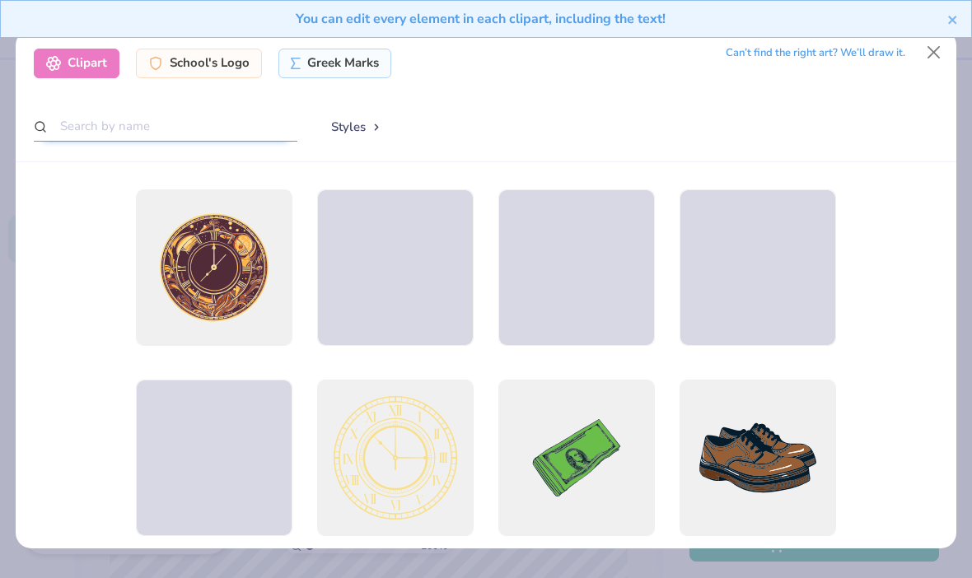
click at [276, 113] on input "text" at bounding box center [166, 126] width 264 height 30
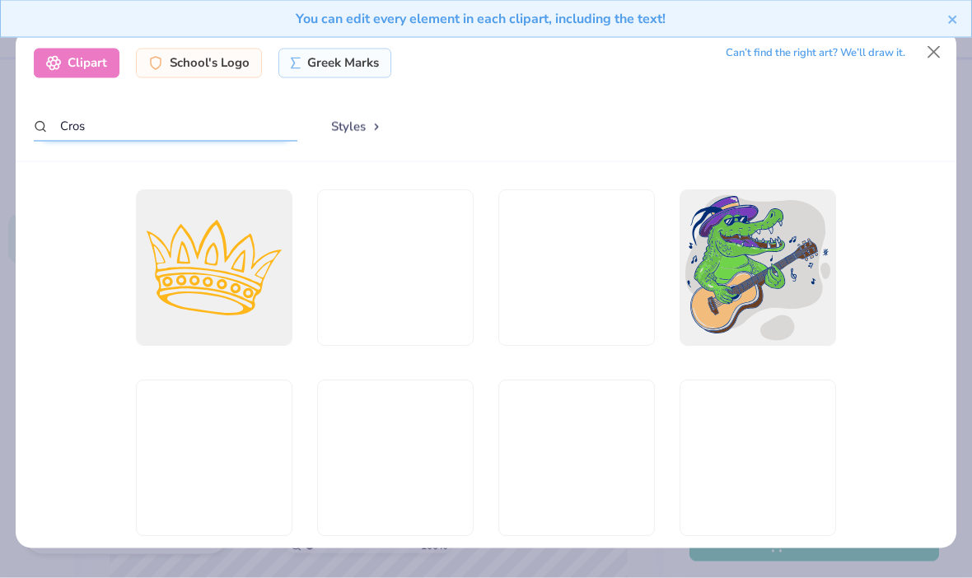
type input "Cross"
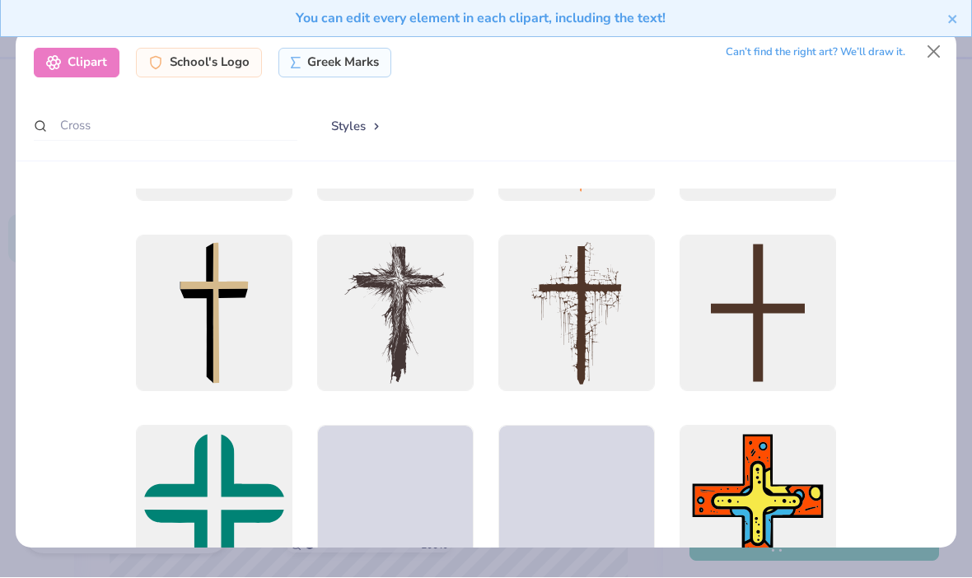
scroll to position [523, 0]
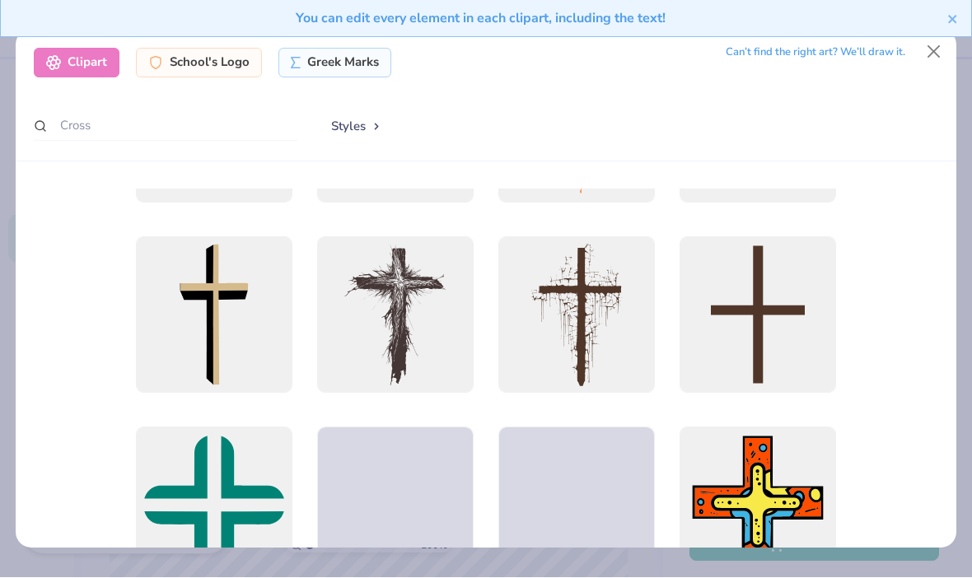
click at [234, 310] on div at bounding box center [214, 315] width 156 height 156
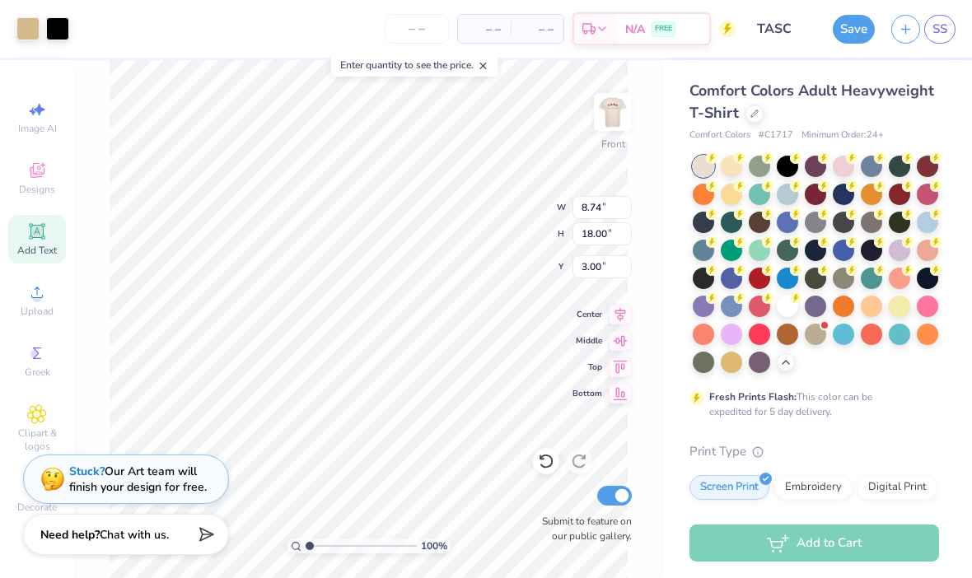
type input "3.93"
type input "8.10"
type input "3.00"
click at [894, 26] on button "button" at bounding box center [905, 29] width 29 height 29
click at [853, 30] on button "Save" at bounding box center [854, 29] width 42 height 29
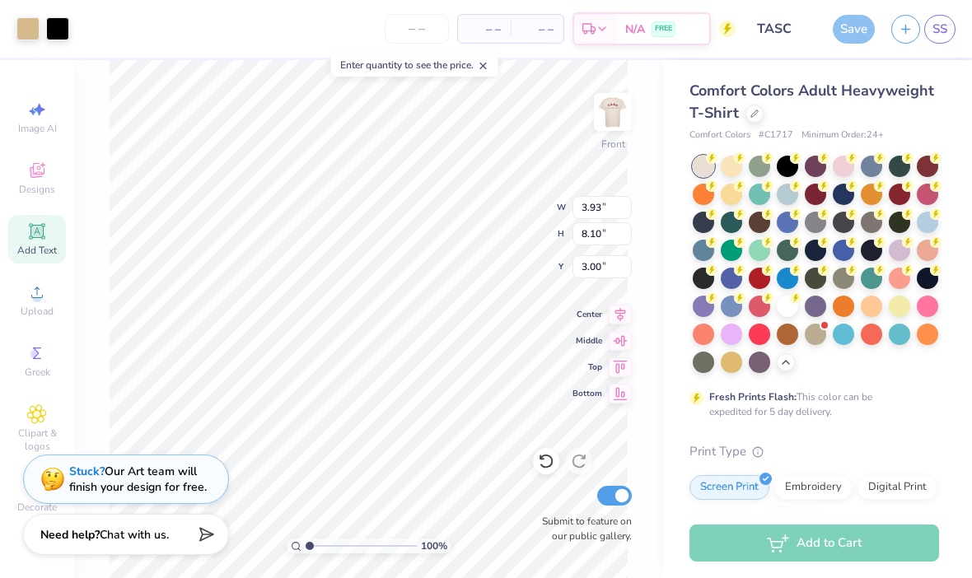
click at [856, 19] on div "Save" at bounding box center [854, 29] width 42 height 29
click at [852, 25] on div "Save" at bounding box center [854, 29] width 42 height 29
click at [935, 24] on span "SS" at bounding box center [939, 29] width 15 height 19
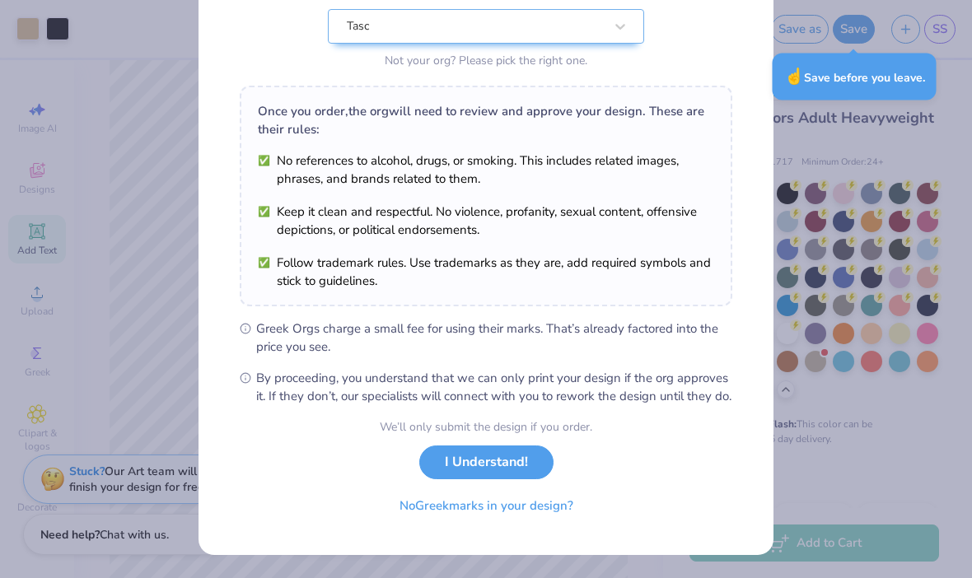
scroll to position [193, 0]
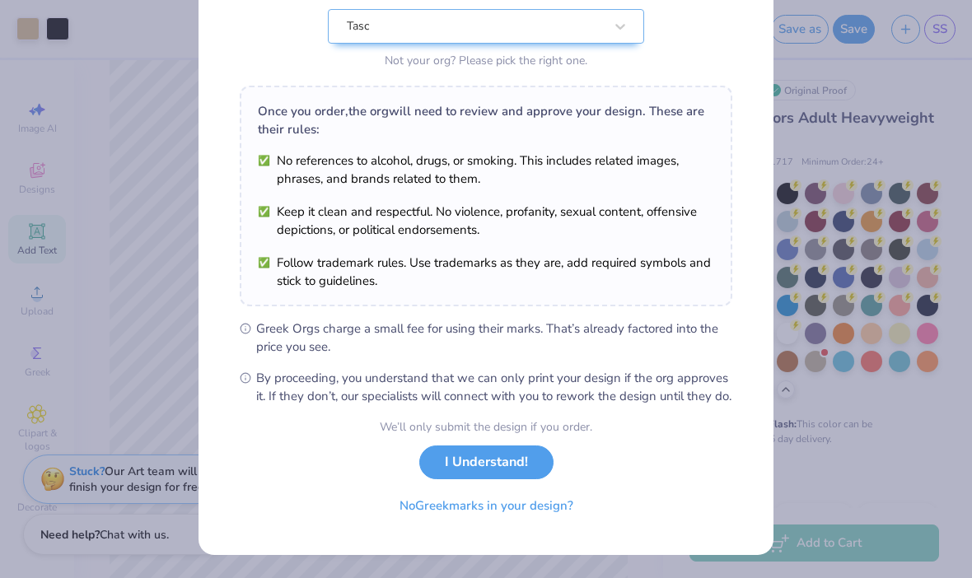
click at [472, 472] on button "I Understand!" at bounding box center [486, 463] width 134 height 34
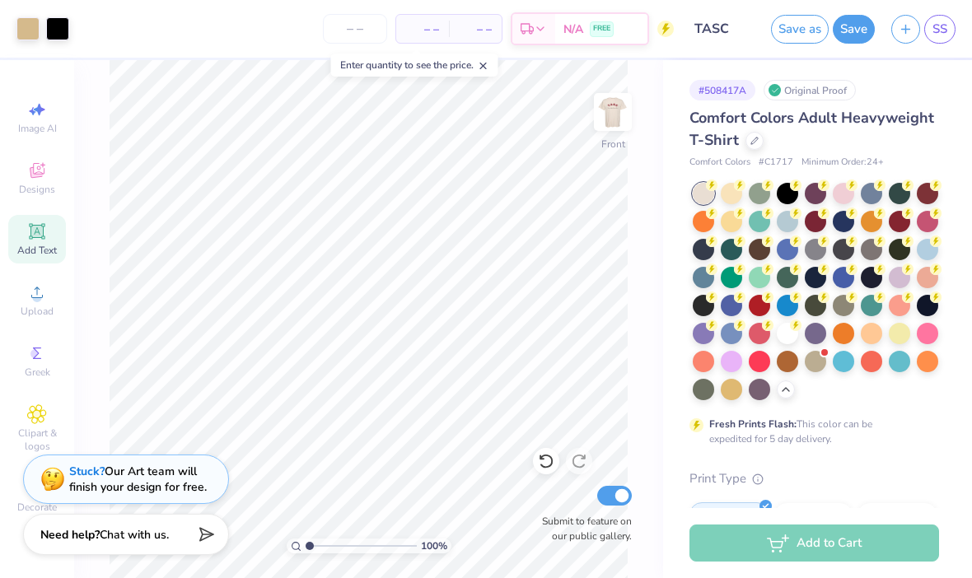
click at [35, 255] on span "Add Text" at bounding box center [37, 250] width 40 height 13
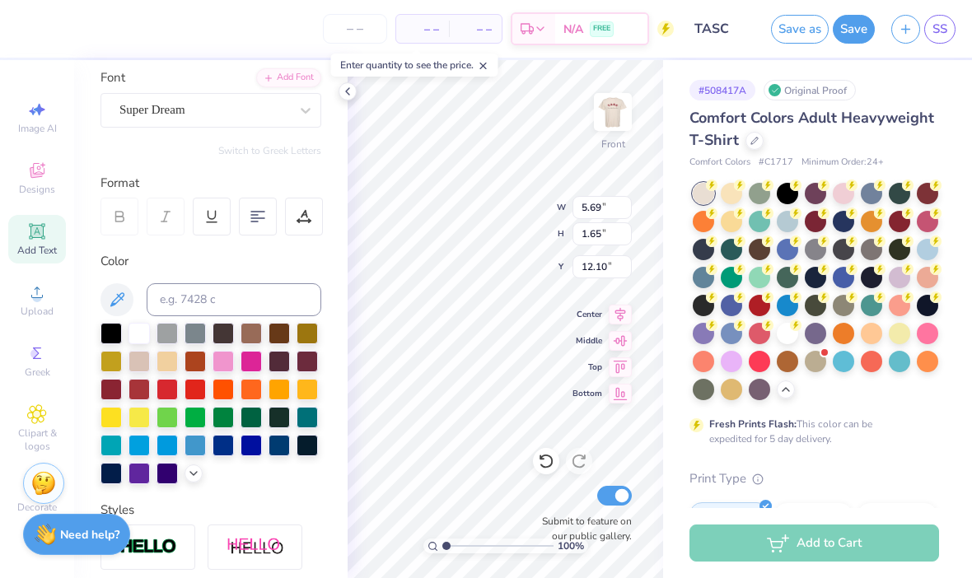
type input "12.10"
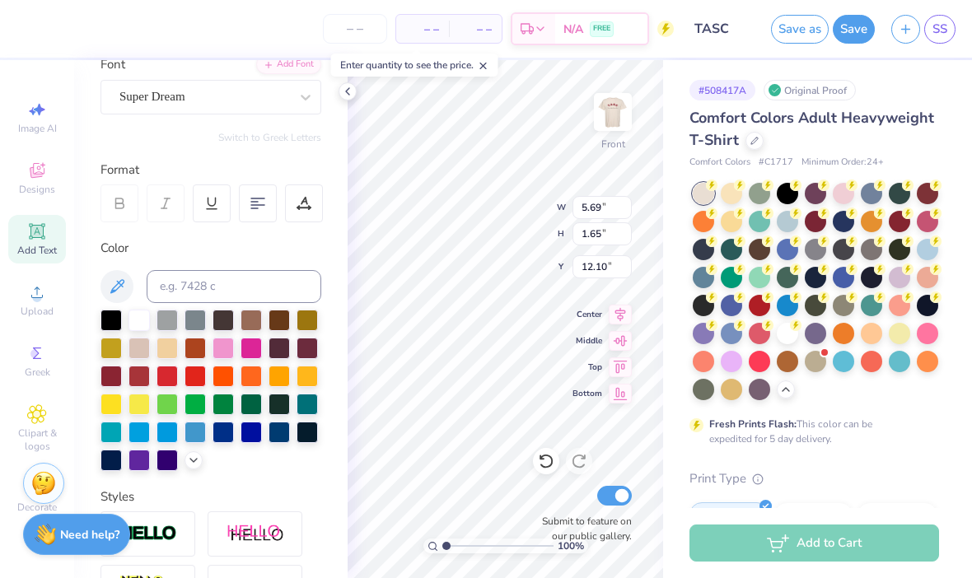
scroll to position [163, 0]
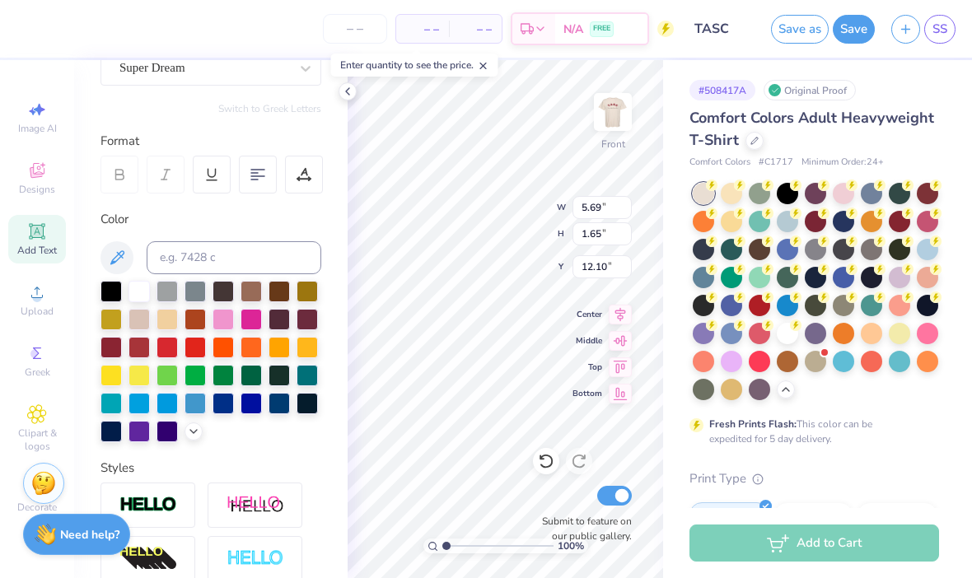
click at [118, 287] on div at bounding box center [110, 291] width 21 height 21
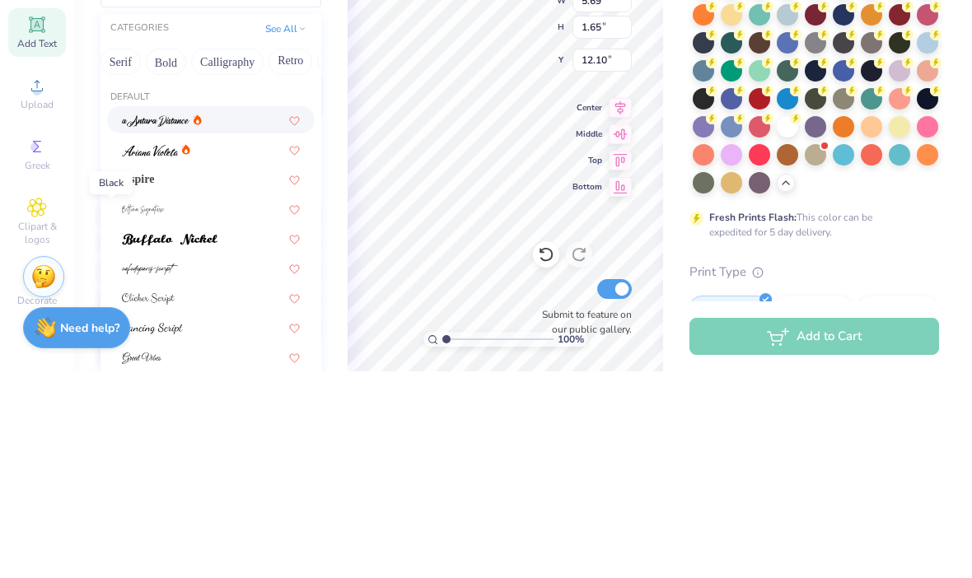
scroll to position [0, 183]
click at [229, 255] on button "Calligraphy" at bounding box center [225, 268] width 72 height 26
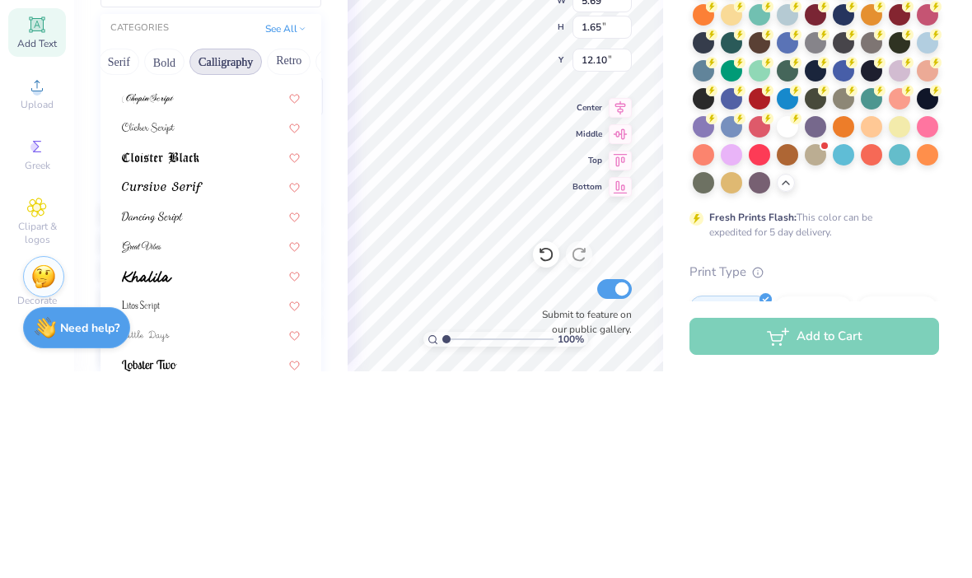
scroll to position [290, 0]
click at [218, 384] on div at bounding box center [211, 392] width 178 height 17
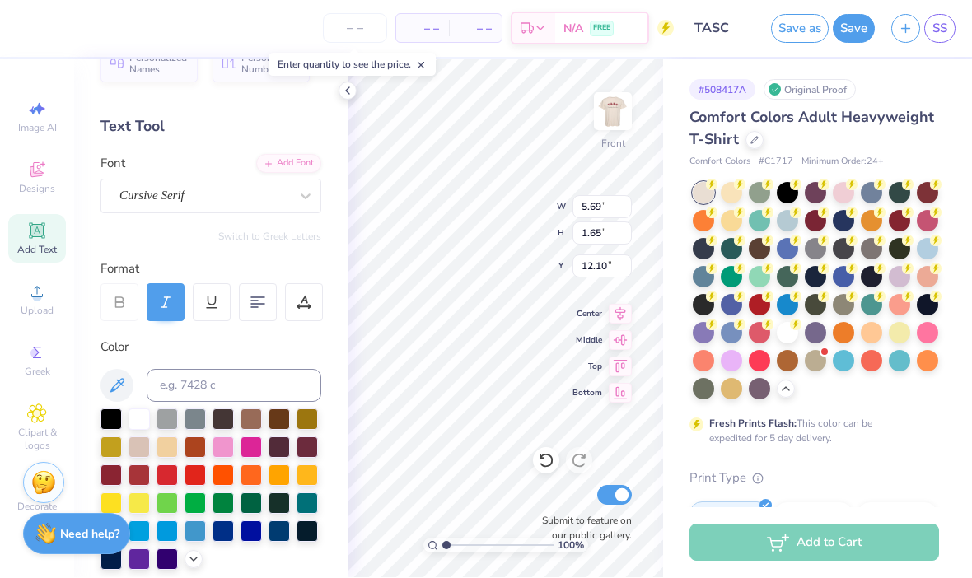
type input "5.60"
type input "1.78"
type input "12.04"
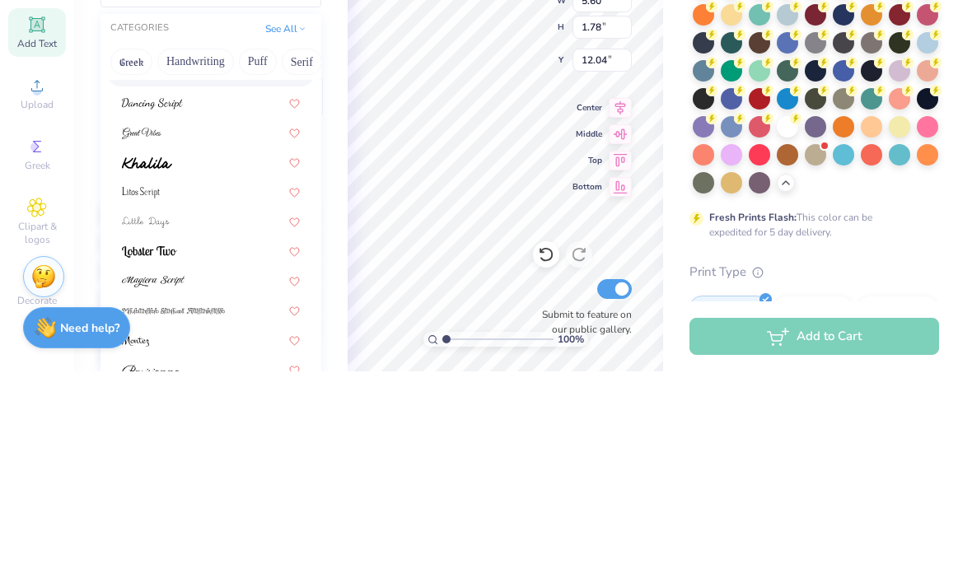
scroll to position [0, 0]
click at [184, 255] on button "Handwriting" at bounding box center [195, 268] width 77 height 26
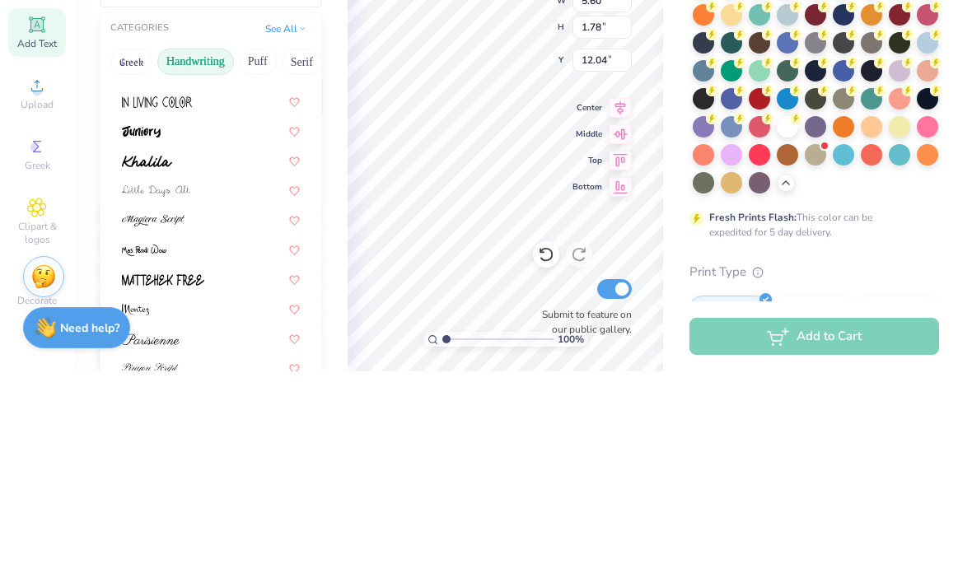
scroll to position [294, 0]
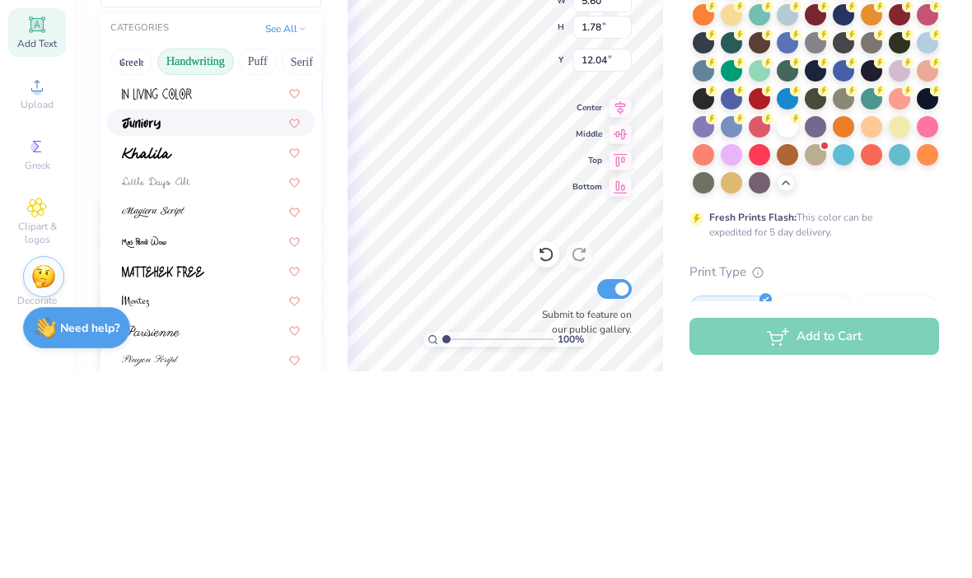
click at [191, 320] on div at bounding box center [211, 328] width 178 height 17
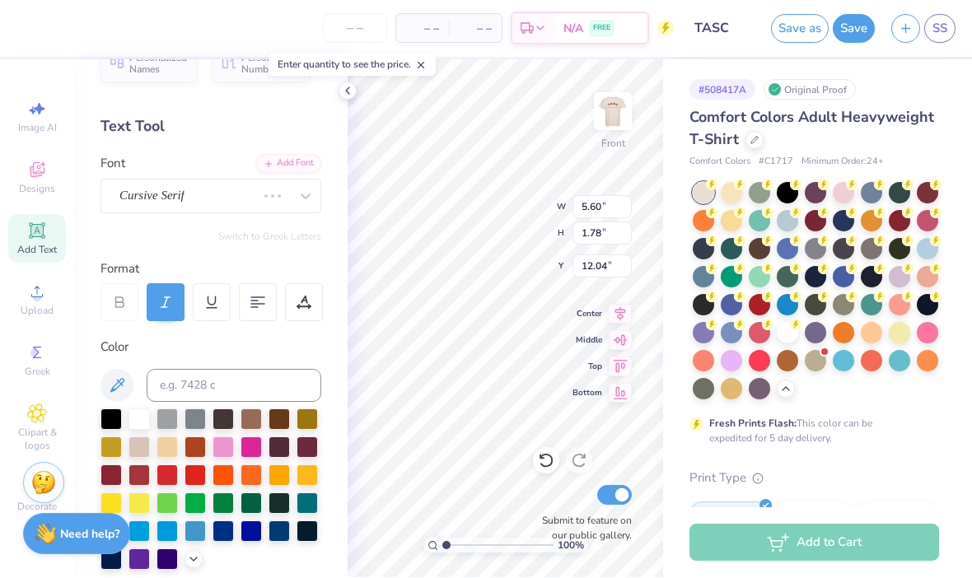
type input "5.43"
type input "2.01"
type input "11.92"
type textarea "T"
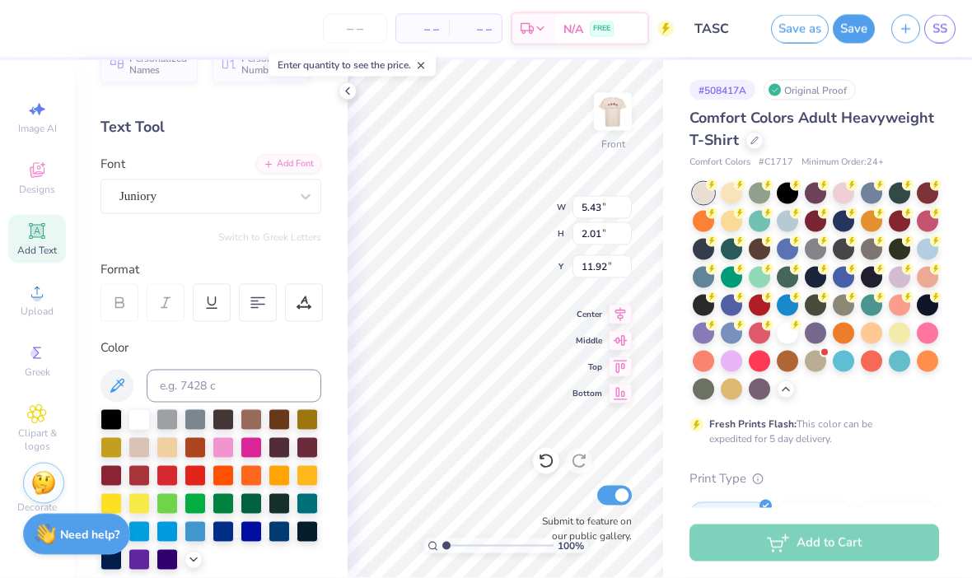
scroll to position [0, 3]
type textarea "Hebrews 6:10"
click at [348, 82] on div at bounding box center [347, 91] width 18 height 18
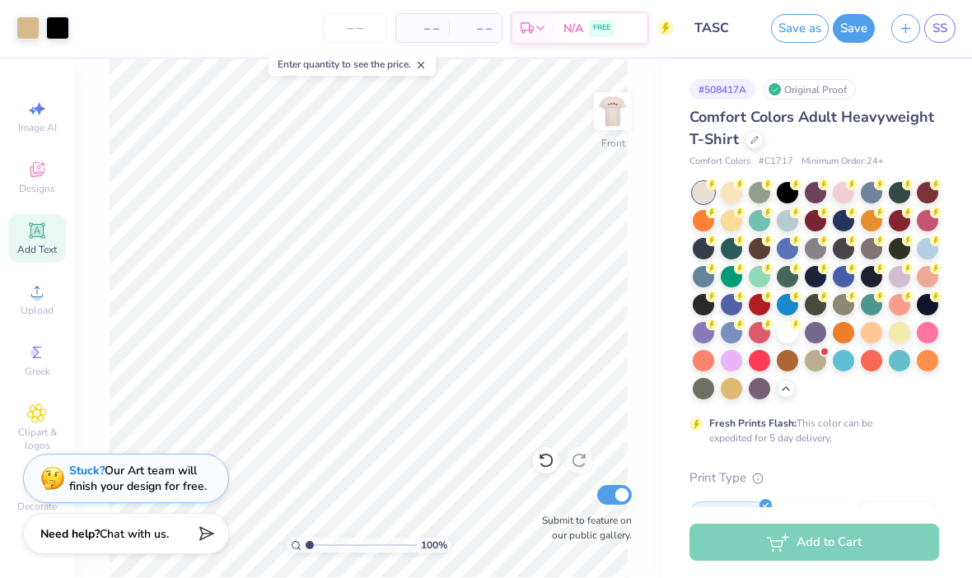
click at [785, 30] on button "Save as" at bounding box center [800, 29] width 58 height 29
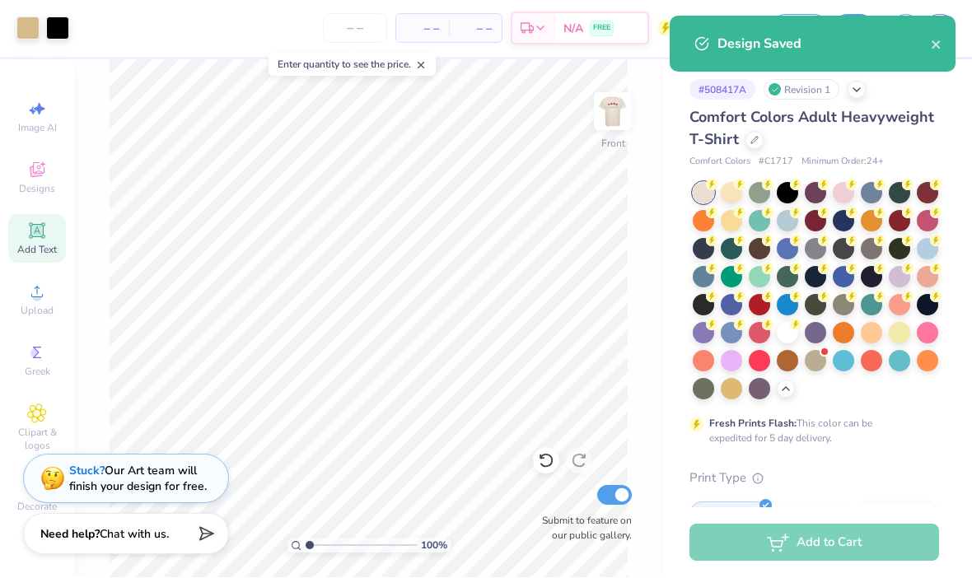
click at [940, 43] on icon "close" at bounding box center [937, 45] width 12 height 13
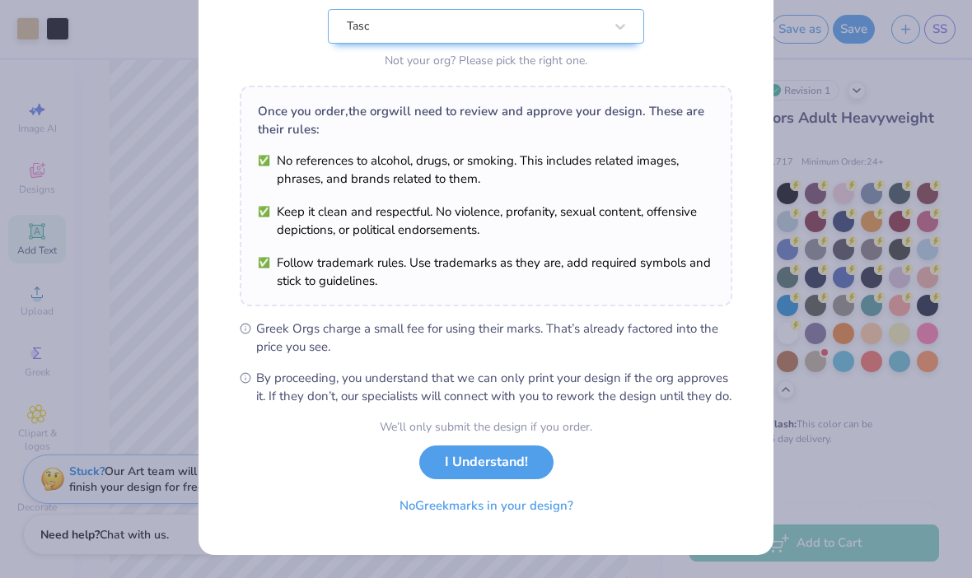
scroll to position [193, 0]
click at [488, 464] on button "I Understand!" at bounding box center [486, 463] width 134 height 34
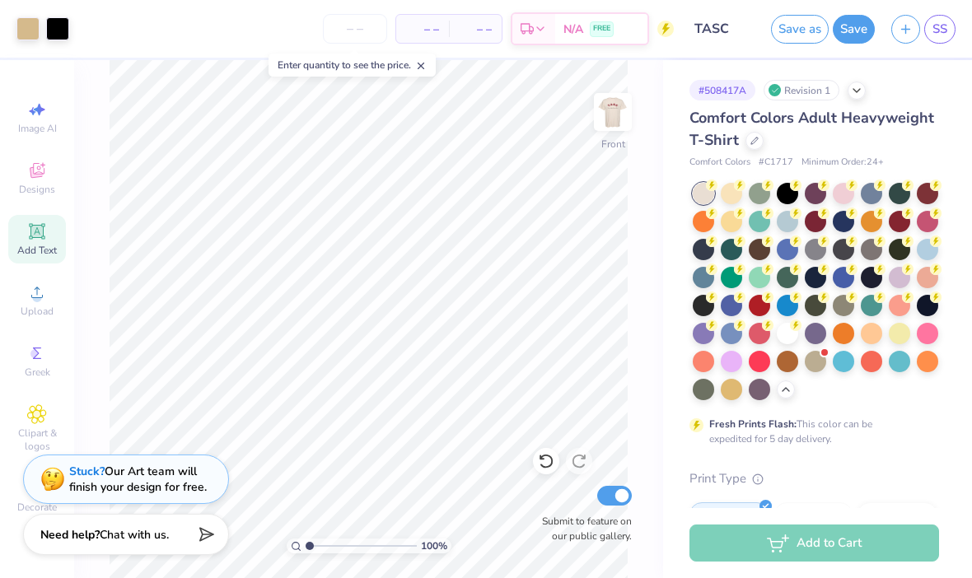
click at [357, 27] on input "number" at bounding box center [355, 29] width 64 height 30
type input "12"
